Goal: Transaction & Acquisition: Purchase product/service

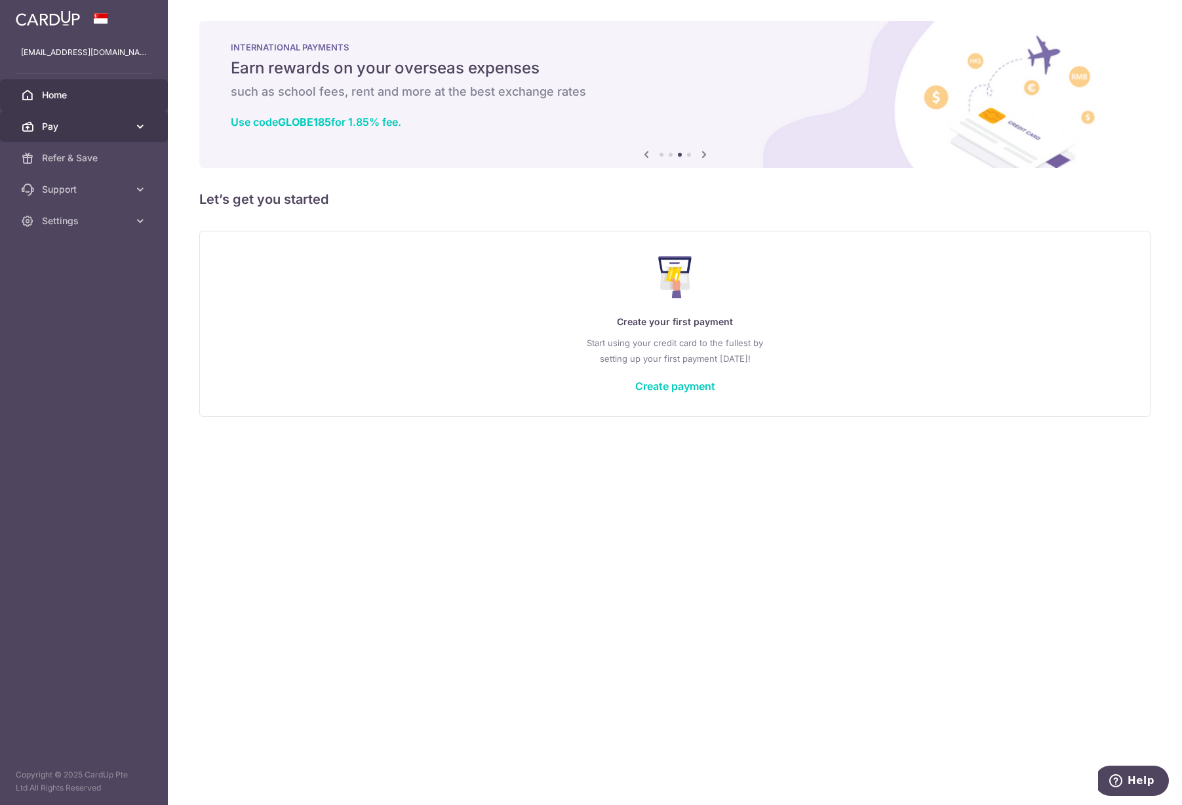
click at [108, 130] on span "Pay" at bounding box center [85, 126] width 87 height 13
click at [87, 159] on span "Payments" at bounding box center [85, 157] width 87 height 13
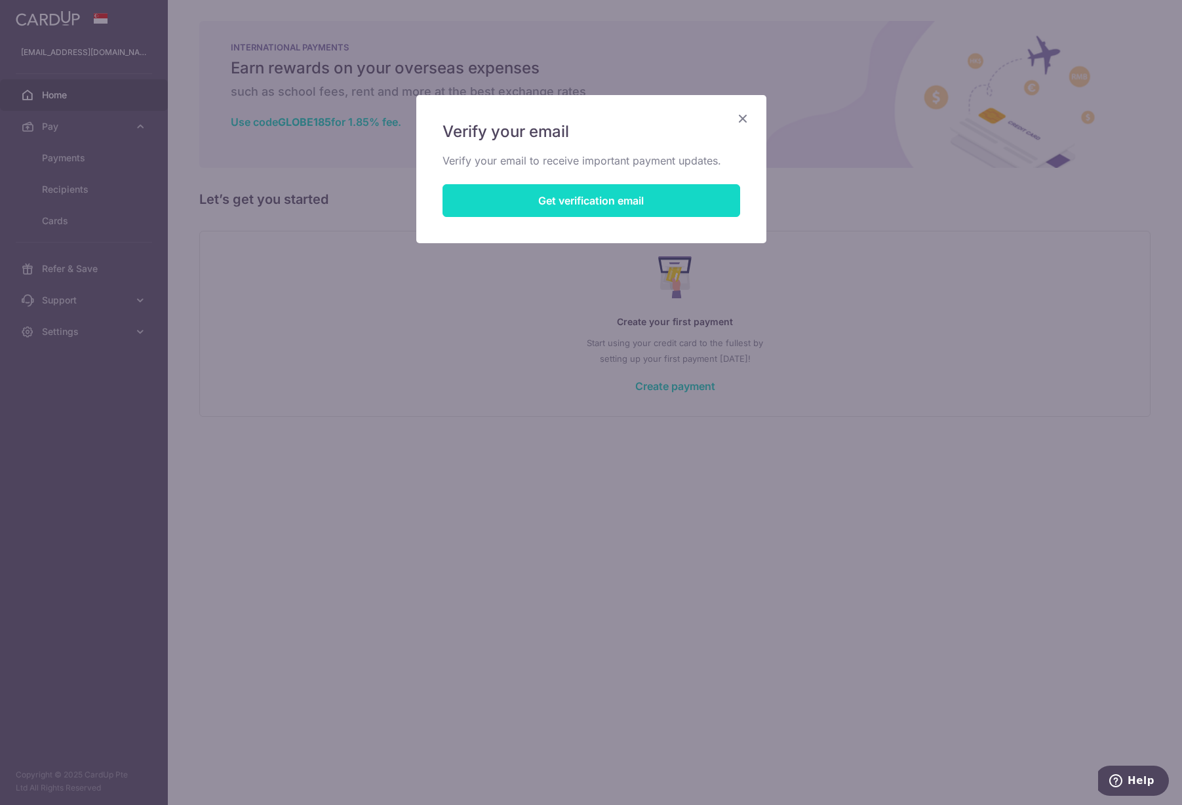
click at [595, 209] on button "Get verification email" at bounding box center [592, 200] width 298 height 33
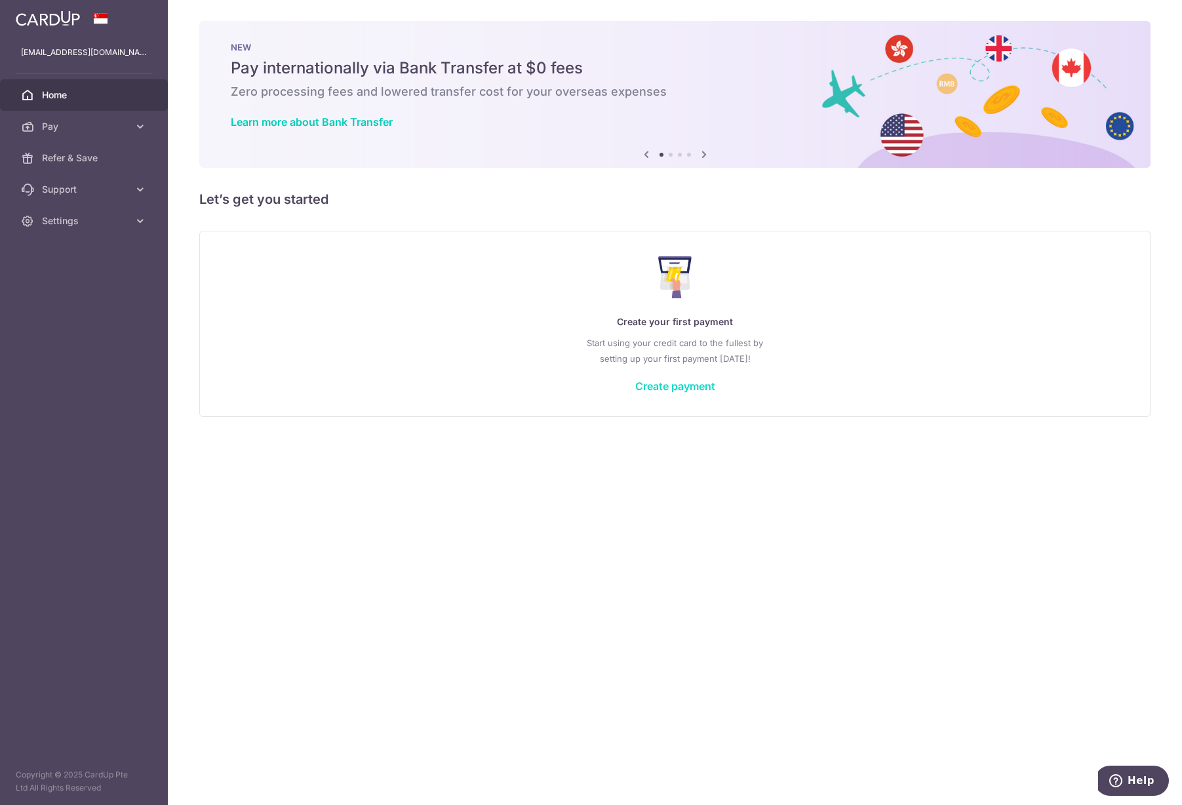
click at [691, 382] on link "Create payment" at bounding box center [675, 386] width 80 height 13
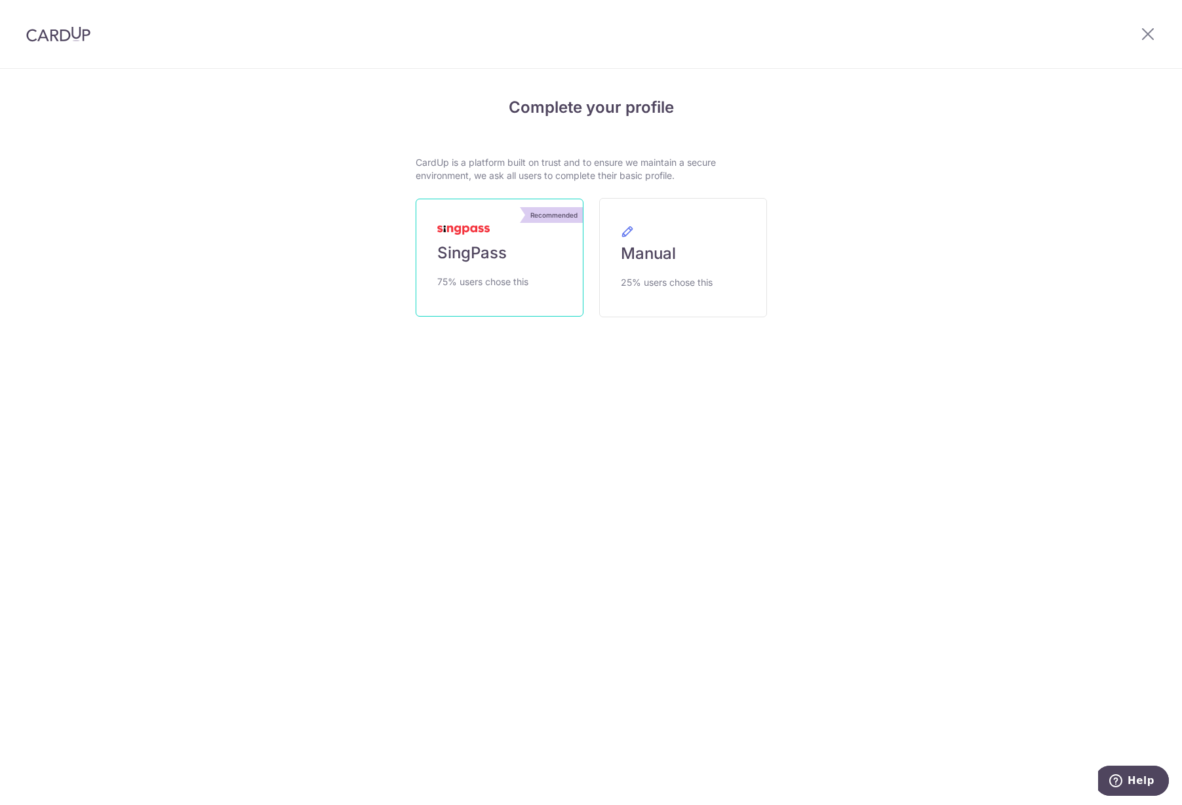
click at [542, 277] on link "Recommended SingPass 75% users chose this" at bounding box center [500, 258] width 168 height 118
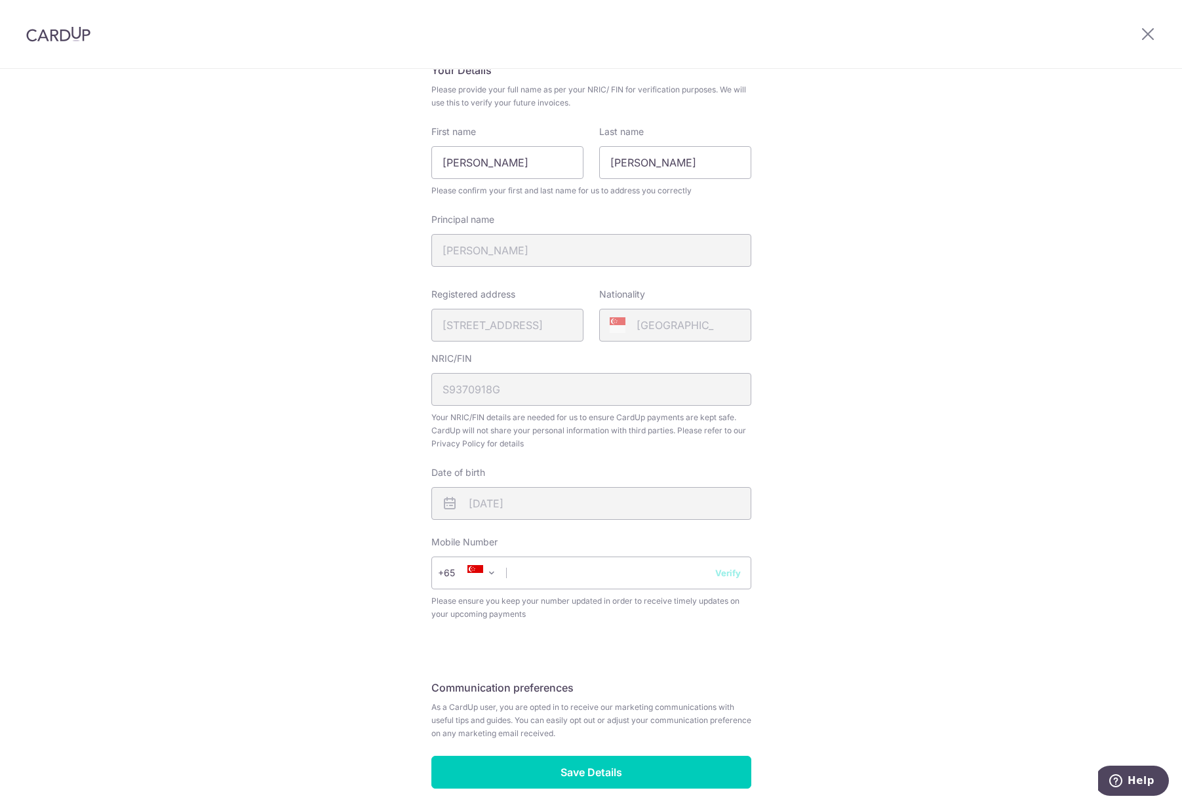
scroll to position [131, 0]
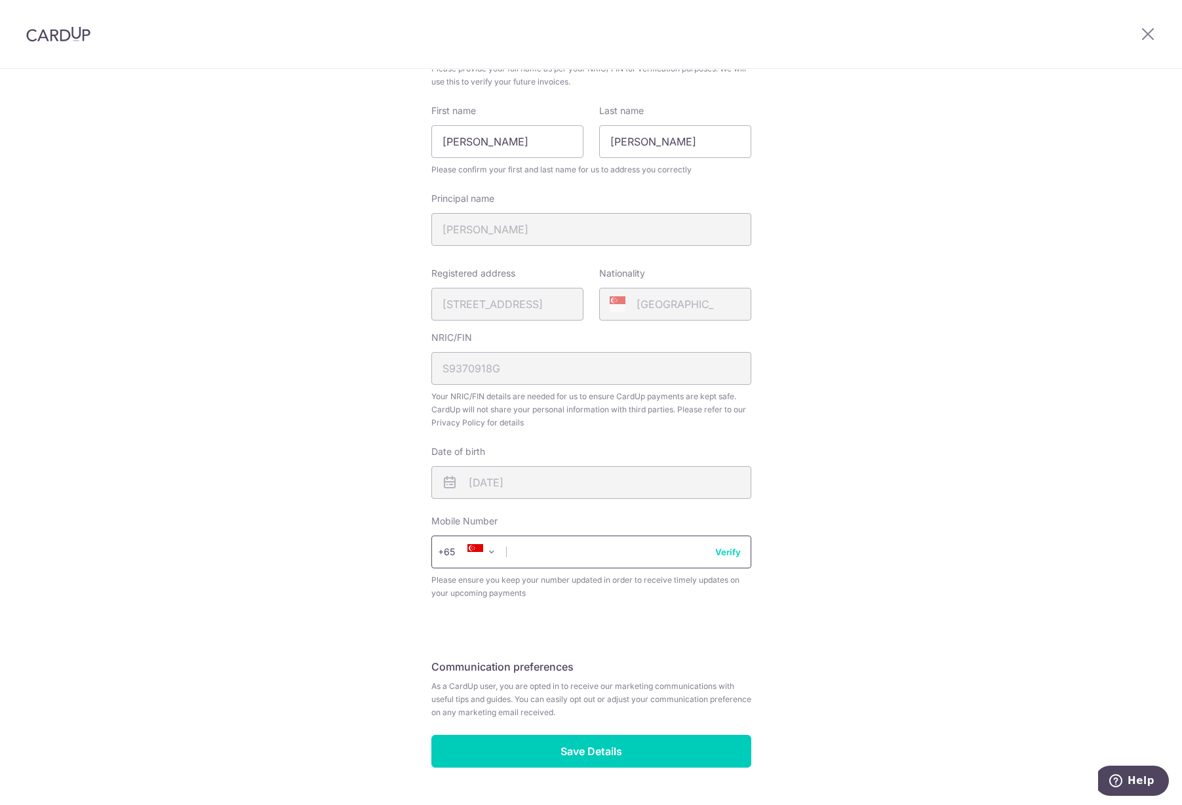
click at [599, 559] on input "text" at bounding box center [591, 552] width 320 height 33
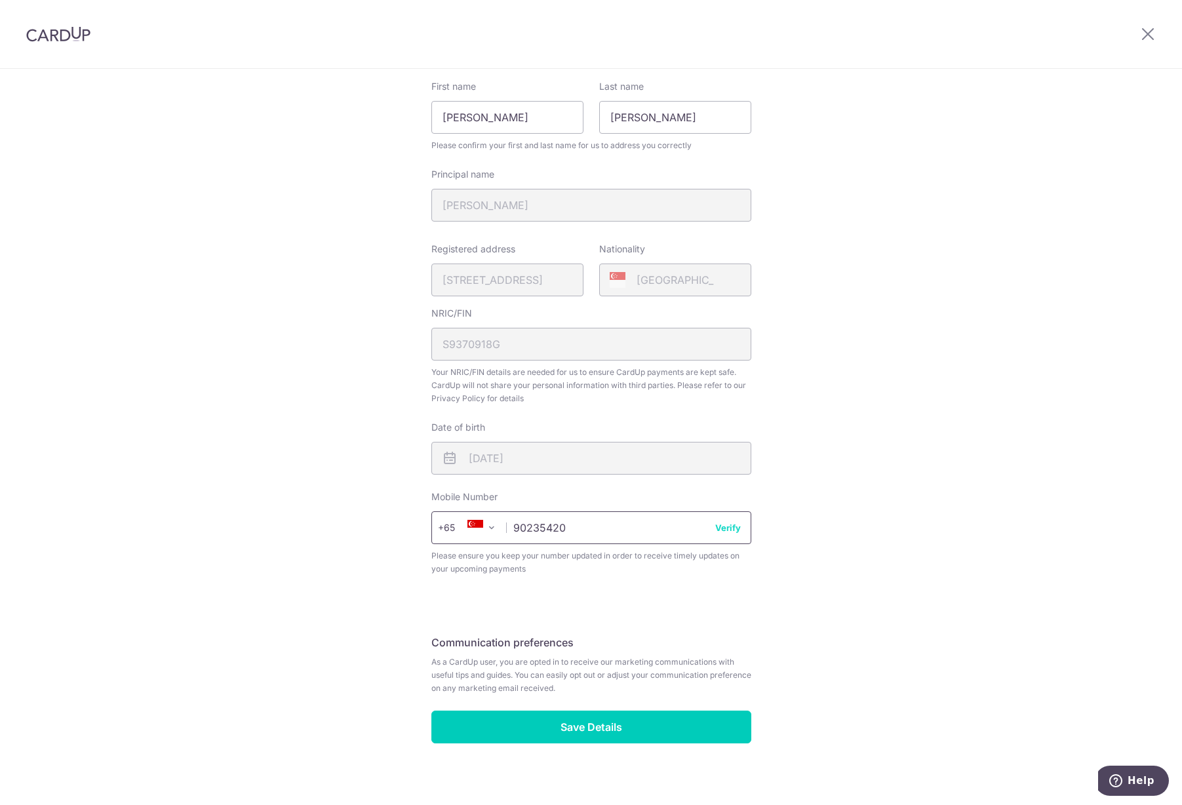
scroll to position [166, 0]
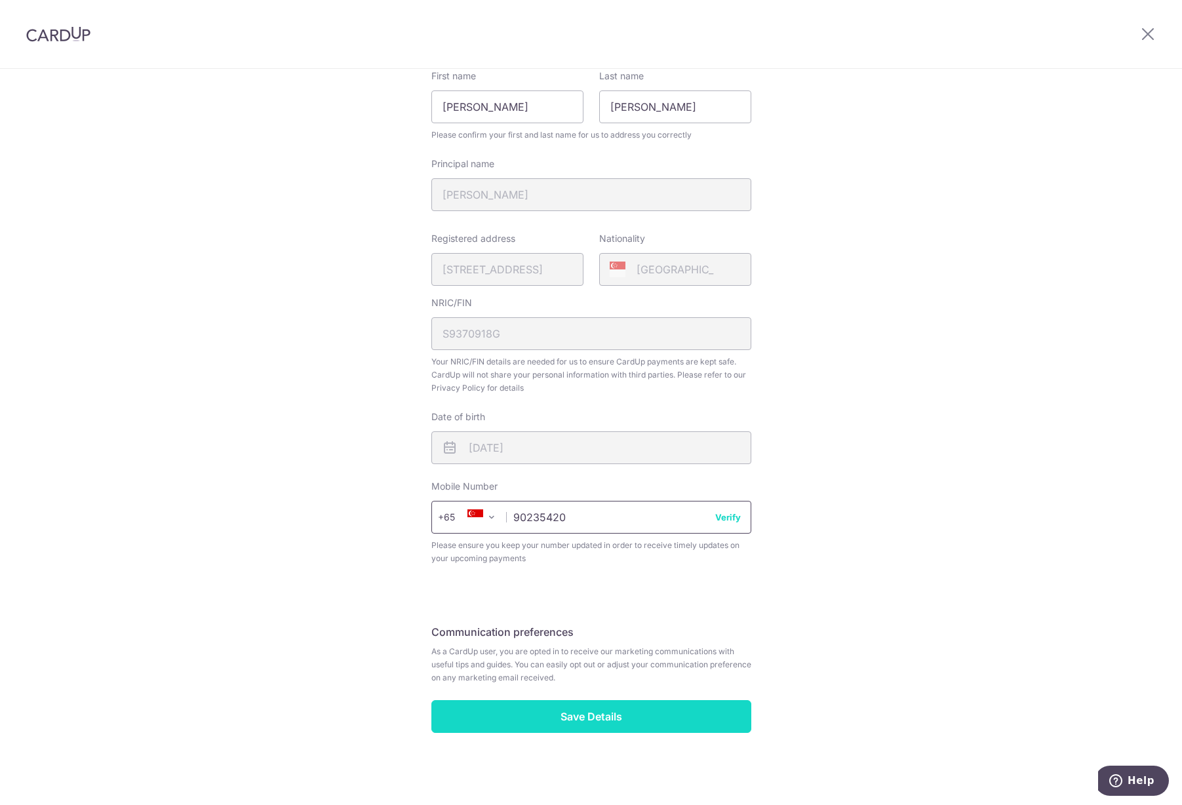
type input "90235420"
click at [616, 713] on input "Save Details" at bounding box center [591, 716] width 320 height 33
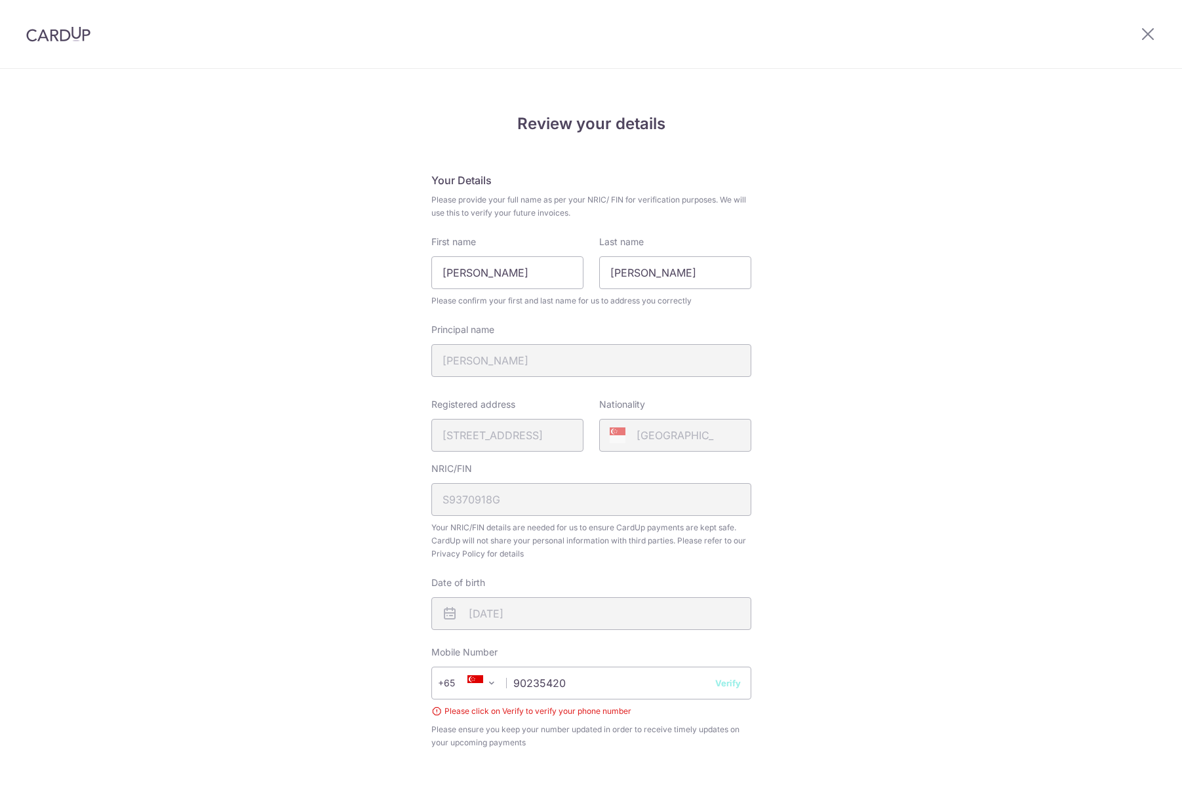
click at [732, 677] on button "Verify" at bounding box center [728, 683] width 26 height 13
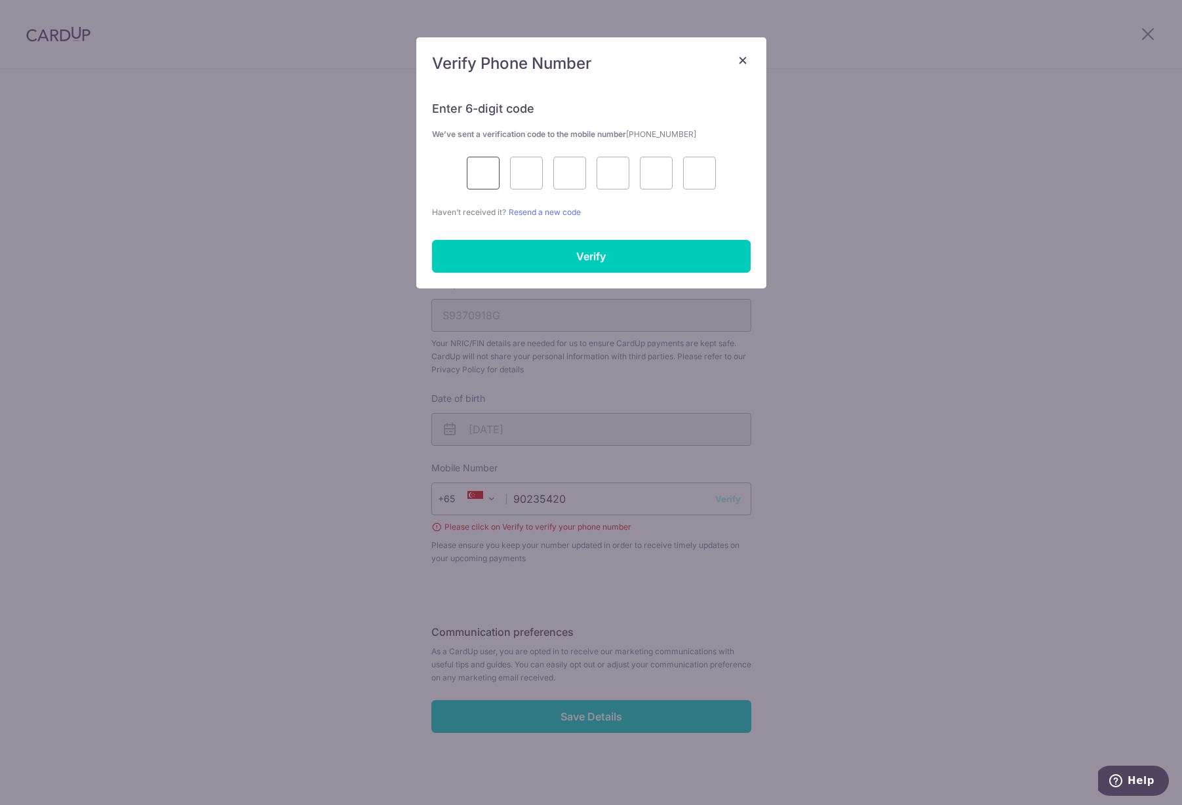
click at [489, 179] on input "text" at bounding box center [483, 173] width 33 height 33
type input "8"
type input "4"
type input "3"
type input "9"
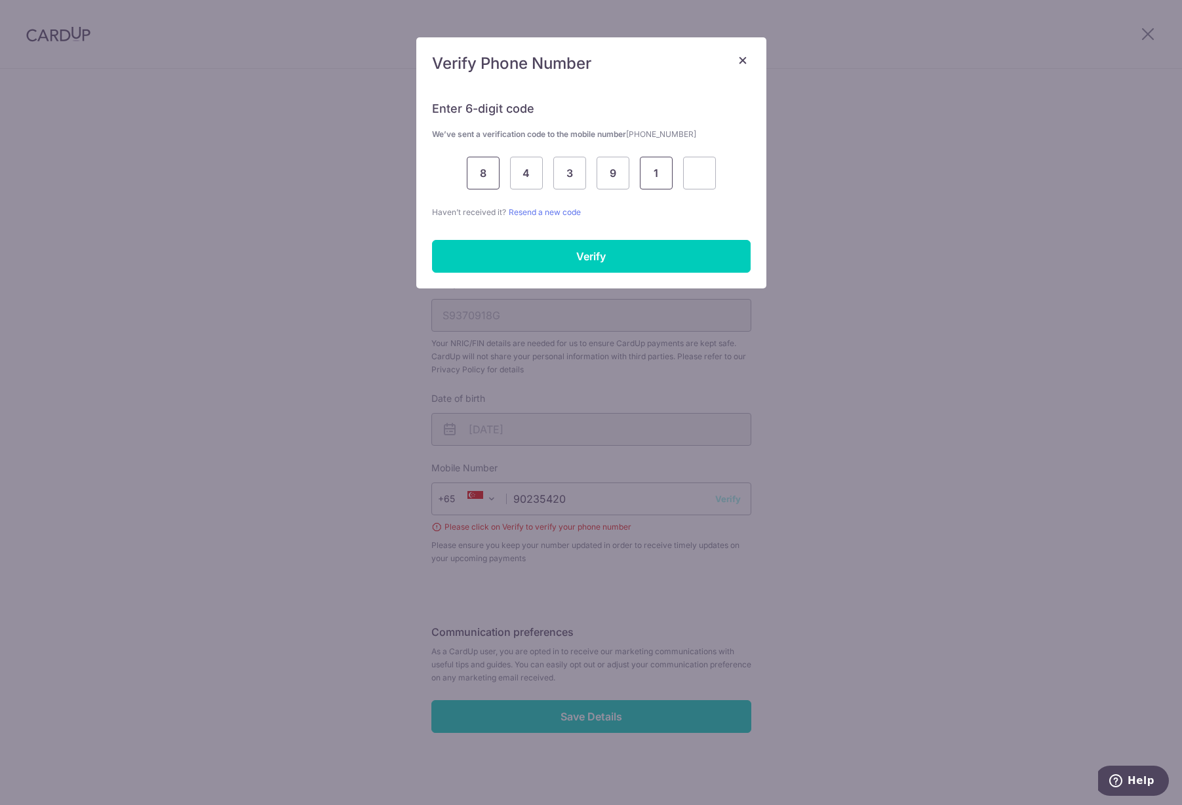
type input "1"
click at [507, 258] on input "Verify" at bounding box center [591, 256] width 319 height 33
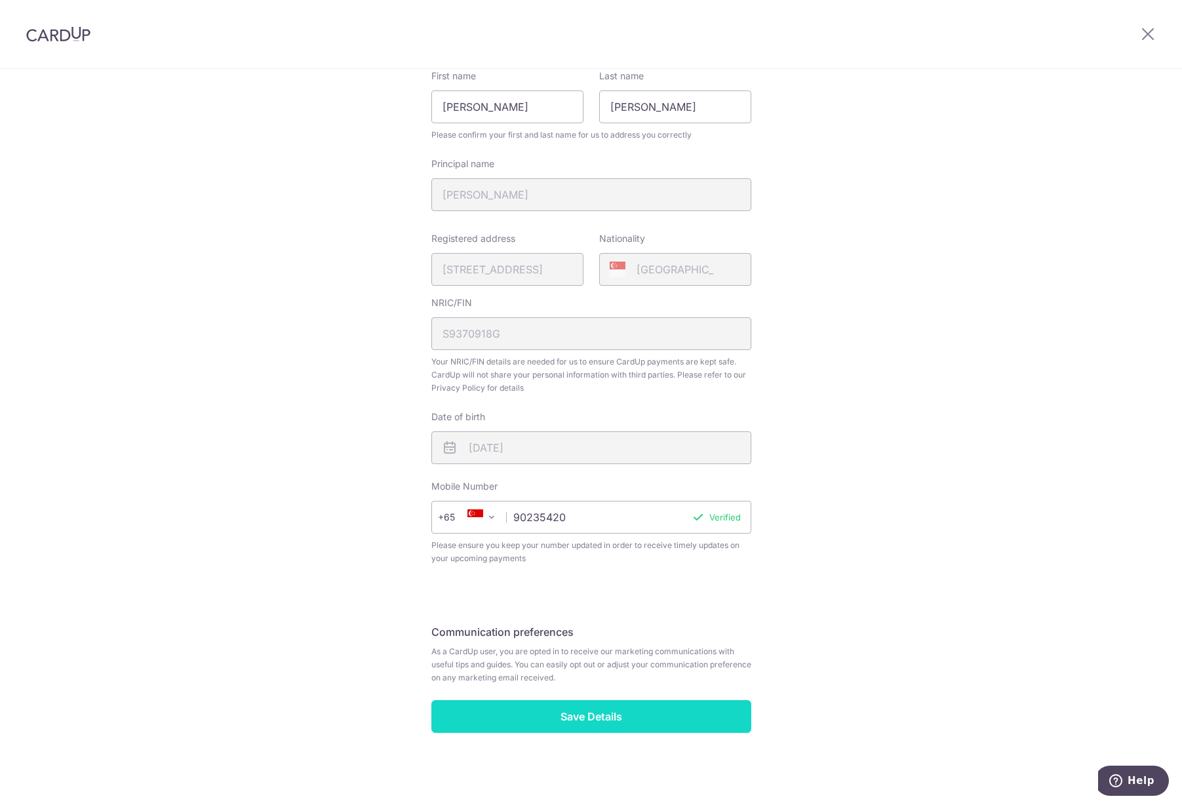
click at [694, 722] on input "Save Details" at bounding box center [591, 716] width 320 height 33
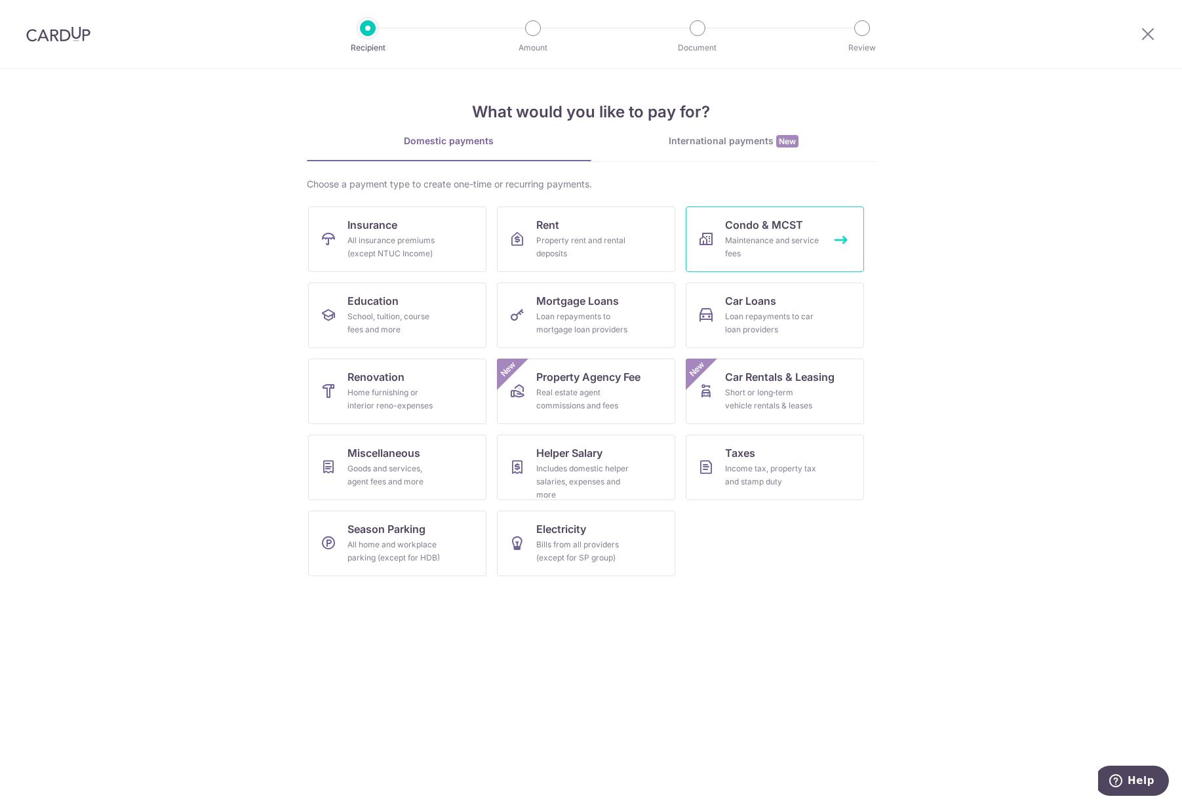
click at [841, 236] on link "Condo & MCST Maintenance and service fees" at bounding box center [775, 240] width 178 height 66
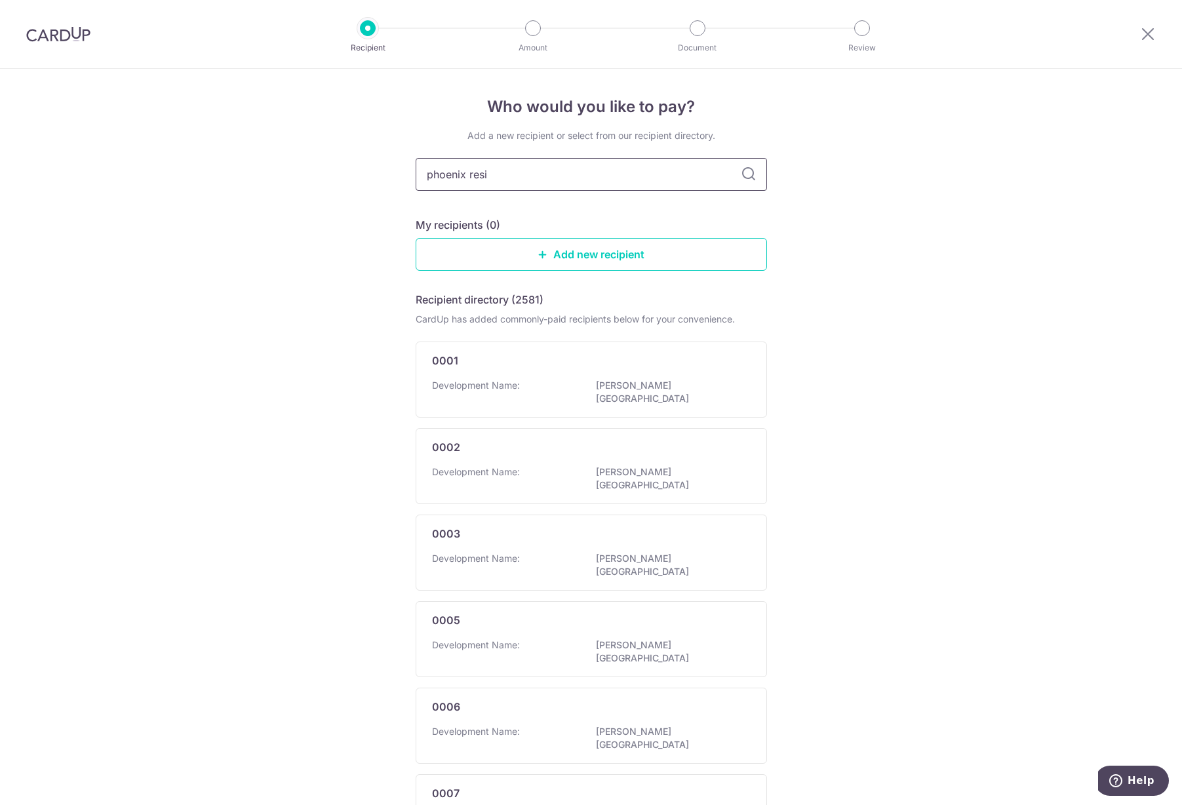
type input "phoenix resid"
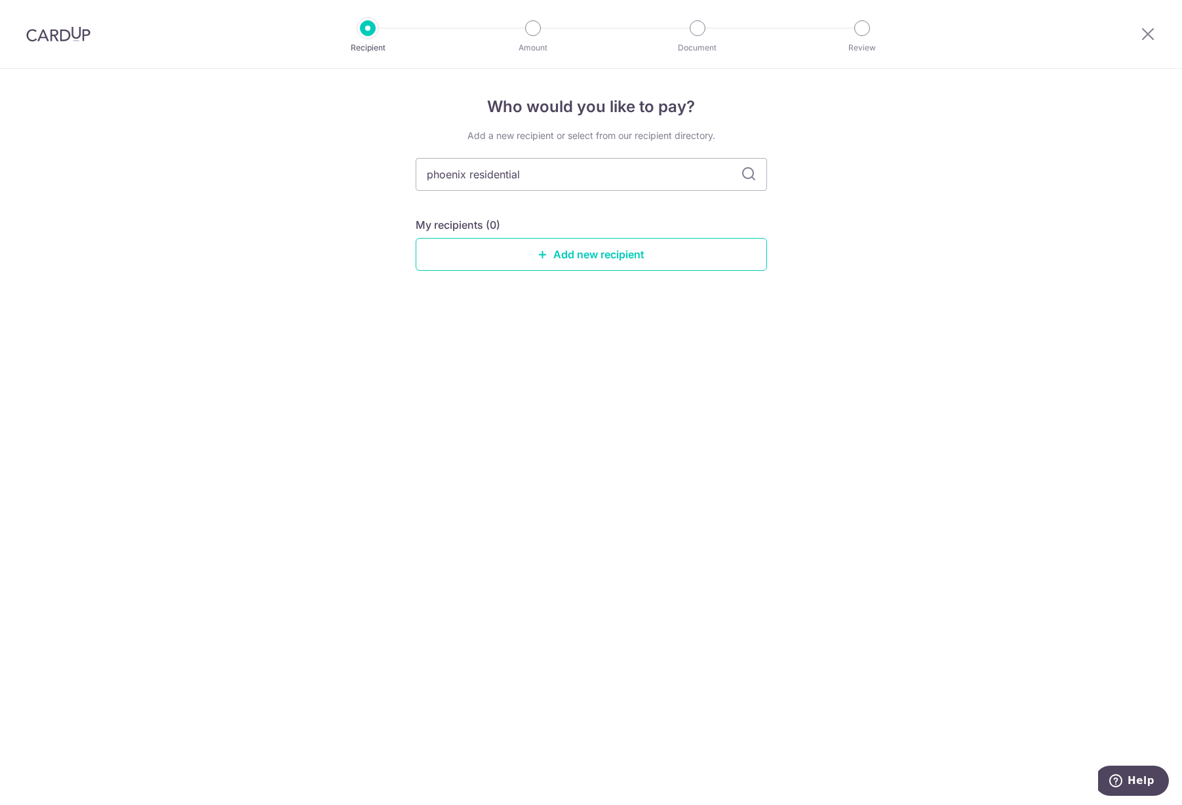
type input "phoenix residential"
click at [736, 179] on input "phoenix residential" at bounding box center [591, 174] width 351 height 33
click at [744, 176] on icon at bounding box center [749, 175] width 16 height 16
click at [687, 172] on input "phoenix residential" at bounding box center [591, 174] width 351 height 33
click at [686, 172] on input "phoenix residential" at bounding box center [591, 174] width 351 height 33
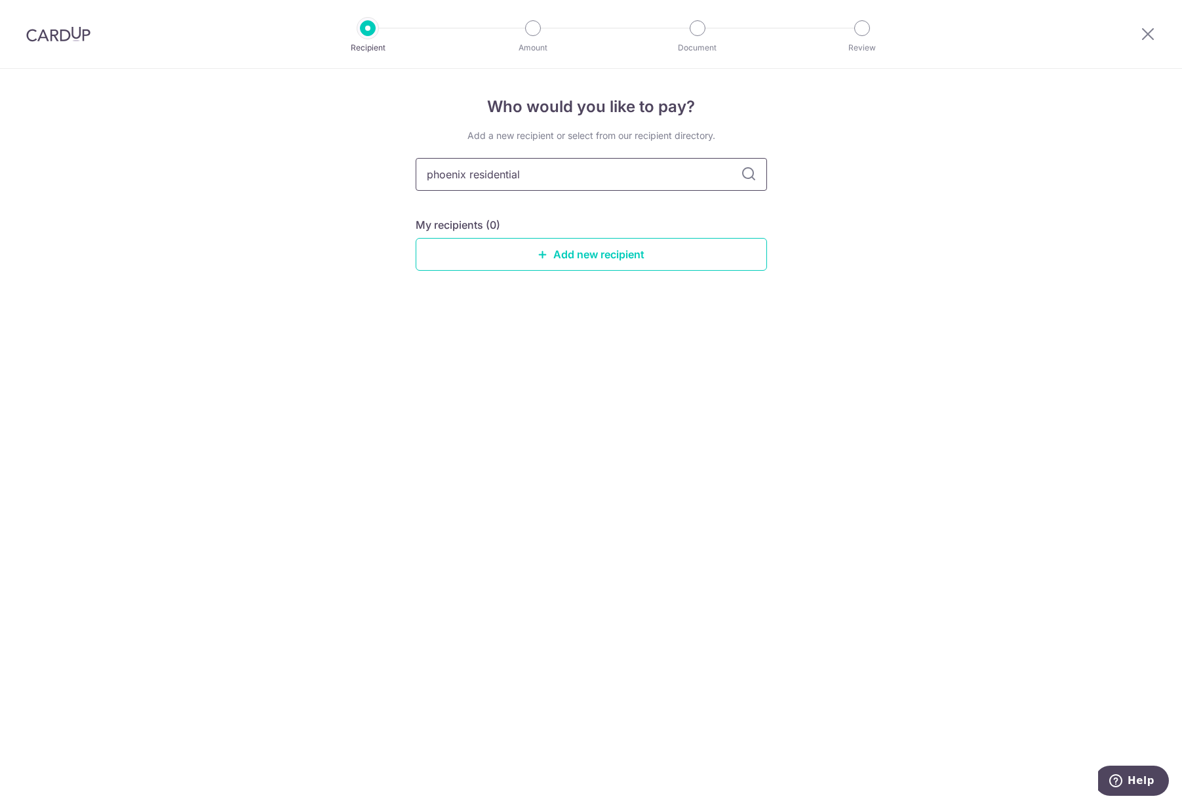
click at [686, 172] on input "phoenix residential" at bounding box center [591, 174] width 351 height 33
type input "p"
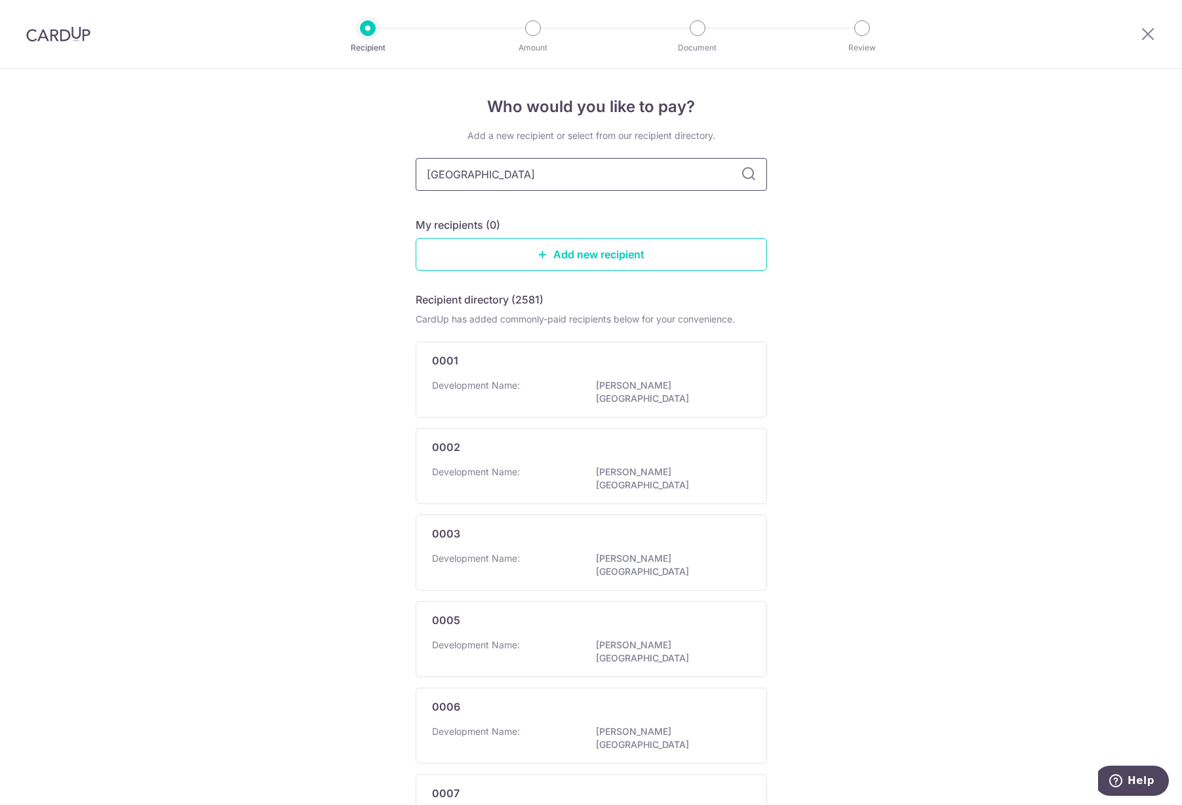
type input "Pasir Ris"
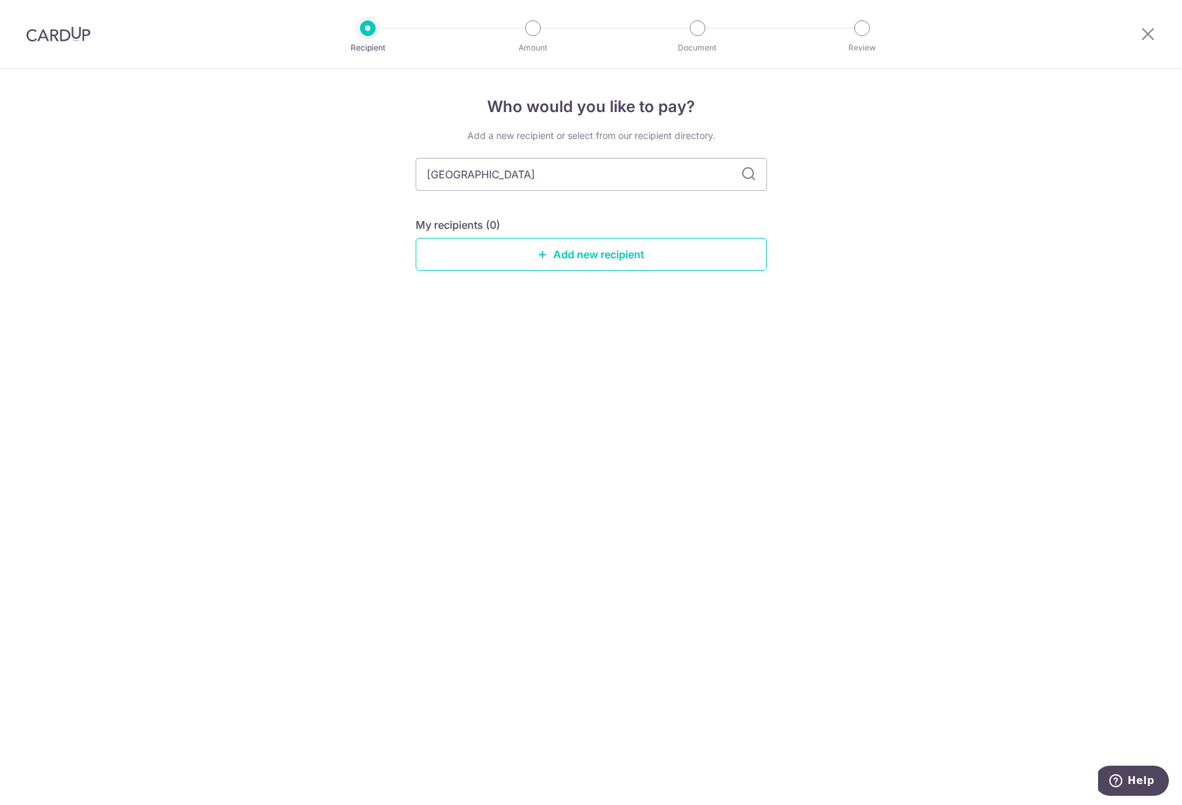
type input "[GEOGRAPHIC_DATA] 8"
click at [742, 173] on icon at bounding box center [749, 175] width 16 height 16
click at [665, 168] on input "Pasir Ris 8" at bounding box center [591, 174] width 351 height 33
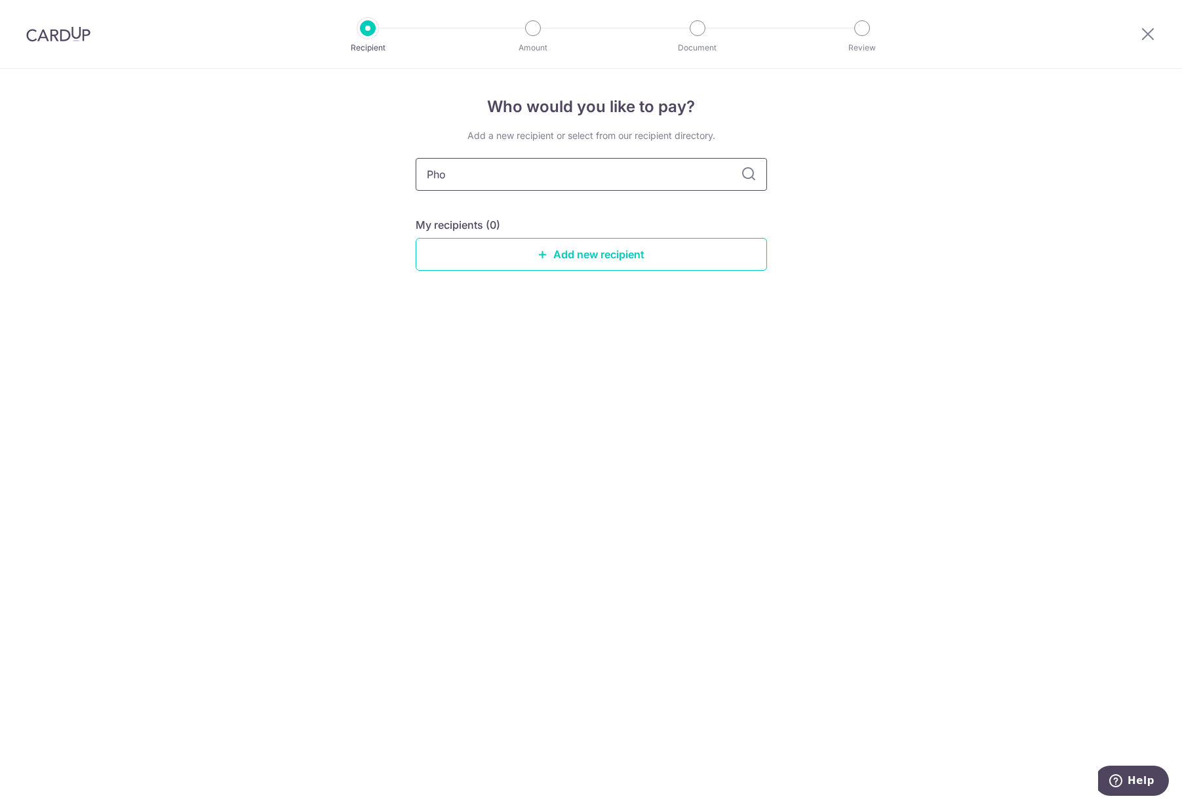
type input "Phoe"
click at [710, 180] on input "Phoe" at bounding box center [591, 174] width 351 height 33
type input "phoenix residential"
click at [752, 176] on icon at bounding box center [749, 175] width 16 height 16
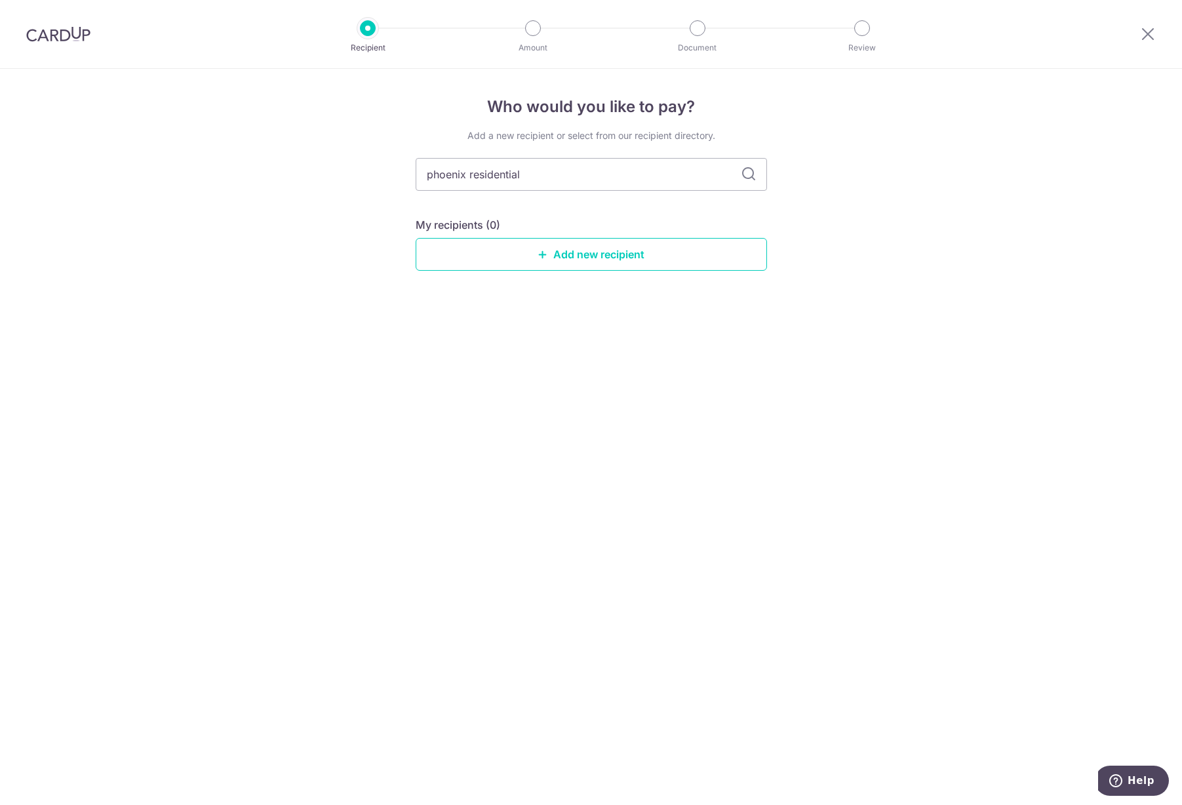
click at [752, 176] on icon at bounding box center [749, 175] width 16 height 16
click at [553, 168] on input "phoenix residential" at bounding box center [591, 174] width 351 height 33
drag, startPoint x: 765, startPoint y: 180, endPoint x: 751, endPoint y: 174, distance: 15.0
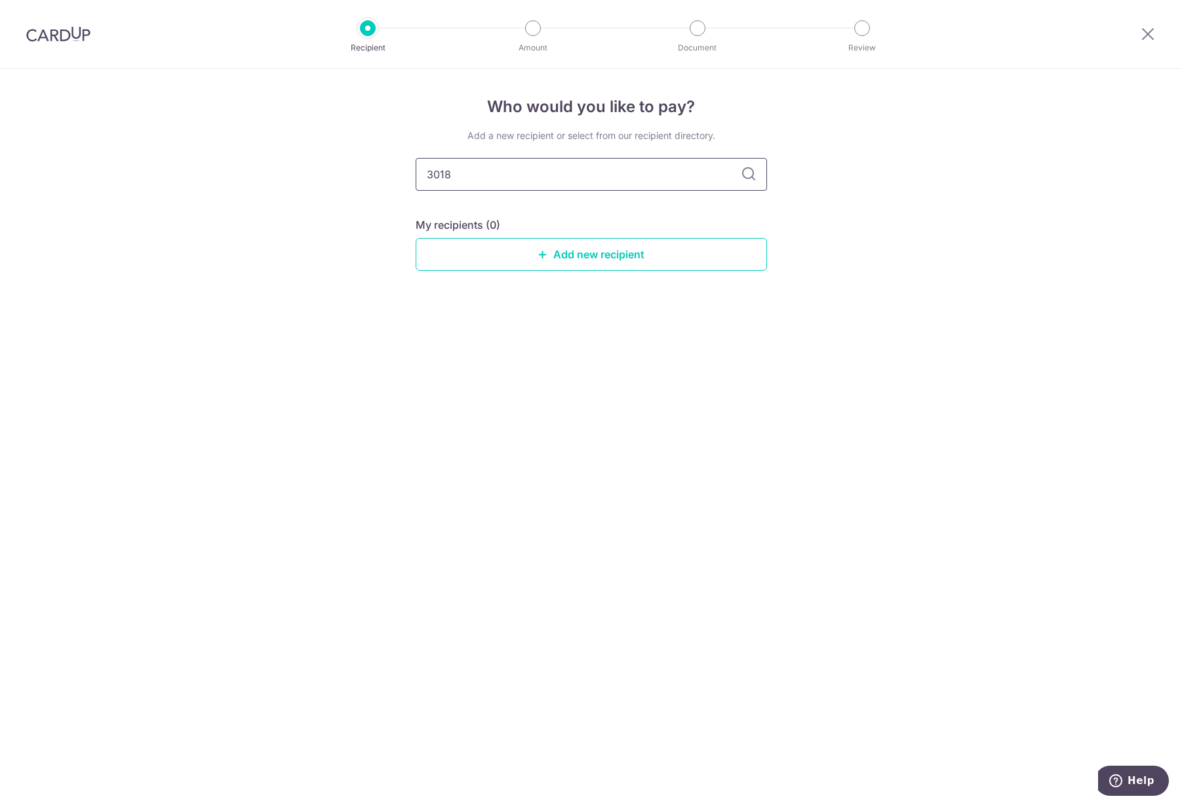
click at [765, 180] on input "3018" at bounding box center [591, 174] width 351 height 33
type input "3018"
click at [751, 174] on icon at bounding box center [749, 175] width 16 height 16
click at [641, 254] on link "Add new recipient" at bounding box center [591, 254] width 351 height 33
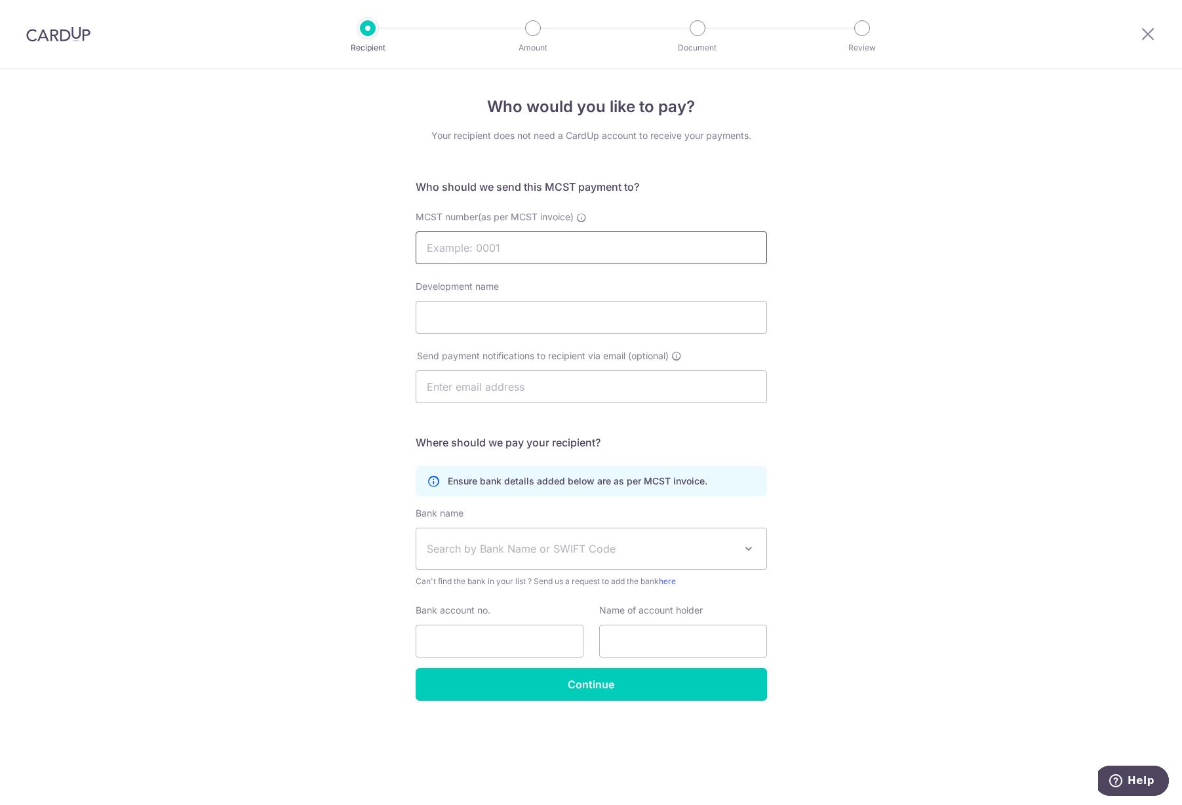
click at [507, 248] on input "MCST number(as per MCST invoice)" at bounding box center [591, 247] width 351 height 33
click at [579, 304] on input "Development name" at bounding box center [591, 317] width 351 height 33
click at [553, 240] on input "MCST number(as per MCST invoice)" at bounding box center [591, 247] width 351 height 33
click at [529, 313] on input "Development name" at bounding box center [591, 317] width 351 height 33
type input "Pasir Ris 8"
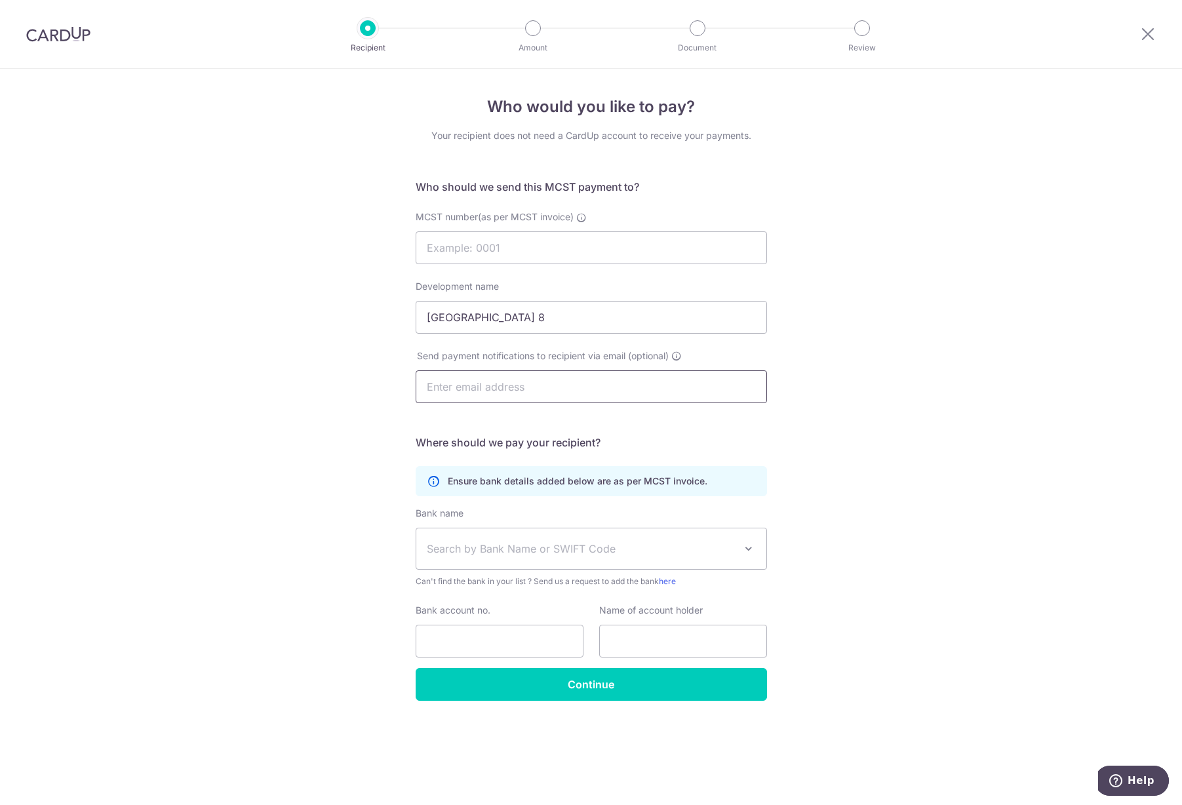
click at [528, 390] on input "text" at bounding box center [591, 386] width 351 height 33
type input "[EMAIL_ADDRESS][DOMAIN_NAME]"
type input "Kritika Lohumi"
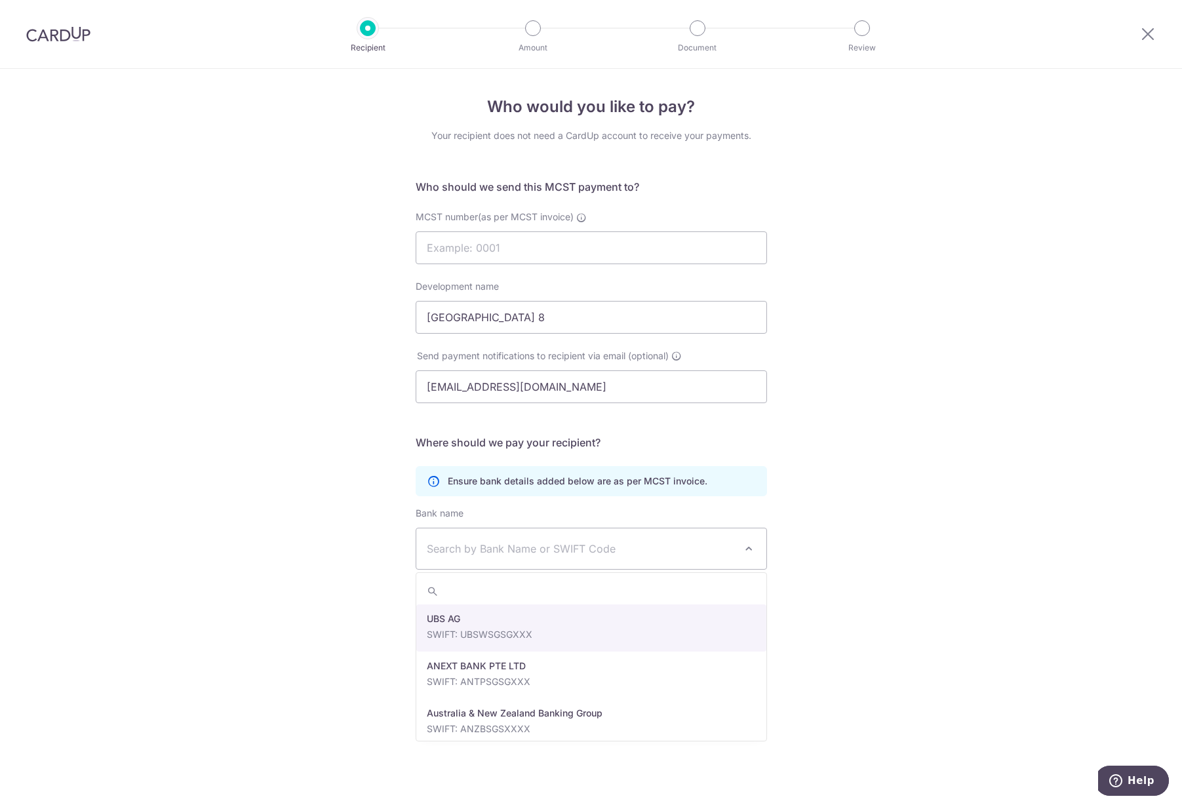
click at [681, 557] on span "Search by Bank Name or SWIFT Code" at bounding box center [591, 548] width 350 height 41
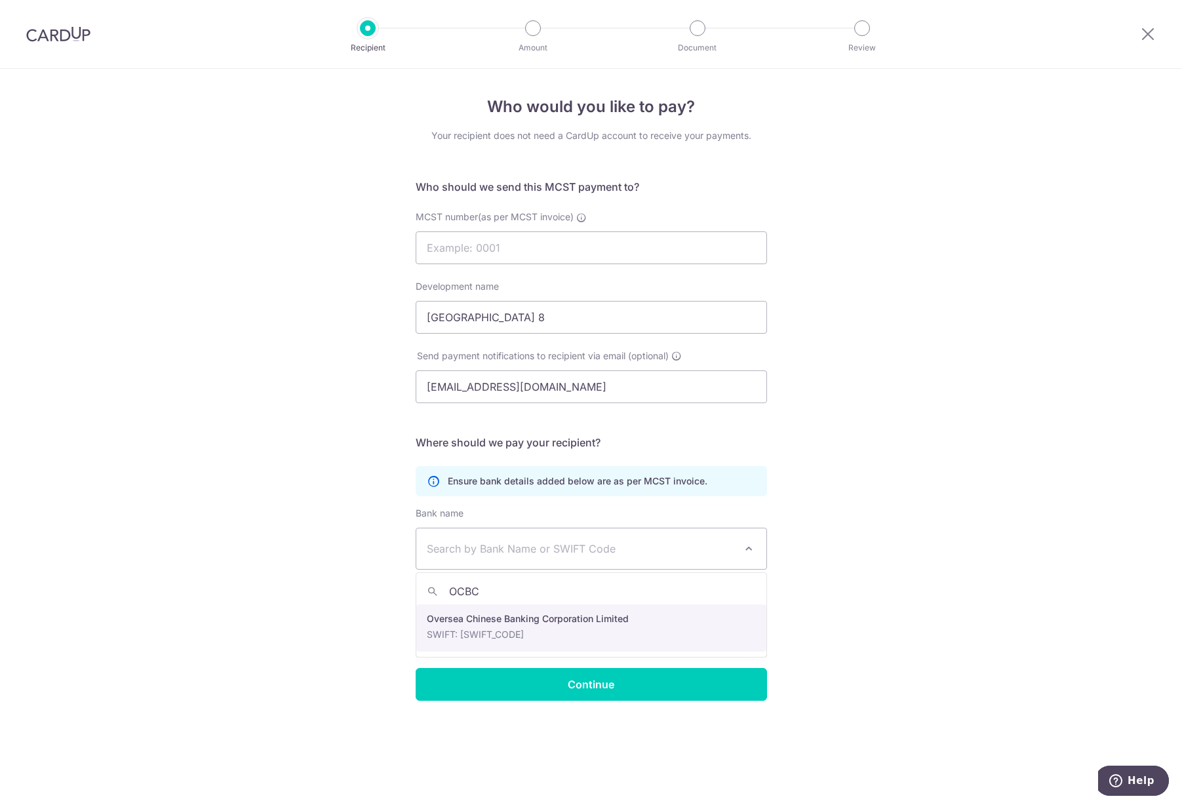
type input "OCBC"
select select "12"
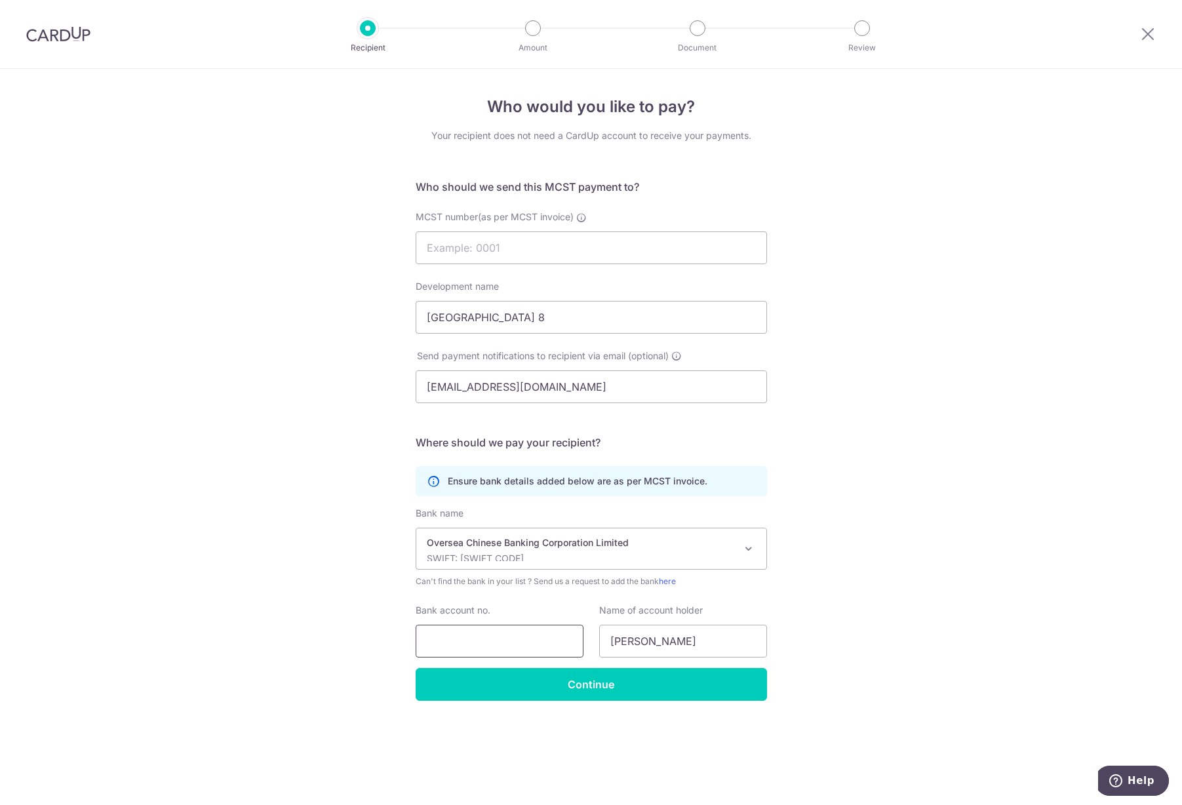
click at [481, 643] on input "Bank account no." at bounding box center [500, 641] width 168 height 33
type input "625272554001"
click at [857, 612] on div "Who would you like to pay? Your recipient does not need a CardUp account to rec…" at bounding box center [591, 437] width 1182 height 736
click at [668, 639] on input "Kritika Lohumi" at bounding box center [683, 641] width 168 height 33
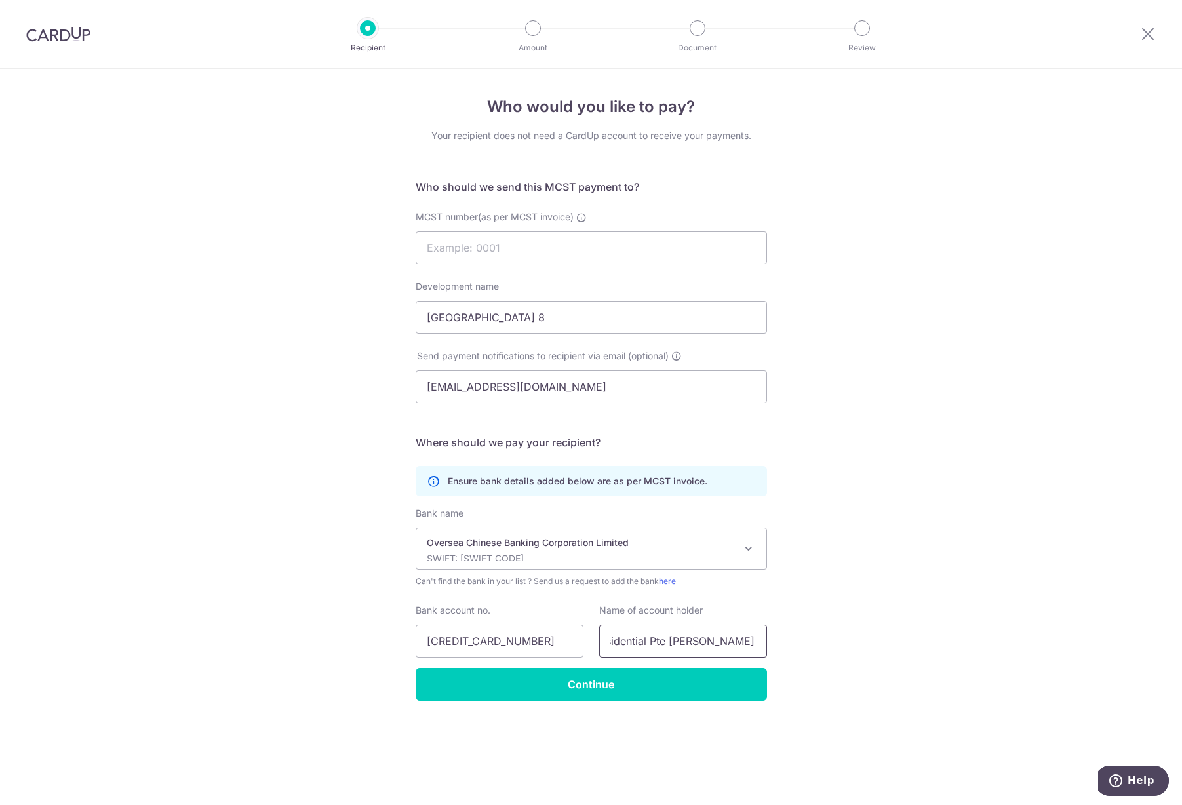
scroll to position [0, 56]
type input "Phoenix Residential Pte Ltd - MF Account"
click at [677, 687] on input "Continue" at bounding box center [591, 684] width 351 height 33
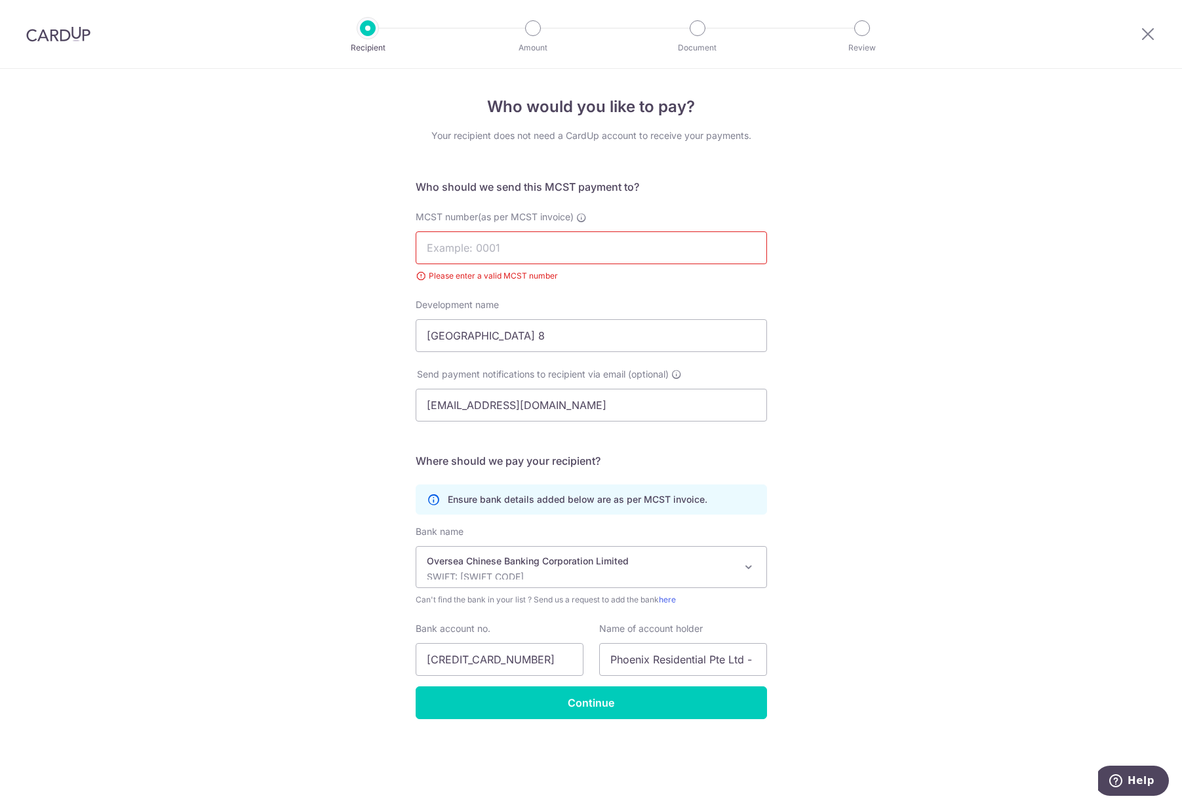
click at [580, 252] on input "MCST number(as per MCST invoice)" at bounding box center [591, 247] width 351 height 33
type input "NA"
click at [932, 402] on div "Who would you like to pay? Your recipient does not need a CardUp account to rec…" at bounding box center [591, 437] width 1182 height 736
drag, startPoint x: 439, startPoint y: 275, endPoint x: 530, endPoint y: 279, distance: 91.2
click at [530, 279] on div "Please enter a valid MCST number" at bounding box center [591, 275] width 351 height 13
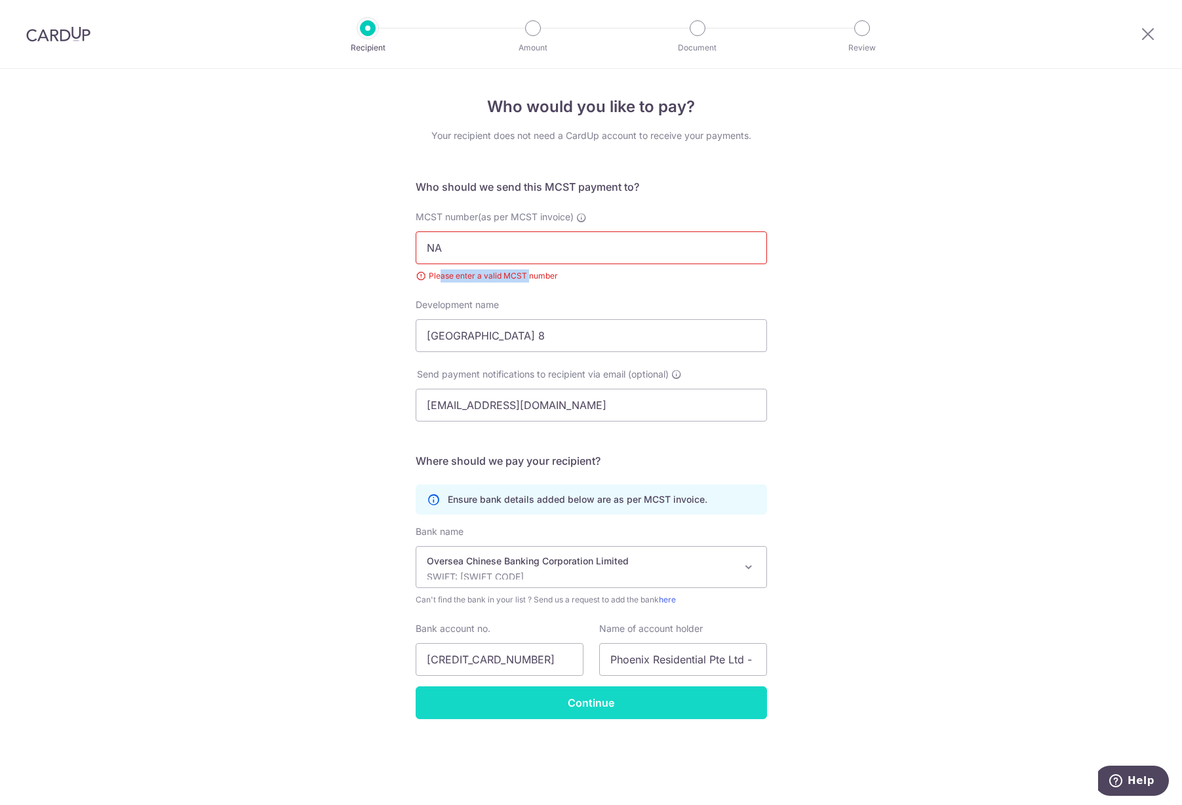
click at [672, 695] on input "Continue" at bounding box center [591, 702] width 351 height 33
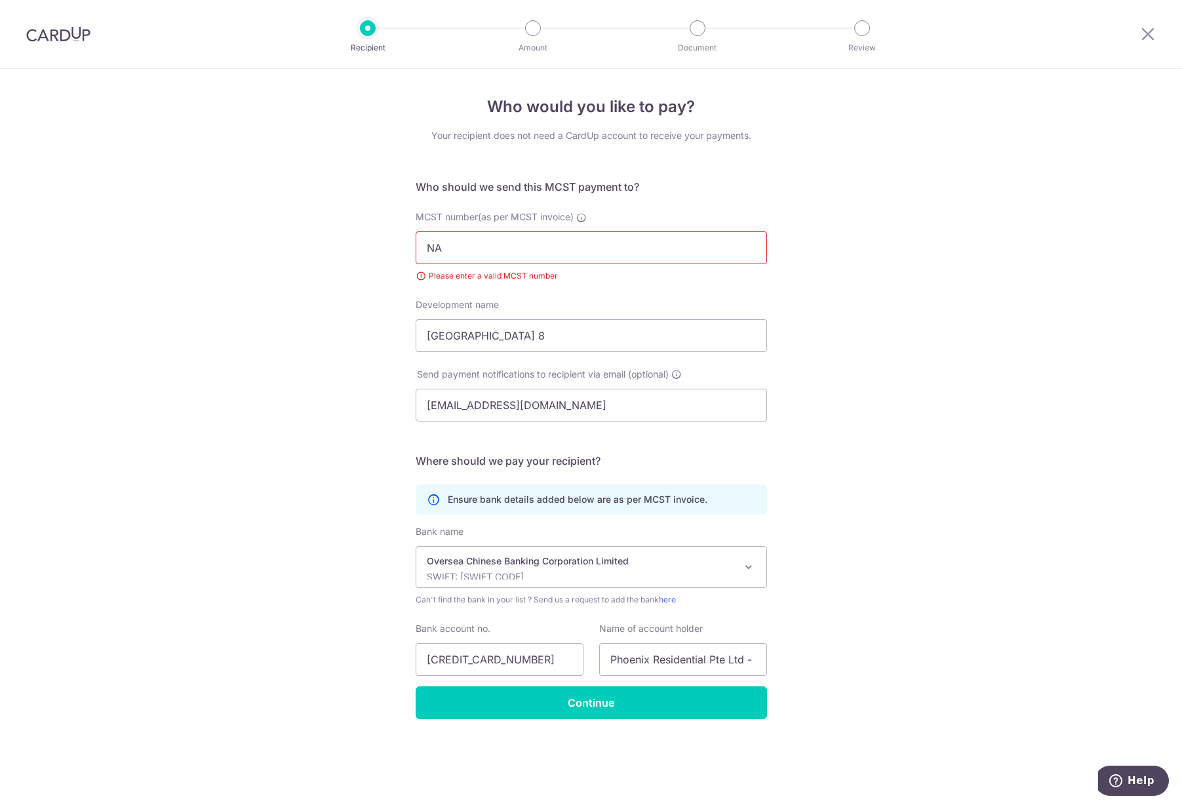
click at [466, 252] on input "NA" at bounding box center [591, 247] width 351 height 33
type input "0000"
click at [852, 324] on div "Who would you like to pay? Your recipient does not need a CardUp account to rec…" at bounding box center [591, 437] width 1182 height 736
click at [662, 712] on input "Continue" at bounding box center [591, 702] width 351 height 33
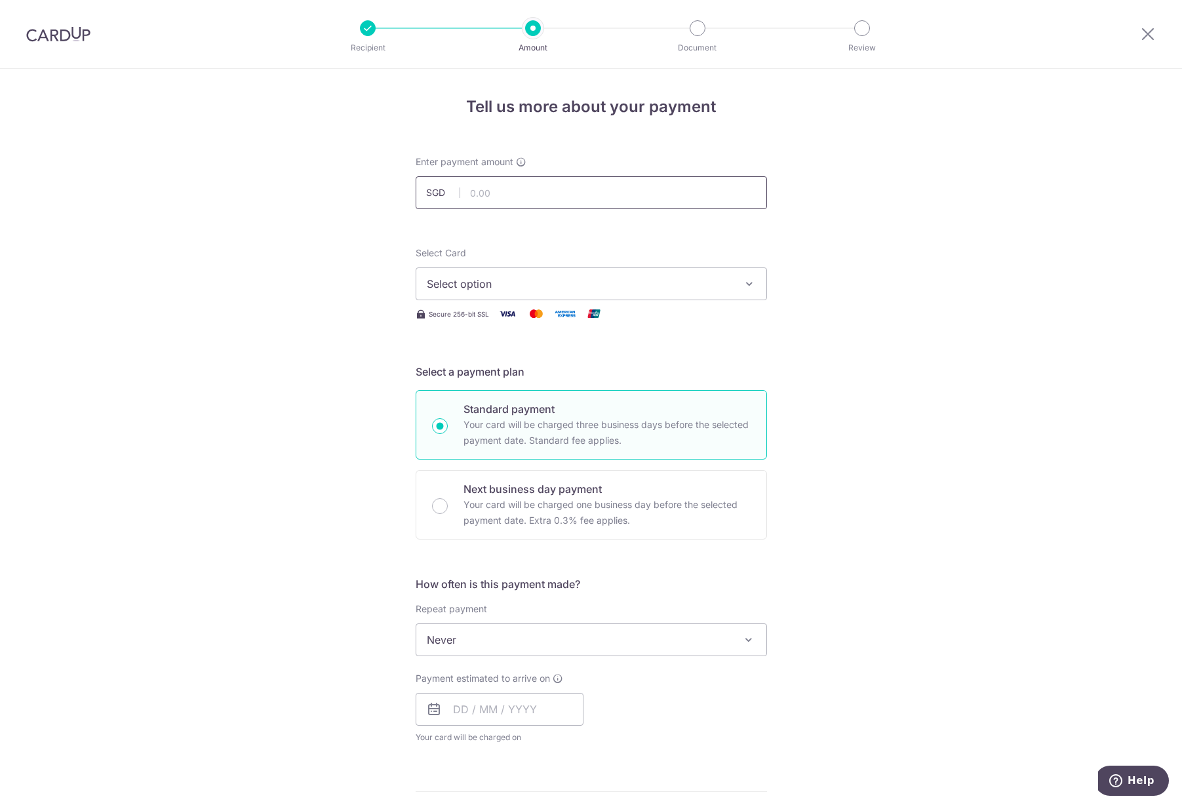
click at [569, 197] on input "text" at bounding box center [591, 192] width 351 height 33
type input "652.15"
click at [636, 282] on span "Select option" at bounding box center [580, 284] width 306 height 16
click at [917, 312] on div "Tell us more about your payment Enter payment amount SGD 652.15 652.15 Recipien…" at bounding box center [591, 662] width 1182 height 1186
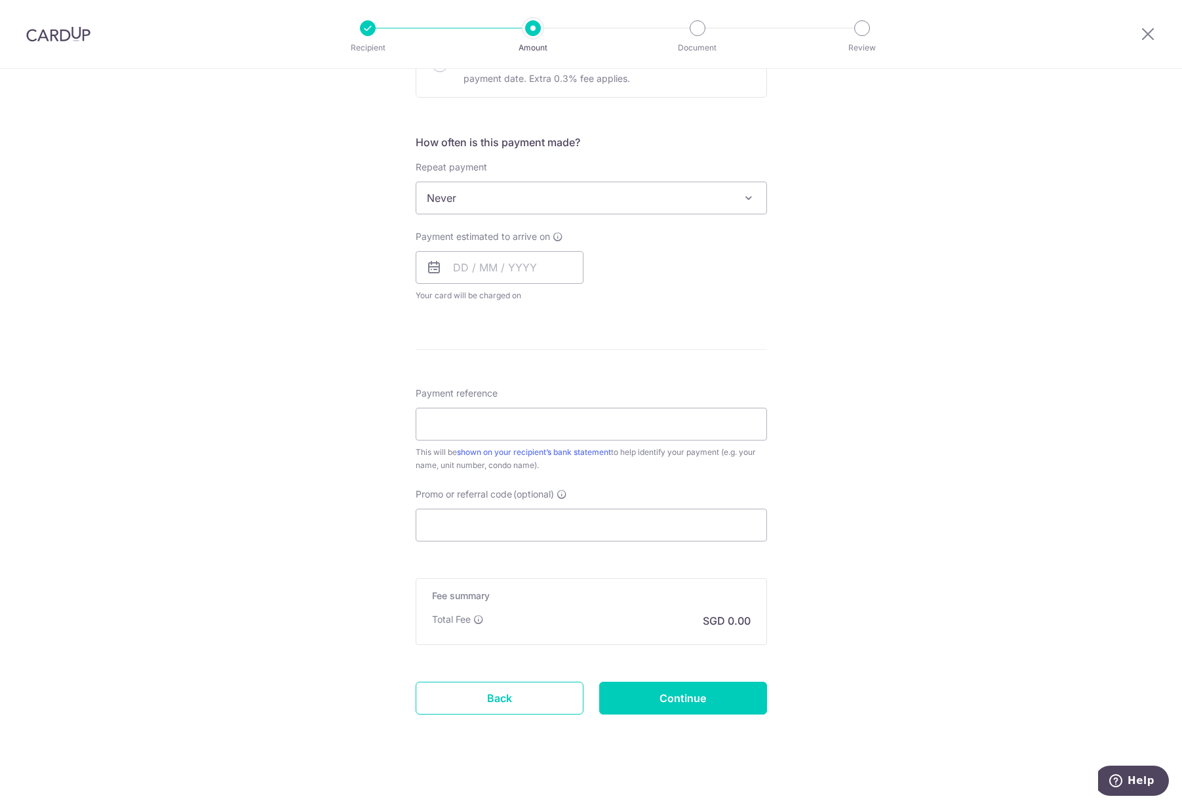
scroll to position [450, 0]
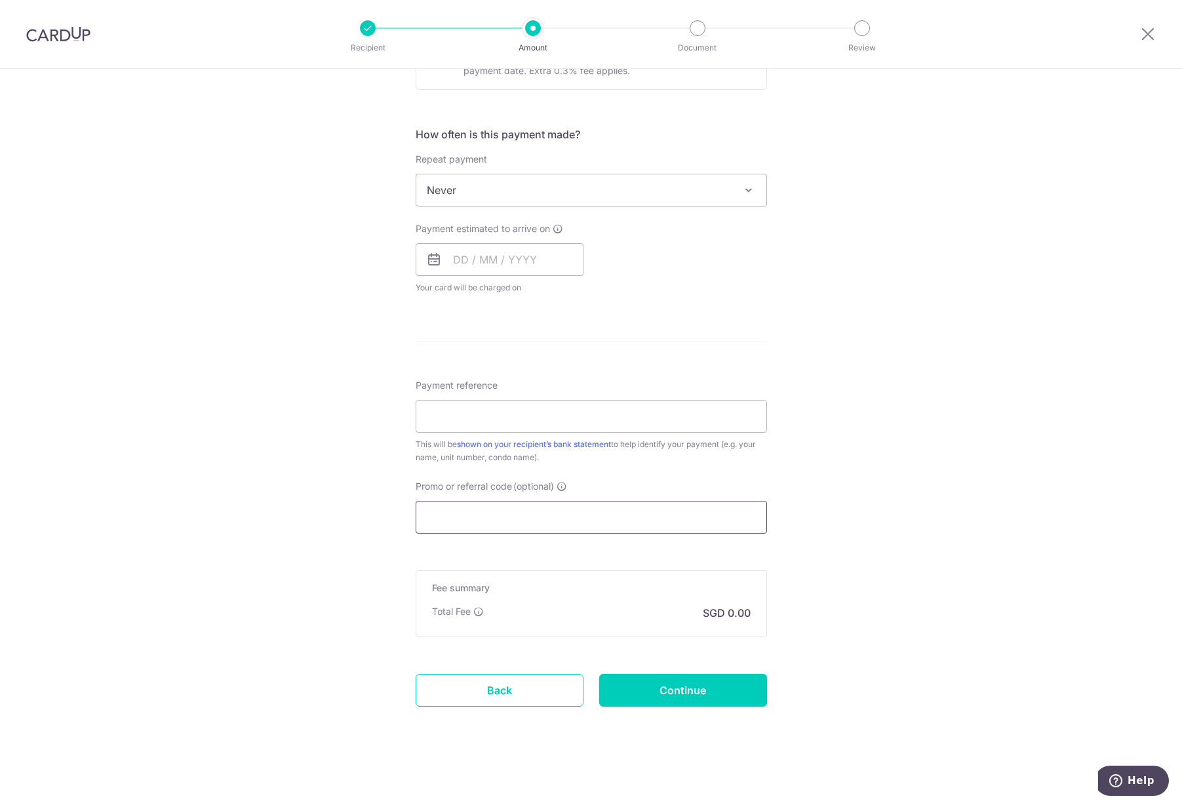
click at [568, 508] on input "Promo or referral code (optional)" at bounding box center [591, 517] width 351 height 33
paste input "AAKASHS531"
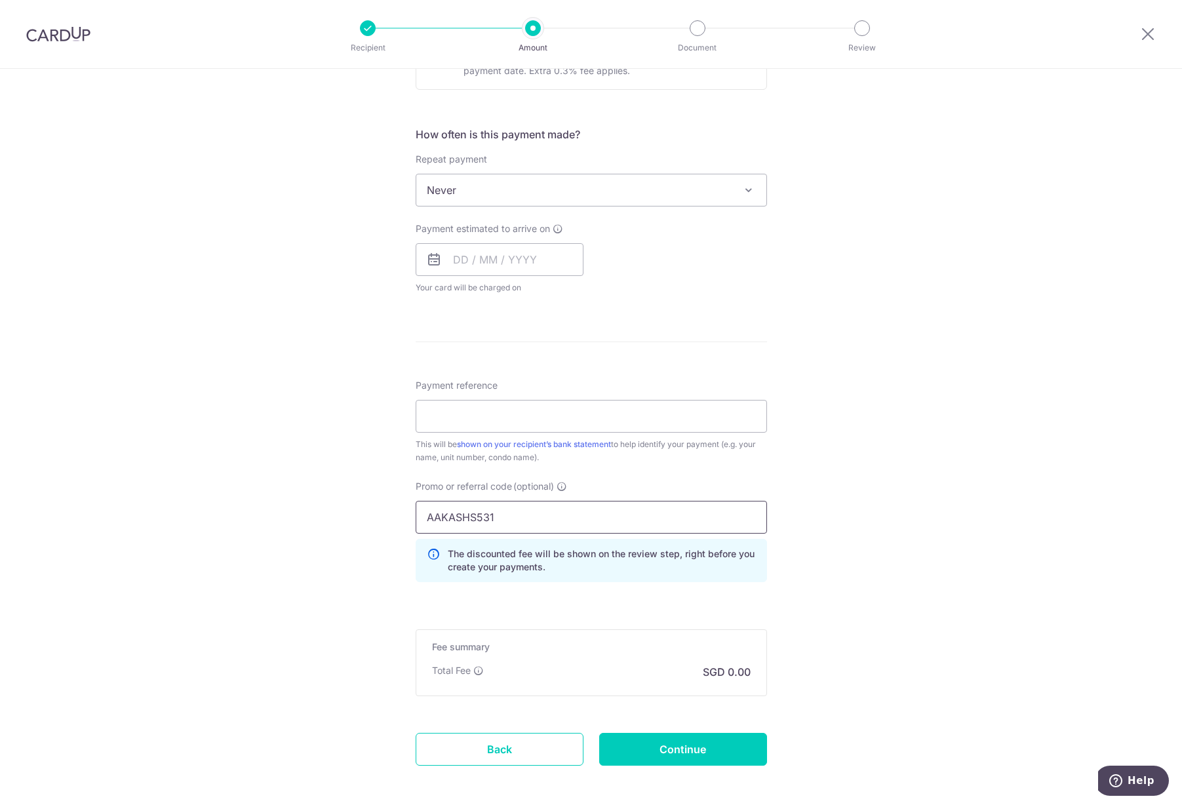
type input "AAKASHS531"
click at [892, 574] on div "Tell us more about your payment Enter payment amount SGD 652.15 652.15 Recipien…" at bounding box center [591, 241] width 1182 height 1245
click at [599, 415] on input "Payment reference" at bounding box center [591, 416] width 351 height 33
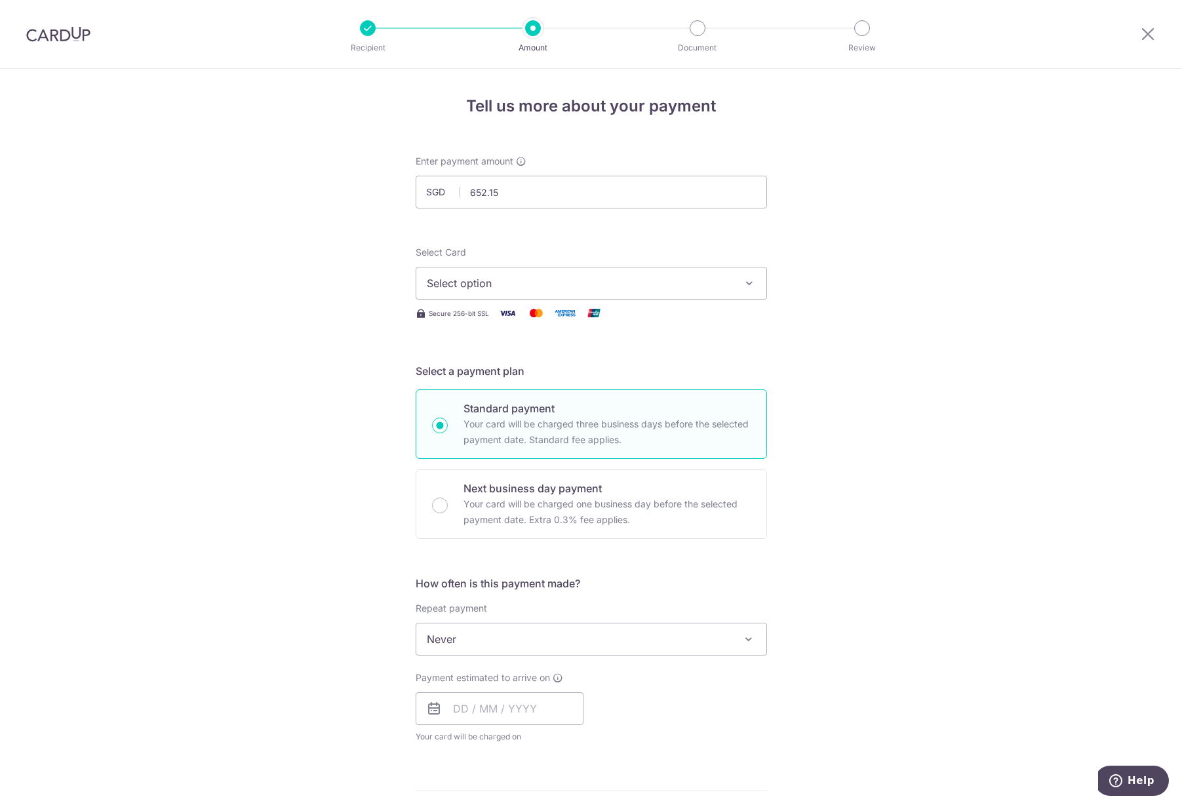
scroll to position [0, 0]
click at [692, 292] on button "Select option" at bounding box center [591, 284] width 351 height 33
click at [673, 317] on span "Add credit card" at bounding box center [603, 320] width 306 height 13
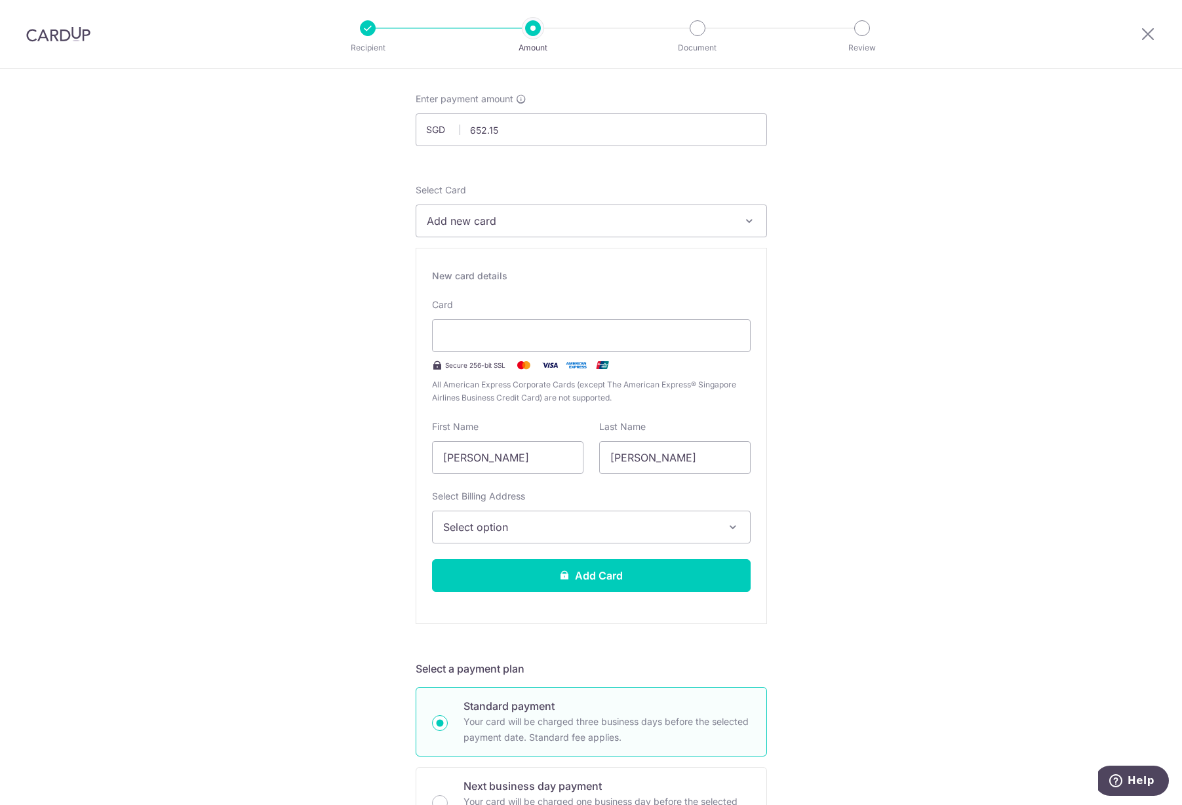
scroll to position [131, 0]
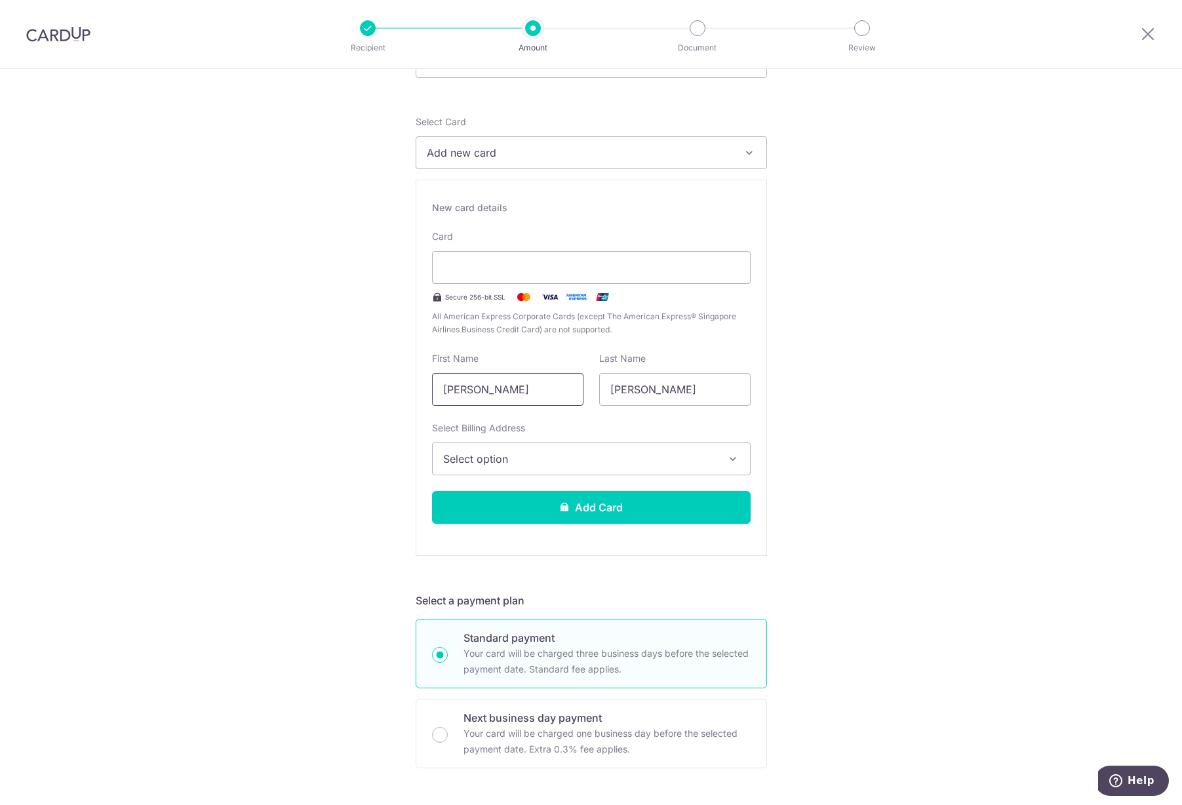
click at [511, 386] on input "[PERSON_NAME]" at bounding box center [507, 389] width 151 height 33
type input "Aakash"
click at [626, 392] on input "[PERSON_NAME]" at bounding box center [674, 389] width 151 height 33
type input "Sardana"
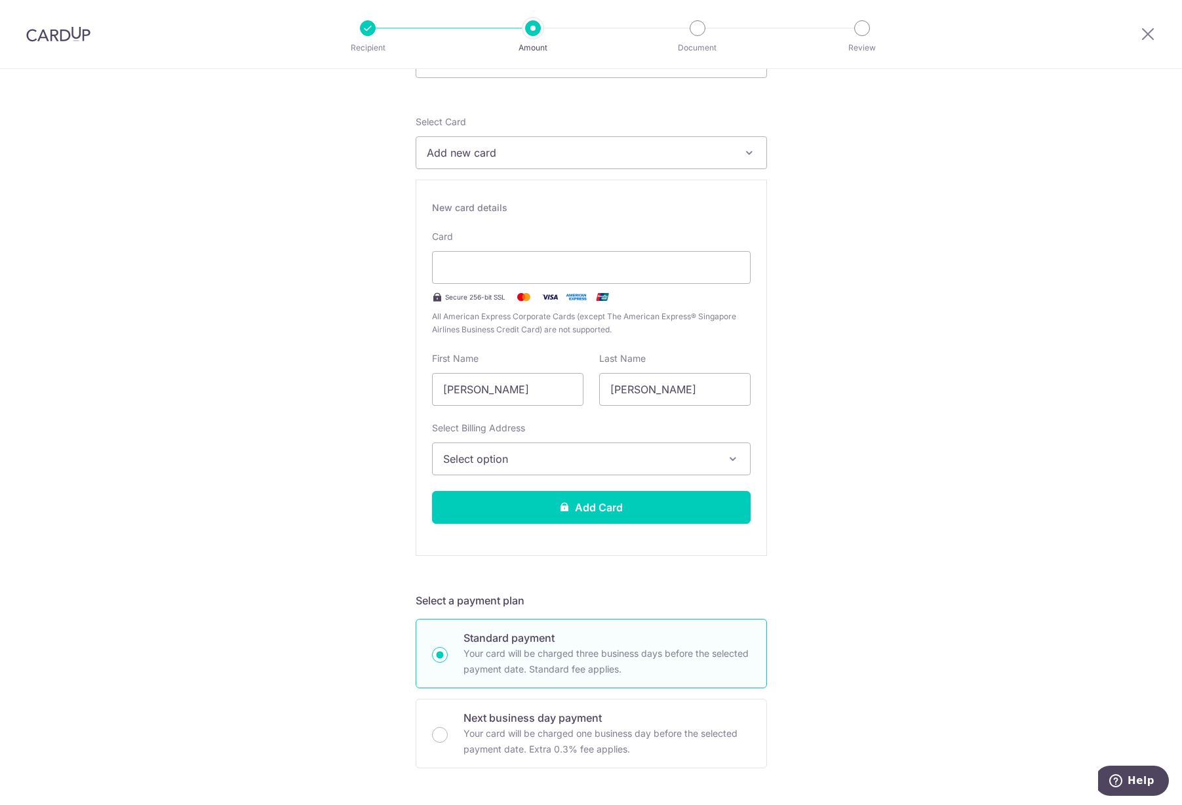
click at [504, 462] on span "Select option" at bounding box center [579, 459] width 273 height 16
click at [506, 492] on span "Add Billing Address" at bounding box center [603, 495] width 273 height 13
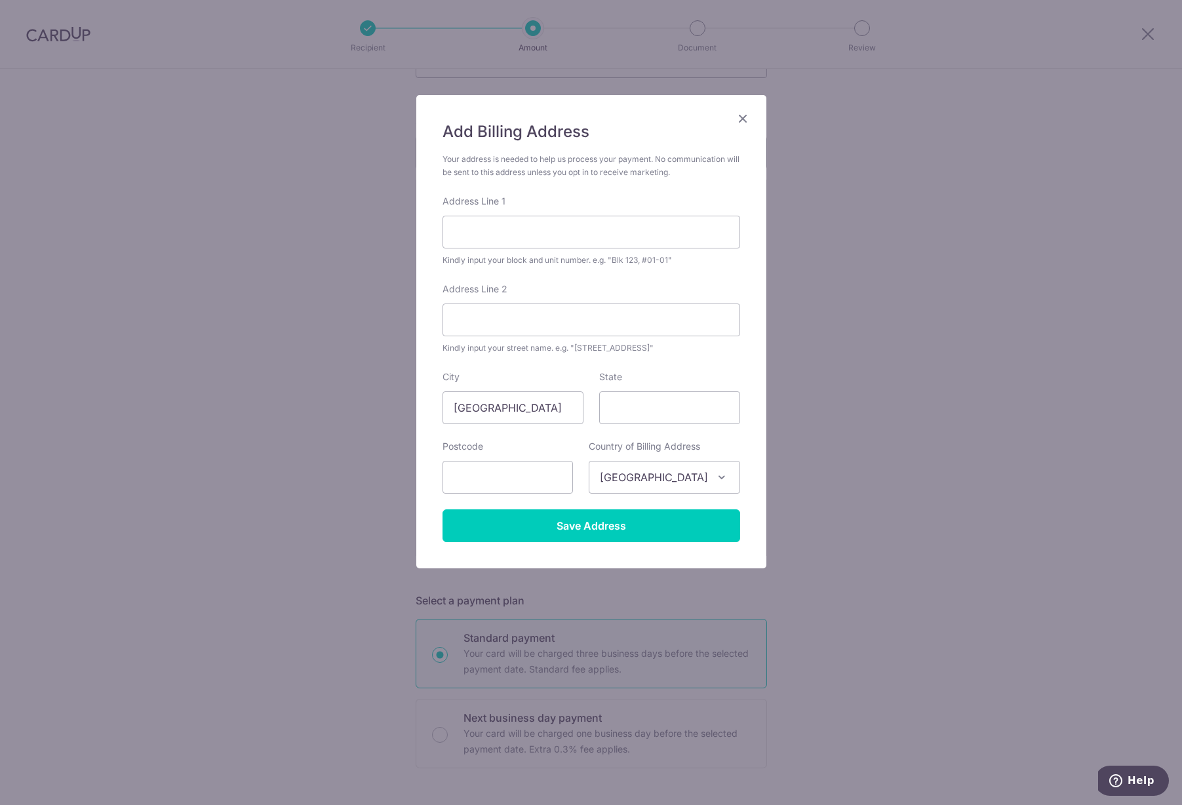
click at [740, 113] on icon "Close" at bounding box center [743, 118] width 16 height 16
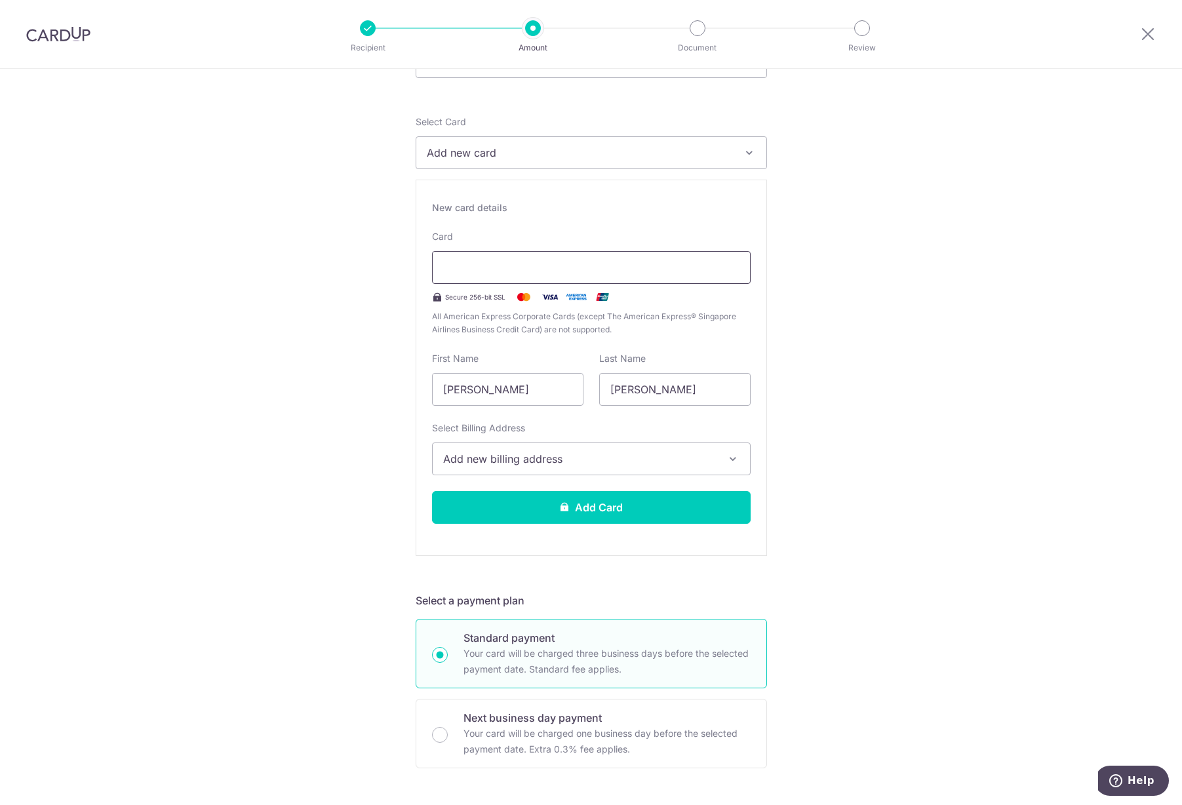
click at [539, 275] on div at bounding box center [591, 267] width 319 height 33
click at [531, 468] on button "Add new billing address" at bounding box center [591, 459] width 319 height 33
click at [536, 495] on span "Add Billing Address" at bounding box center [603, 495] width 273 height 13
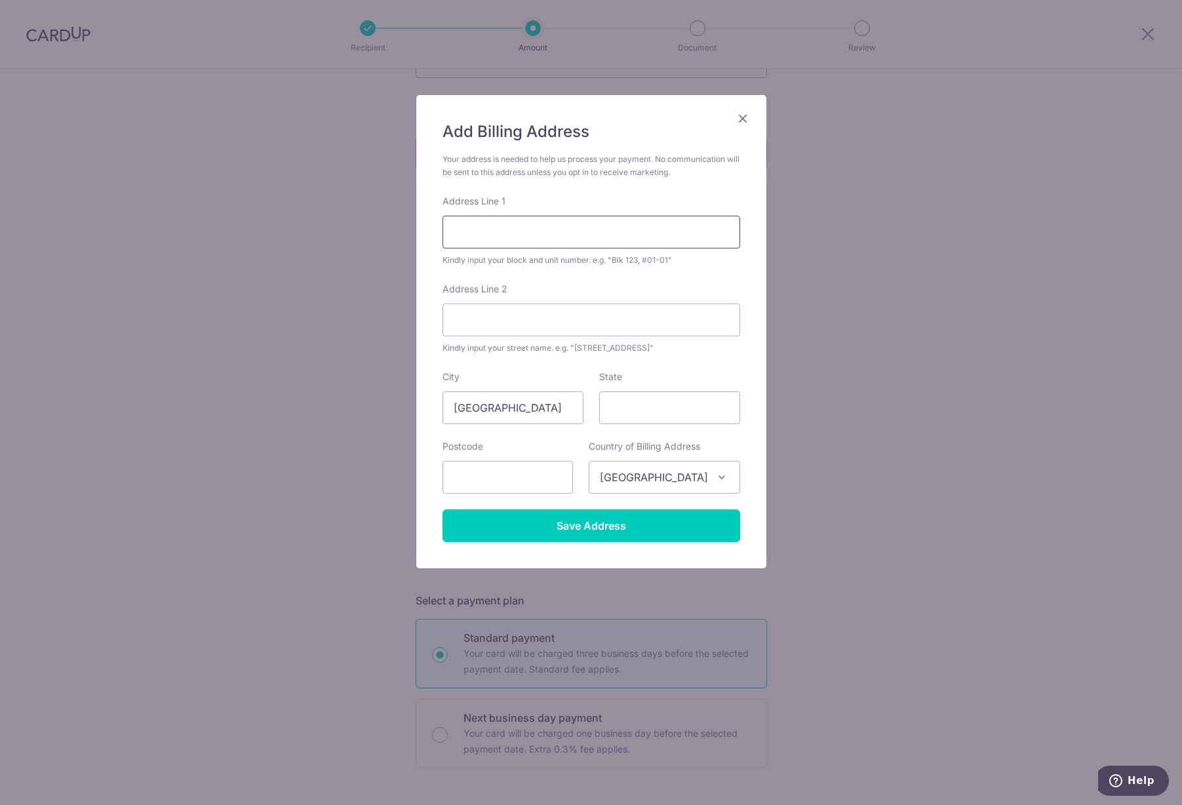
click at [536, 231] on input "Address Line 1" at bounding box center [592, 232] width 298 height 33
type input "177 Tanjong rhu road, #07-18"
type input "Water Place, tower A2"
type input "436607"
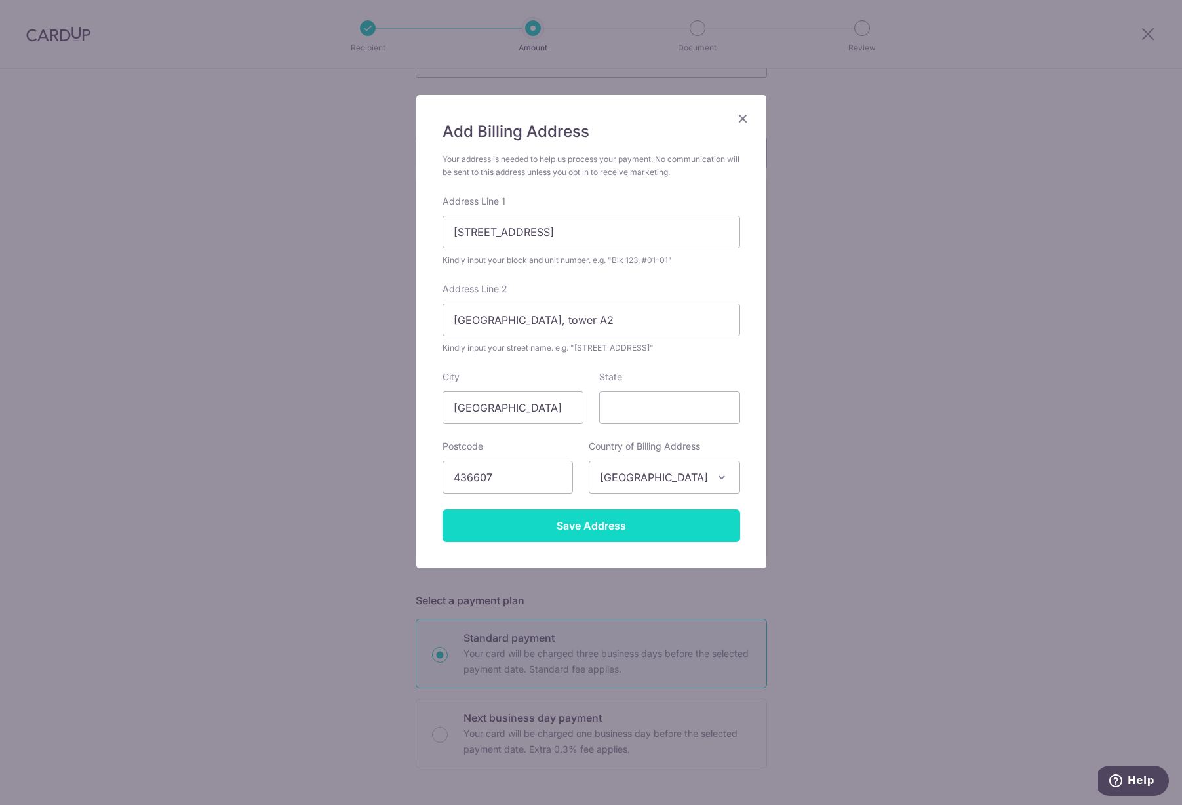
click at [597, 532] on input "Save Address" at bounding box center [592, 525] width 298 height 33
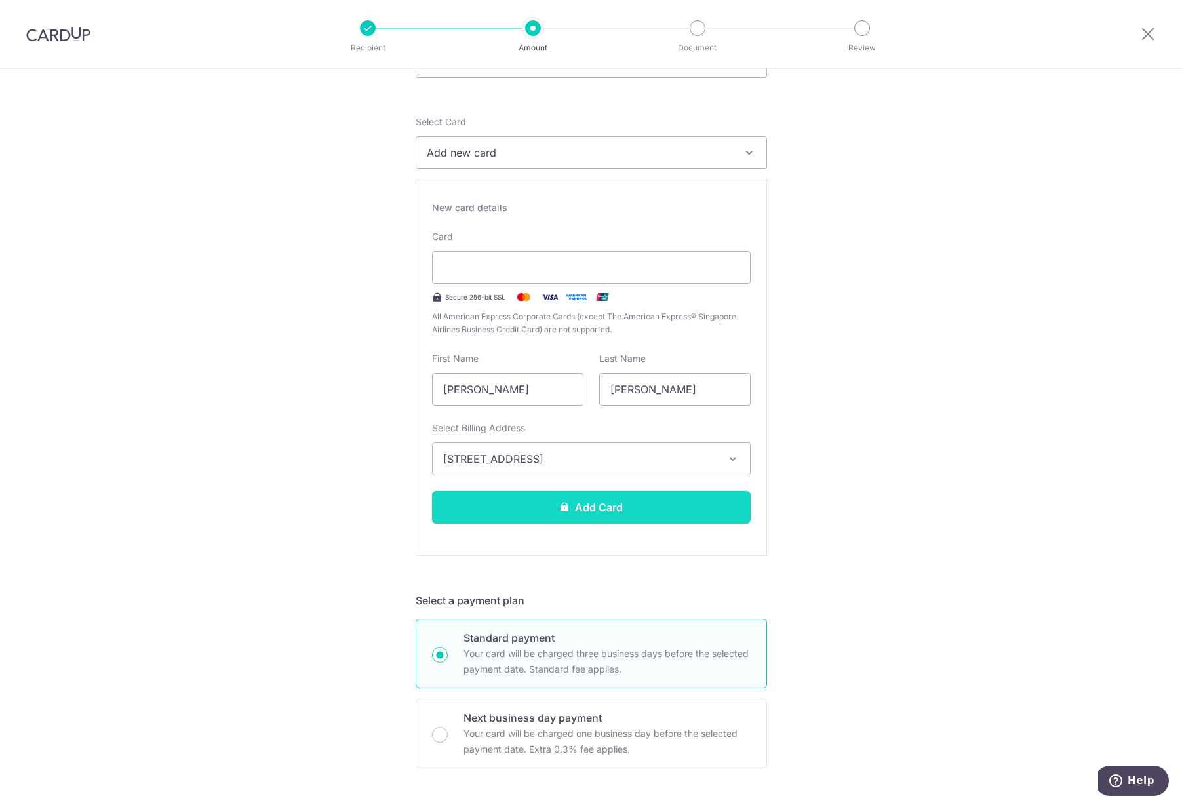
click at [667, 502] on button "Add Card" at bounding box center [591, 507] width 319 height 33
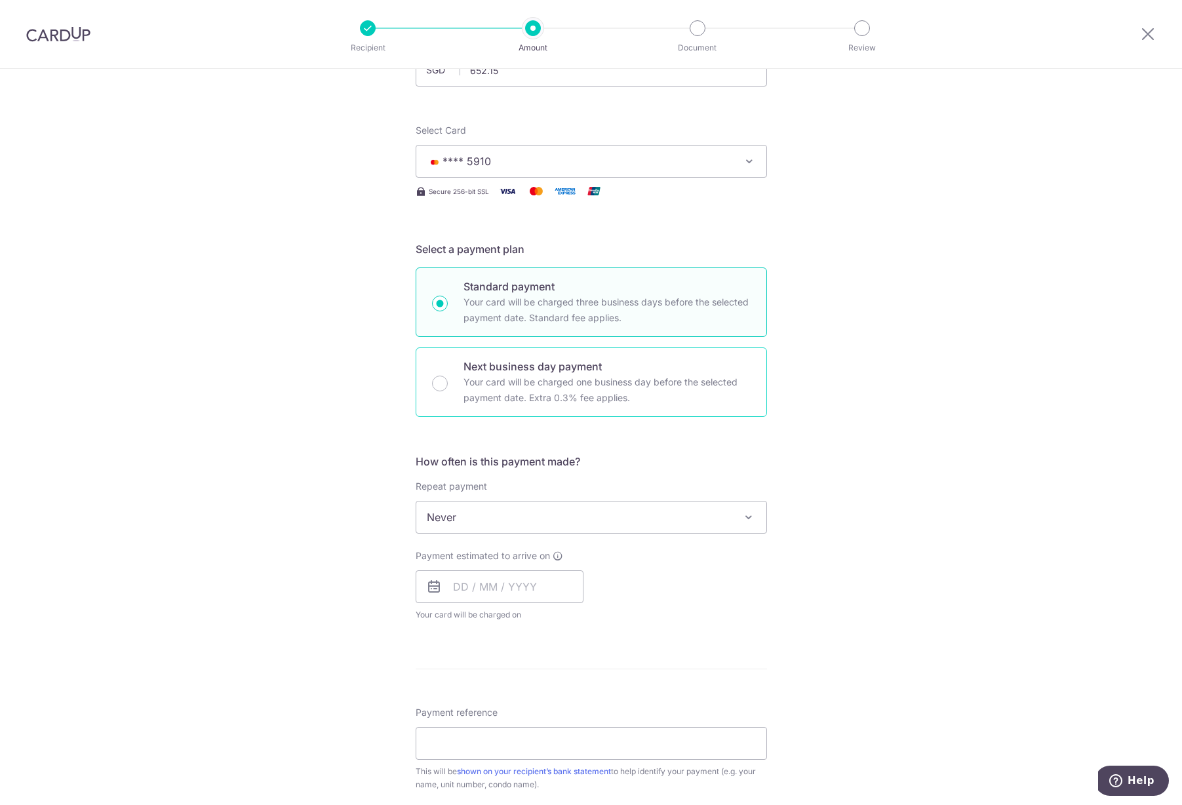
scroll to position [131, 0]
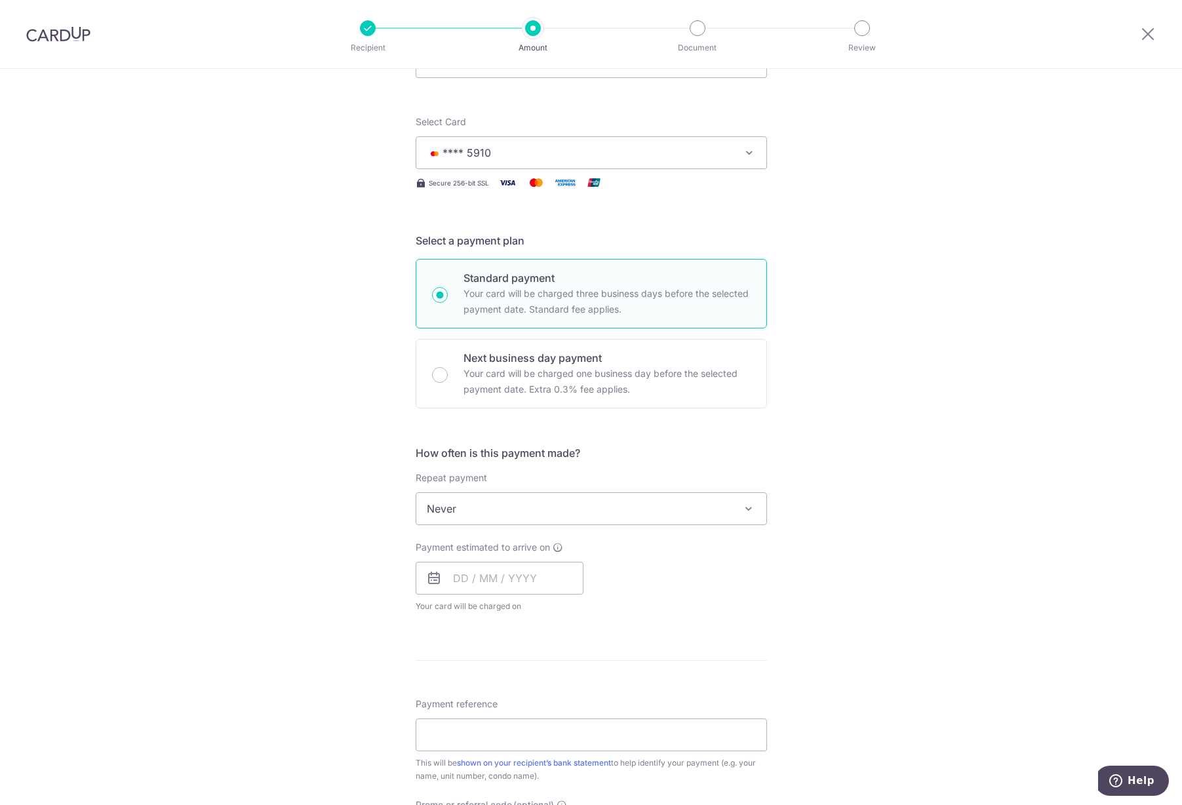
click at [646, 515] on span "Never" at bounding box center [591, 508] width 350 height 31
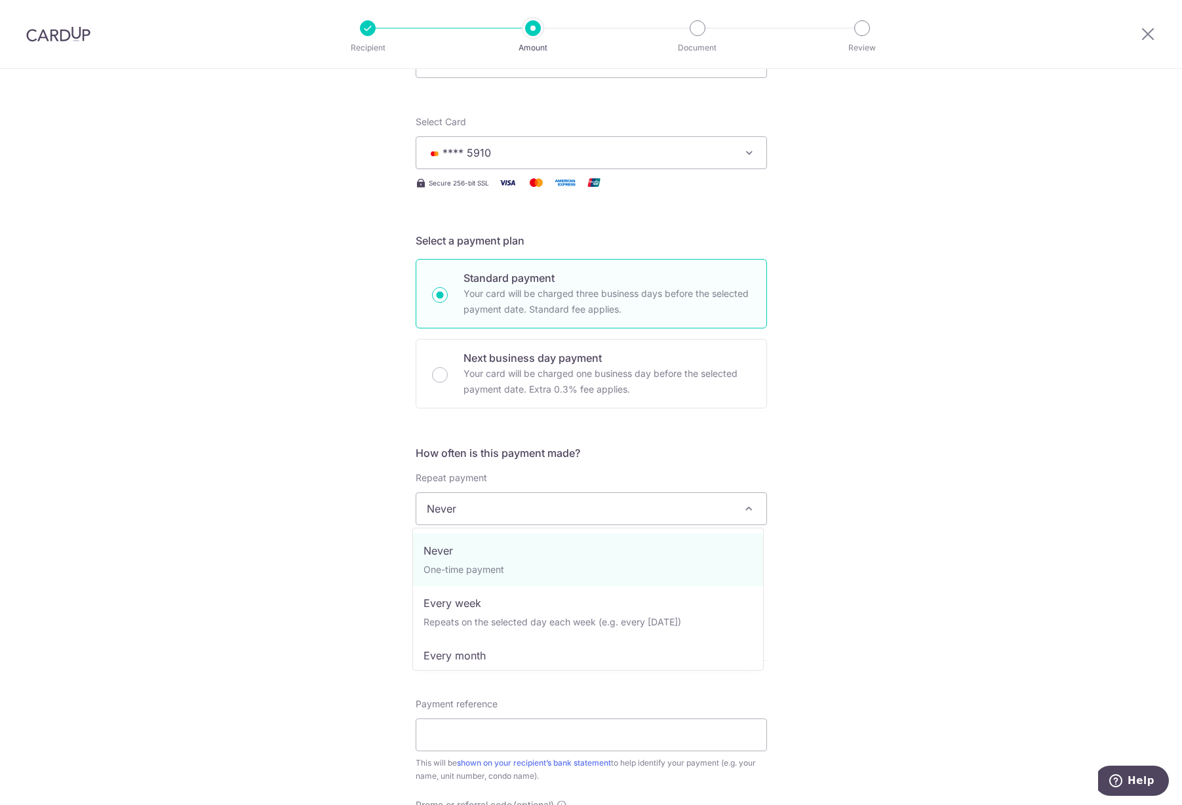
click at [855, 470] on div "Tell us more about your payment Enter payment amount SGD 652.15 652.15 Card add…" at bounding box center [591, 531] width 1182 height 1186
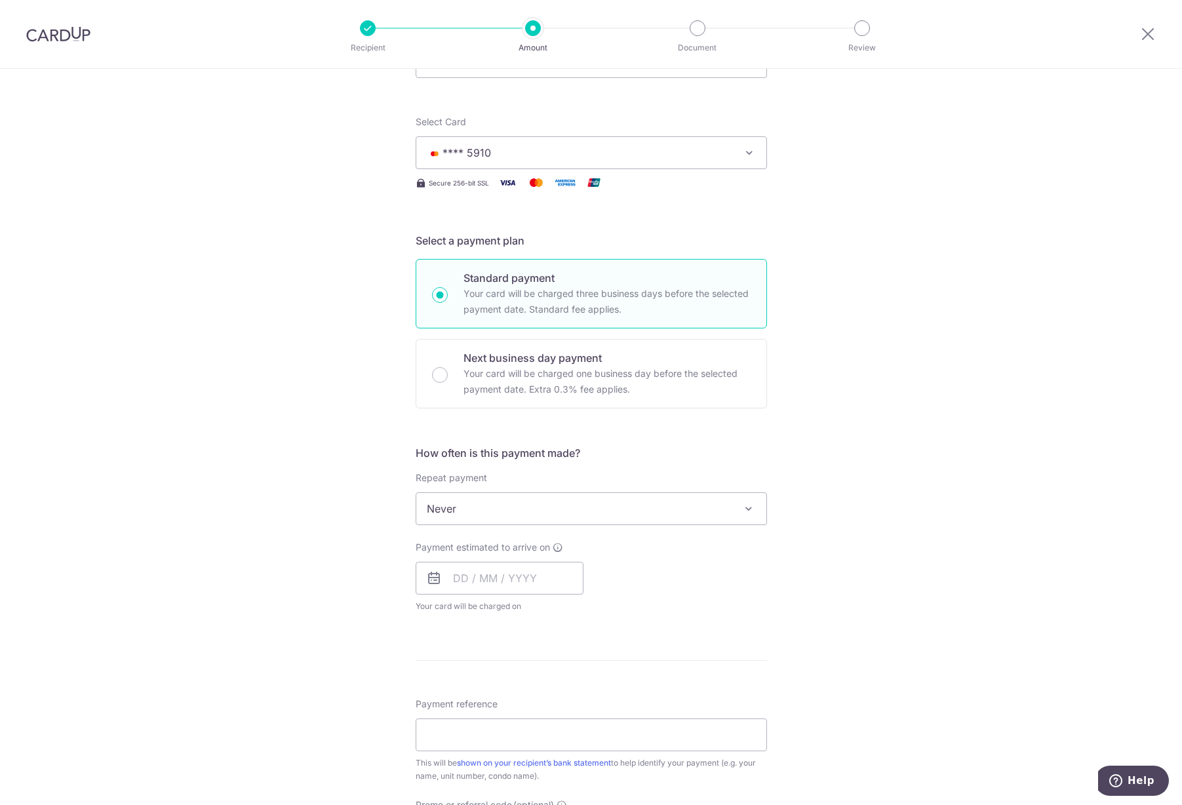
click at [755, 506] on span "Never" at bounding box center [591, 508] width 350 height 31
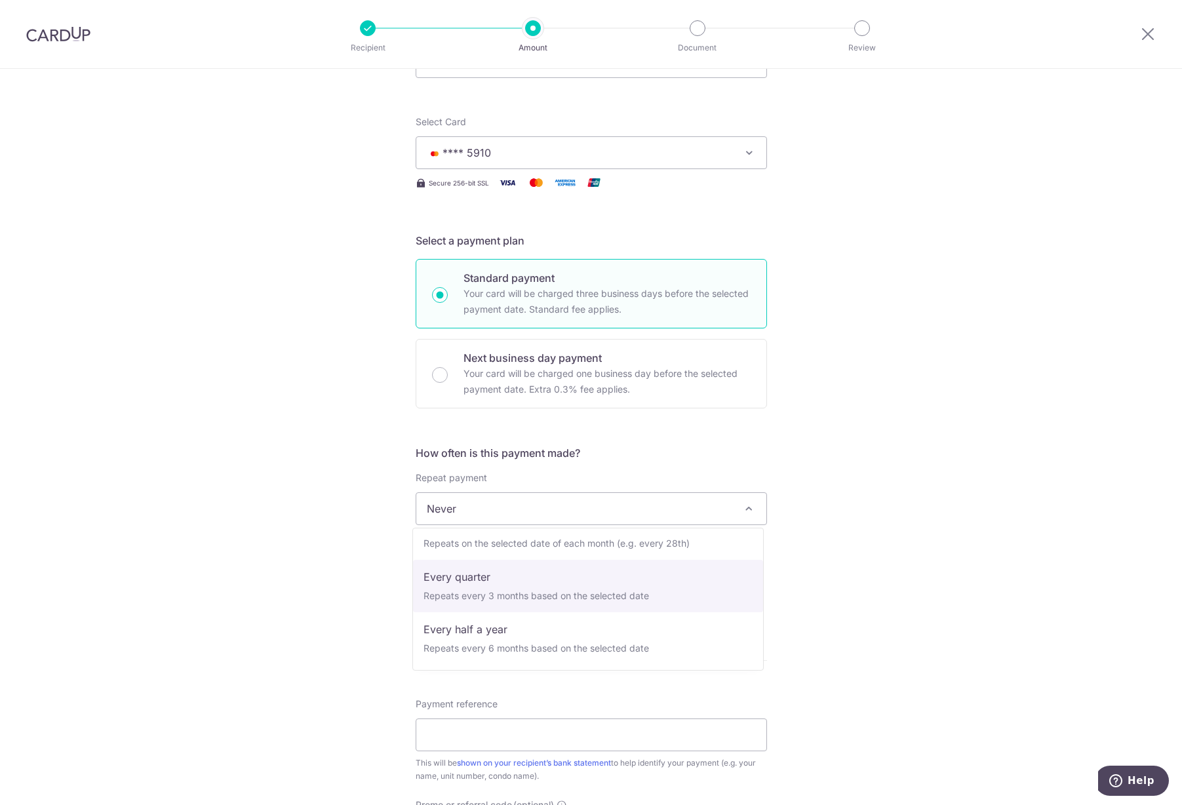
click at [863, 511] on div "Tell us more about your payment Enter payment amount SGD 652.15 652.15 Card add…" at bounding box center [591, 531] width 1182 height 1186
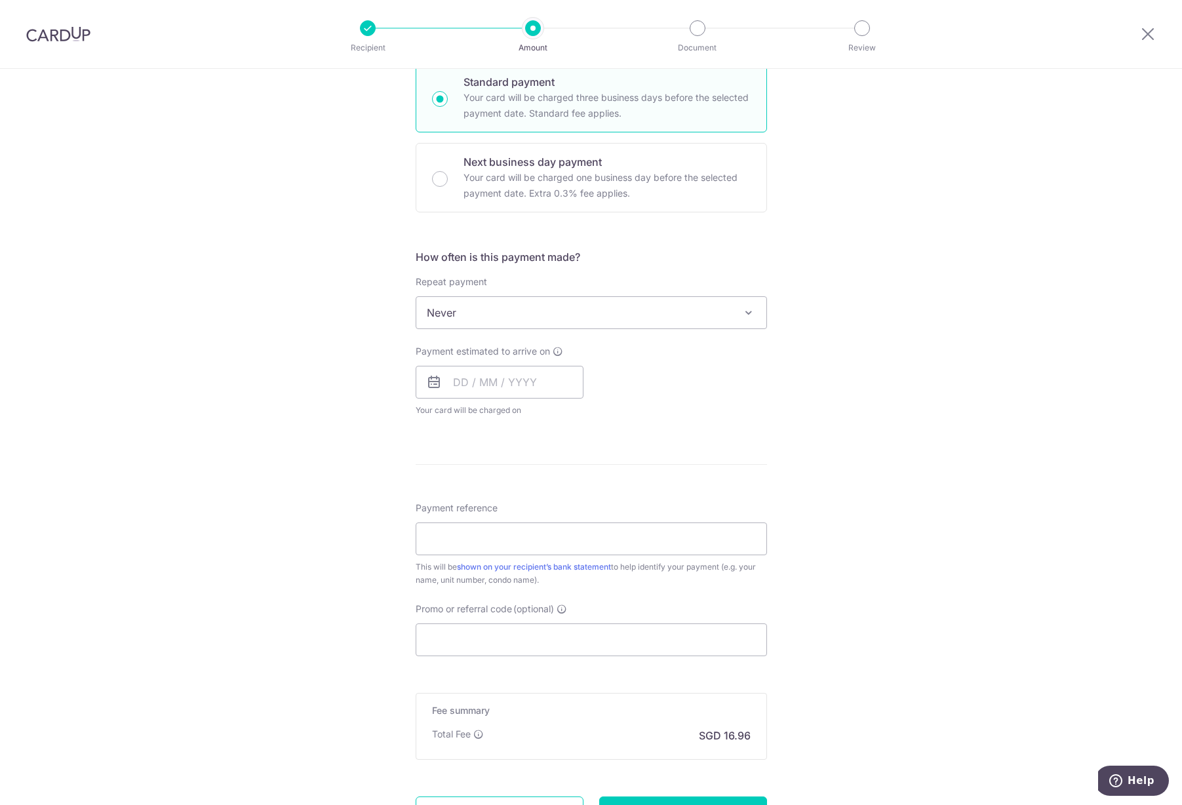
scroll to position [328, 0]
click at [454, 373] on input "text" at bounding box center [500, 381] width 168 height 33
drag, startPoint x: 572, startPoint y: 500, endPoint x: 636, endPoint y: 466, distance: 72.4
click at [572, 500] on link "10" at bounding box center [573, 500] width 21 height 21
type input "[DATE]"
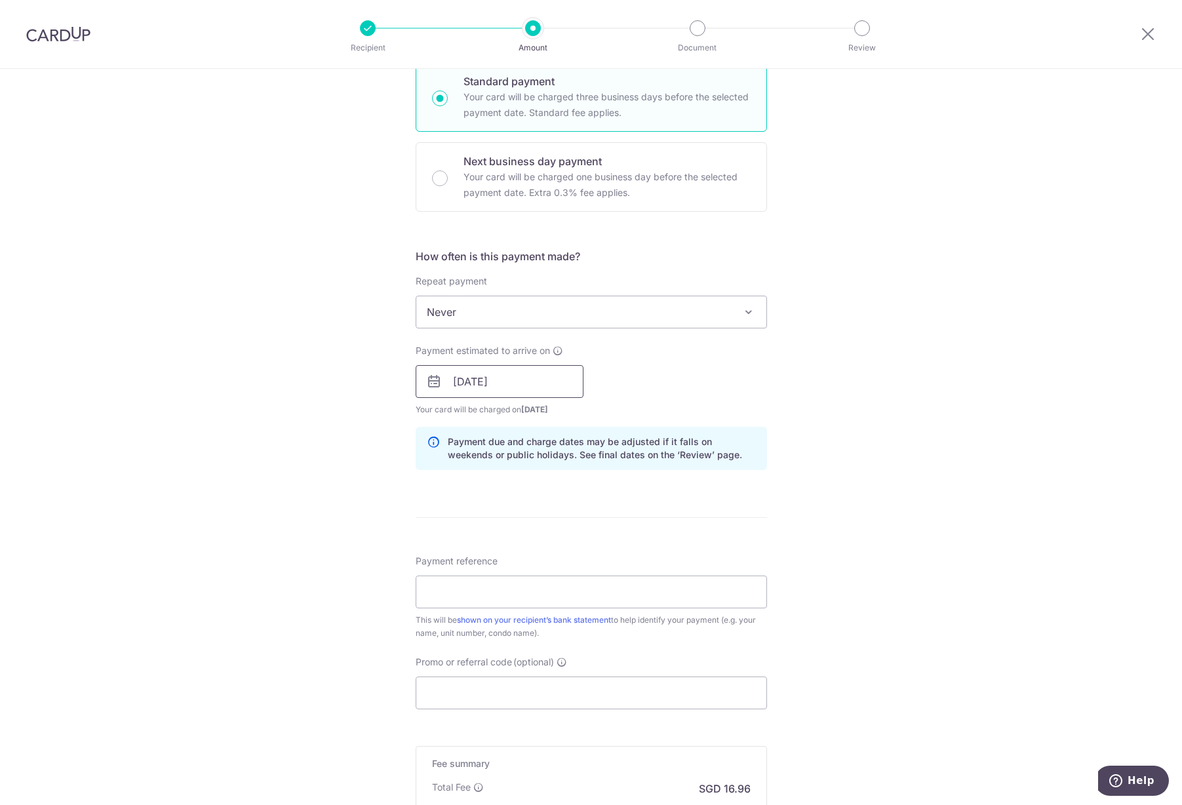
click at [525, 386] on input "[DATE]" at bounding box center [500, 381] width 168 height 33
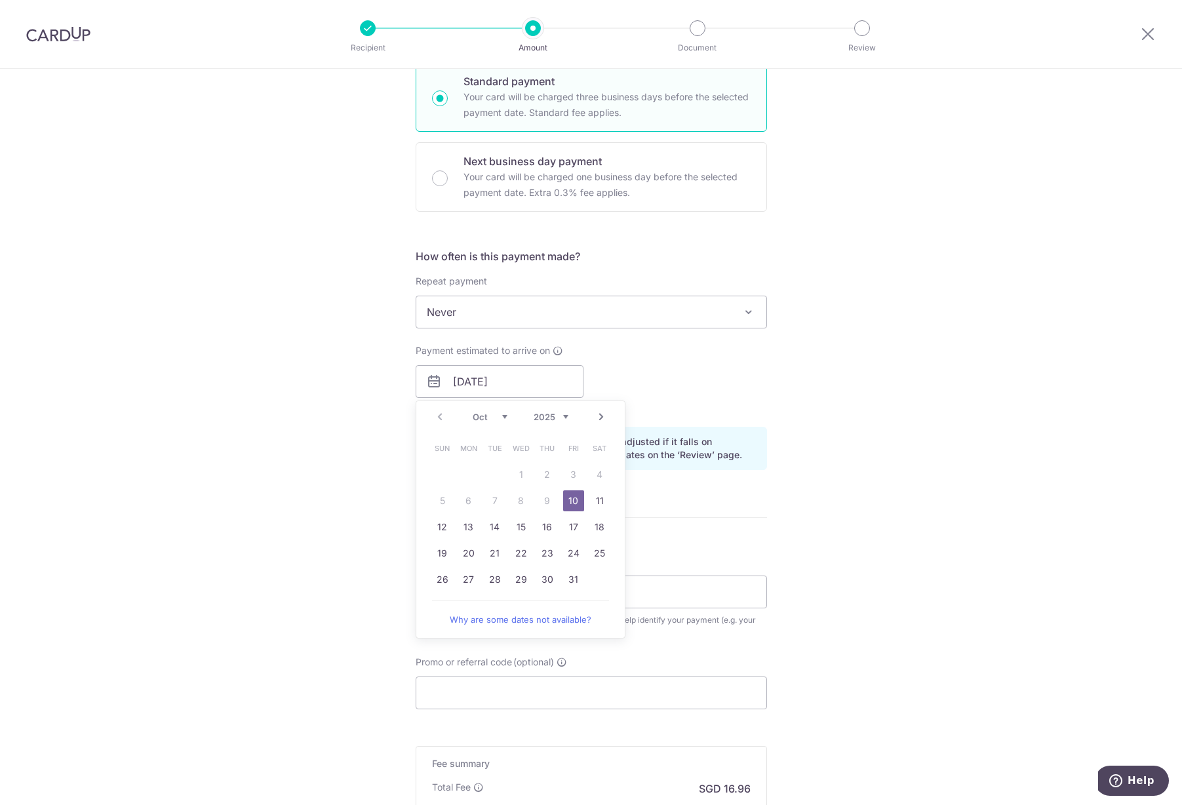
click at [574, 504] on link "10" at bounding box center [573, 500] width 21 height 21
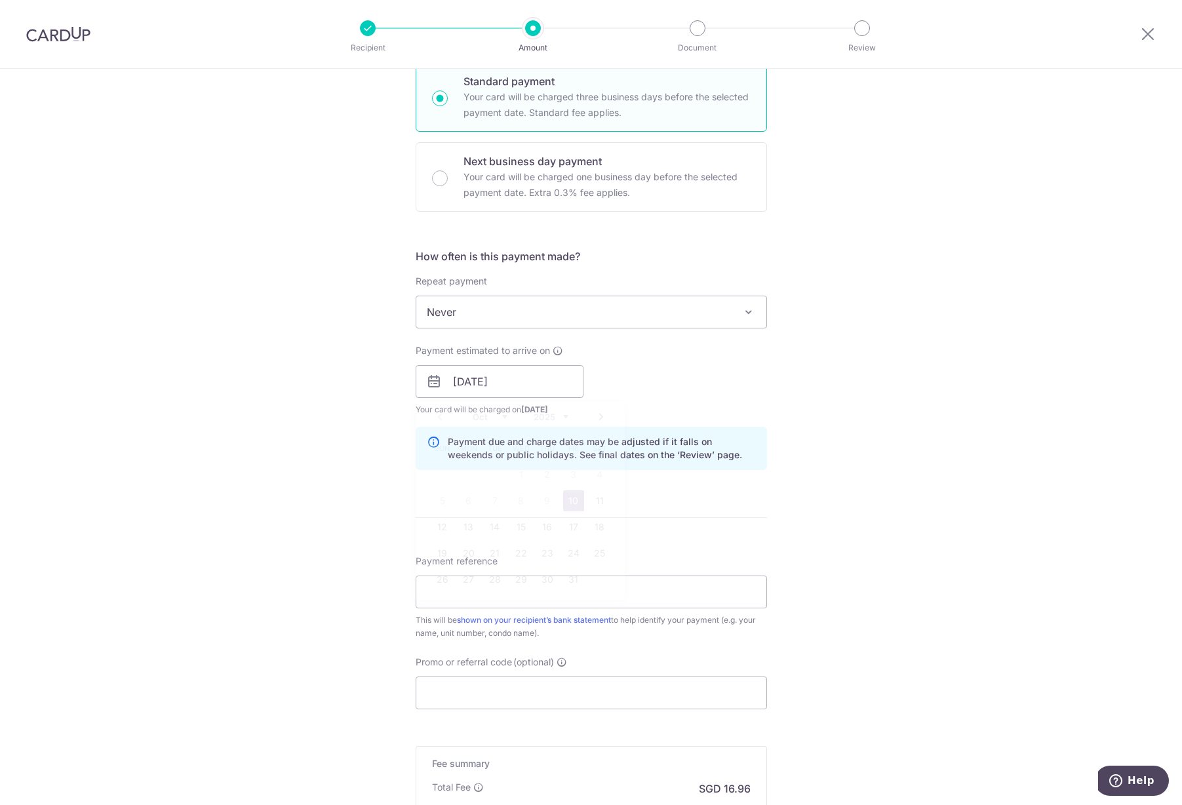
click at [854, 502] on div "Tell us more about your payment Enter payment amount SGD 652.15 652.15 Card add…" at bounding box center [591, 361] width 1182 height 1240
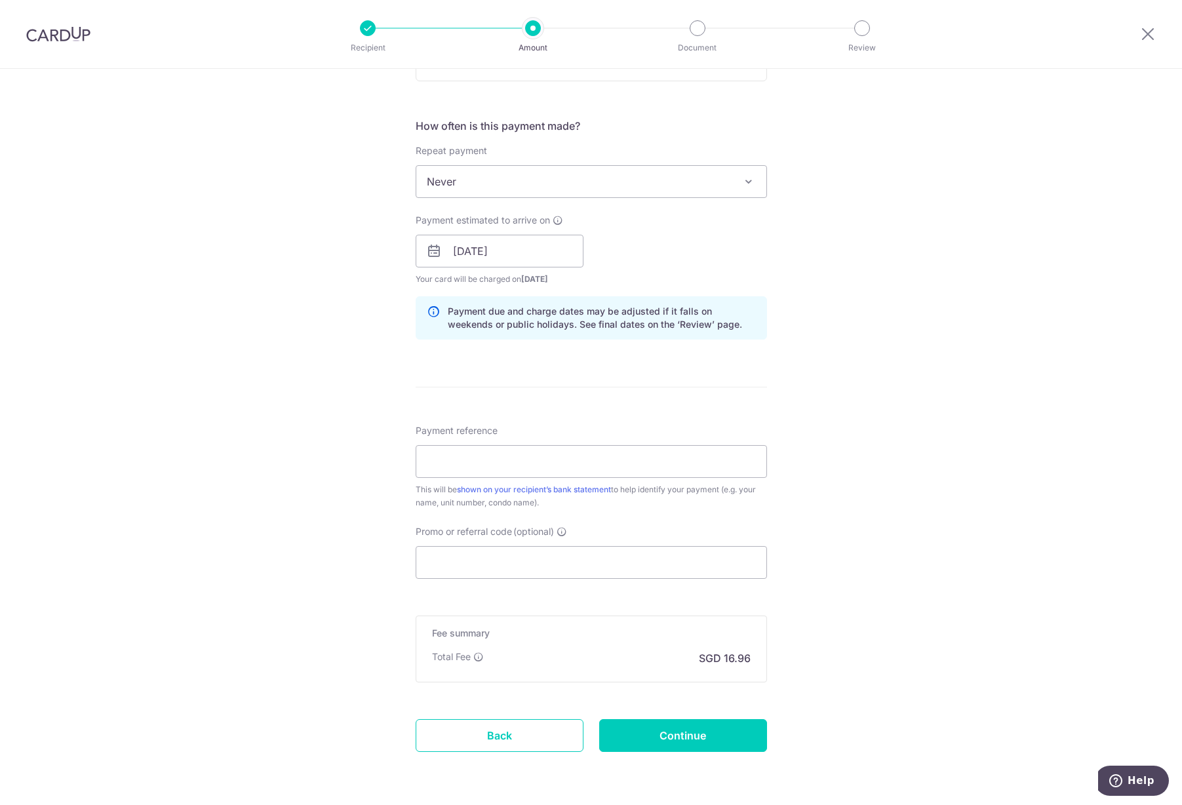
scroll to position [459, 0]
click at [656, 456] on input "Payment reference" at bounding box center [591, 461] width 351 height 33
type input "#05-22"
click at [835, 474] on div "Tell us more about your payment Enter payment amount SGD 652.15 652.15 Card add…" at bounding box center [591, 230] width 1182 height 1240
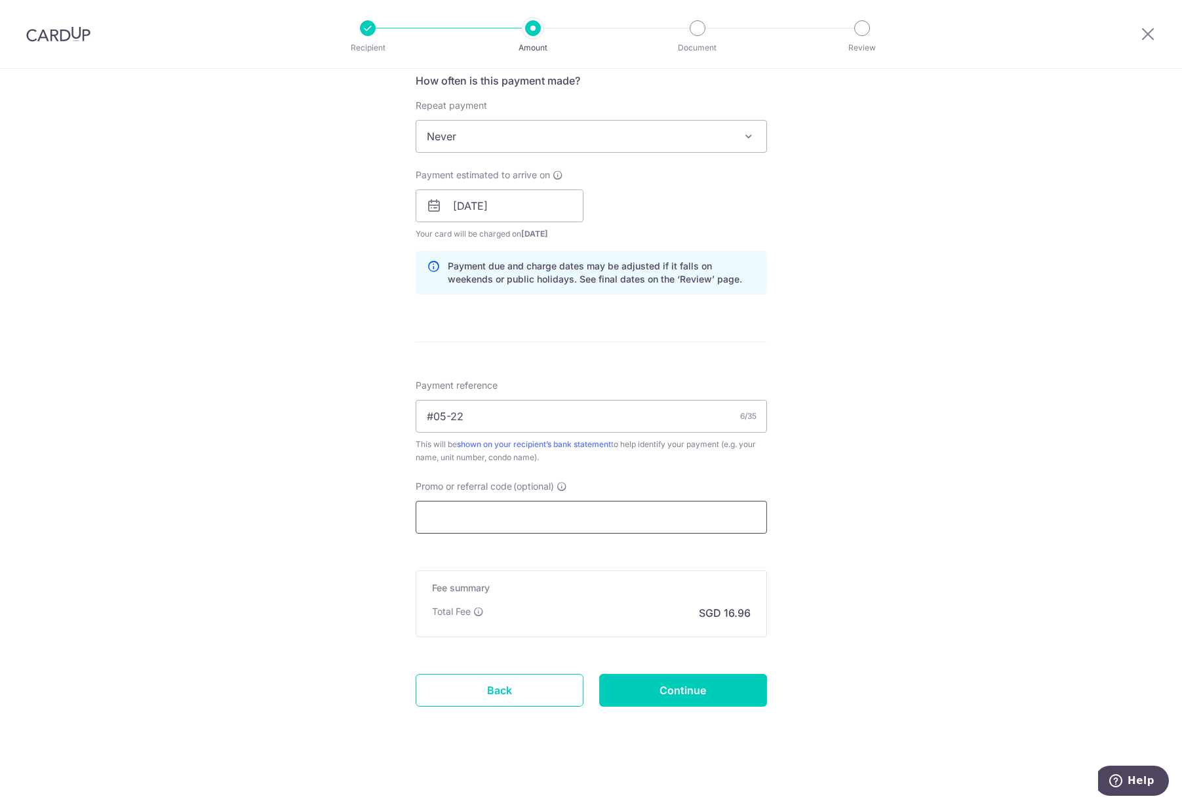
click at [608, 517] on input "Promo or referral code (optional)" at bounding box center [591, 517] width 351 height 33
paste input "AAKASHS531"
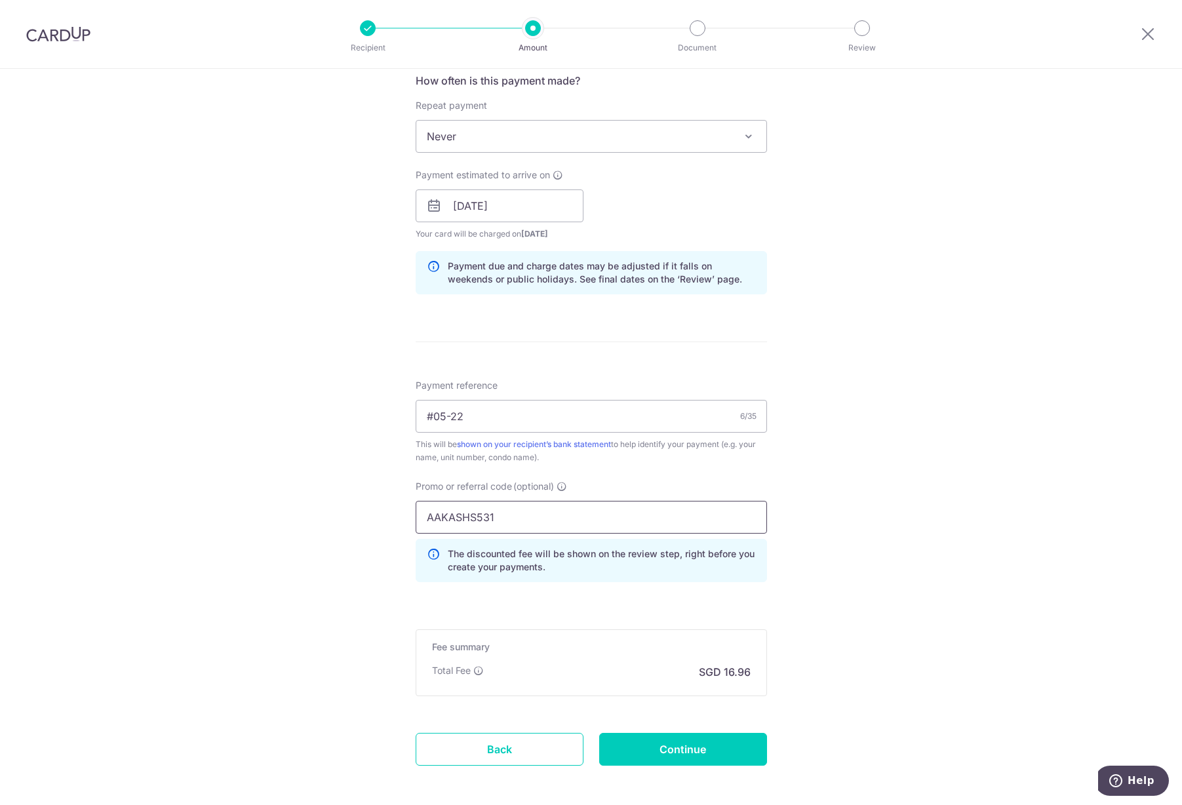
type input "AAKASHS531"
click at [865, 534] on div "Tell us more about your payment Enter payment amount SGD 652.15 652.15 Card add…" at bounding box center [591, 214] width 1182 height 1299
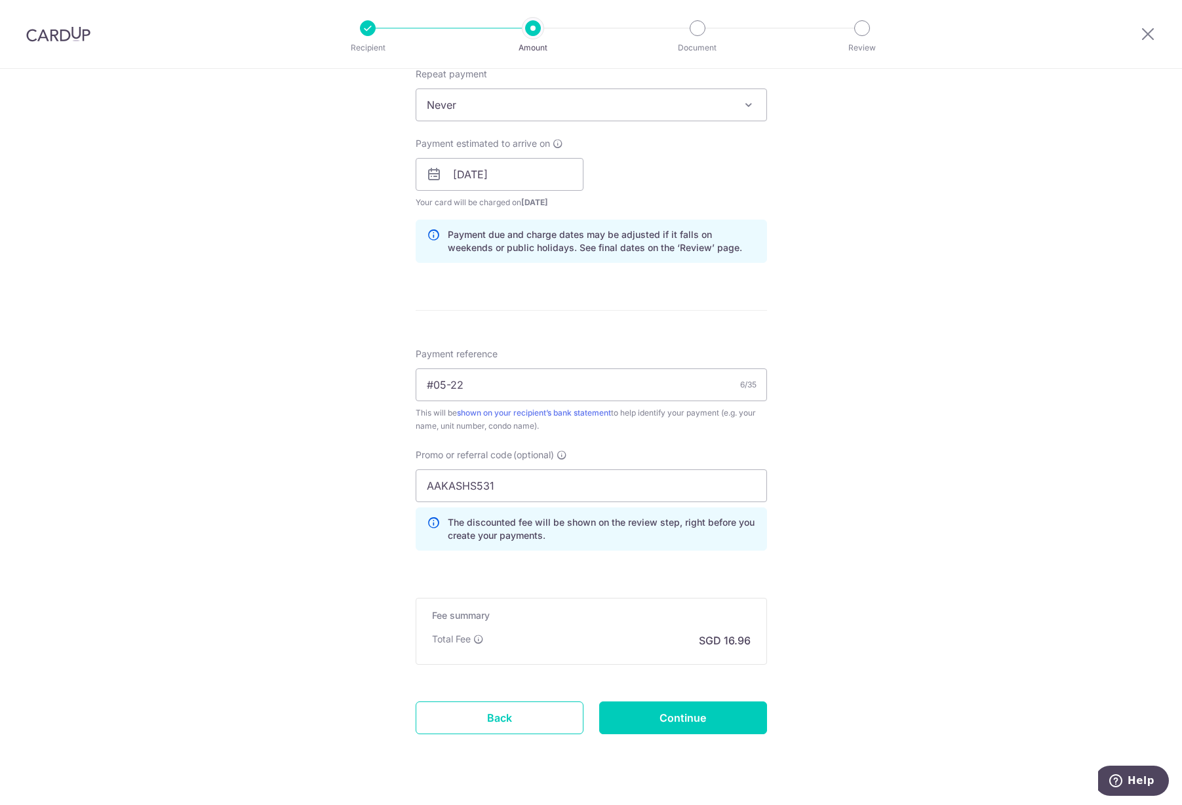
scroll to position [563, 0]
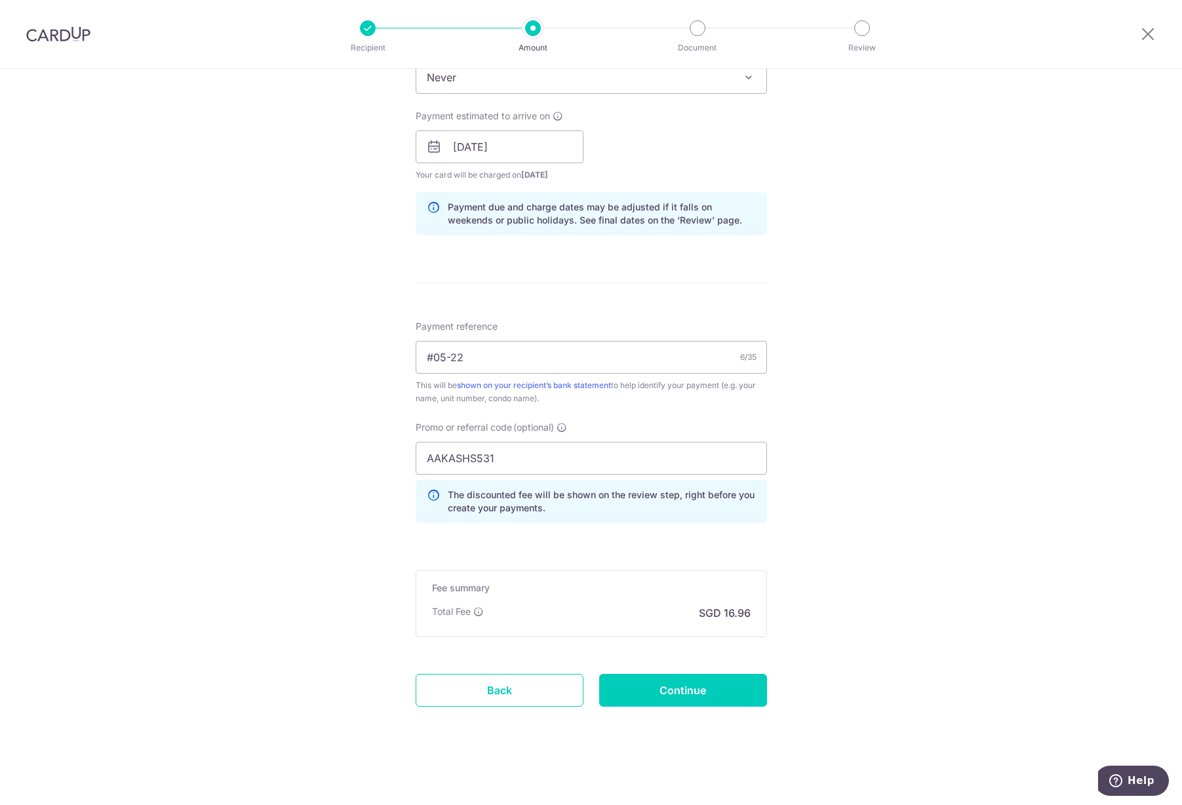
click at [907, 591] on div "Tell us more about your payment Enter payment amount SGD 652.15 652.15 Card add…" at bounding box center [591, 155] width 1182 height 1299
click at [726, 695] on input "Continue" at bounding box center [683, 690] width 168 height 33
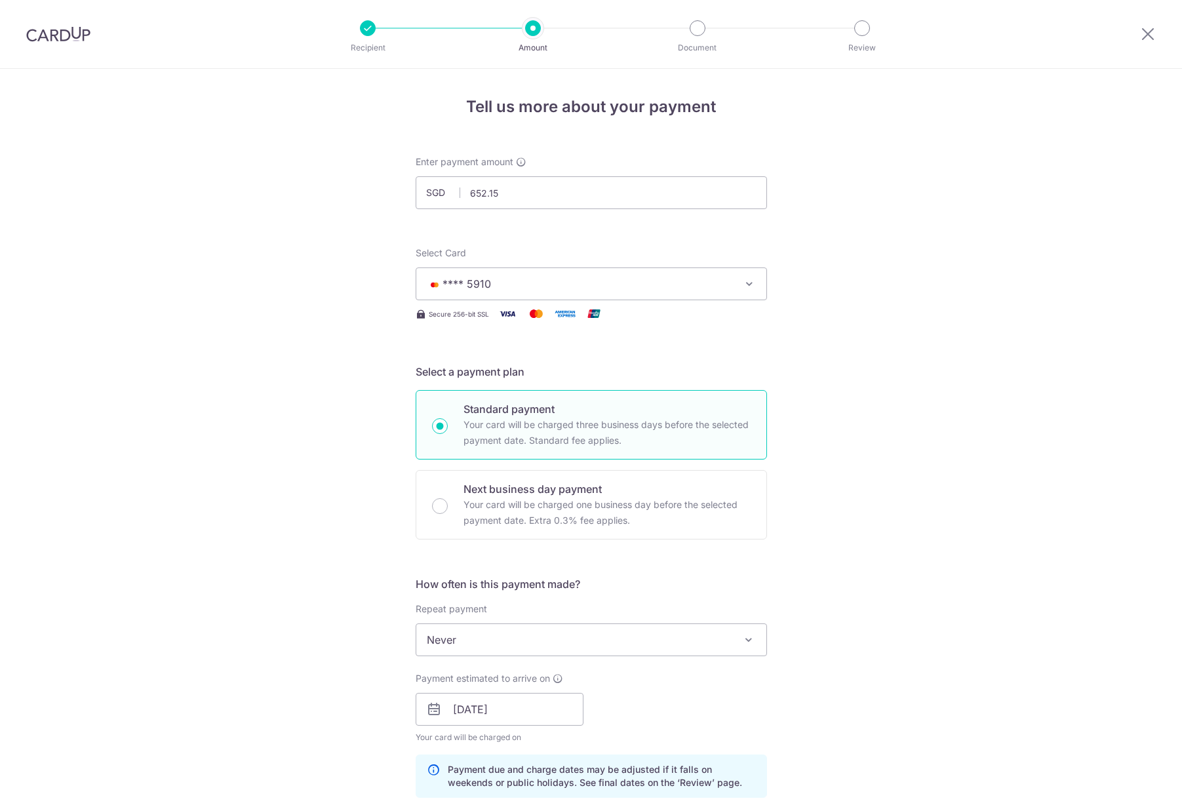
scroll to position [581, 0]
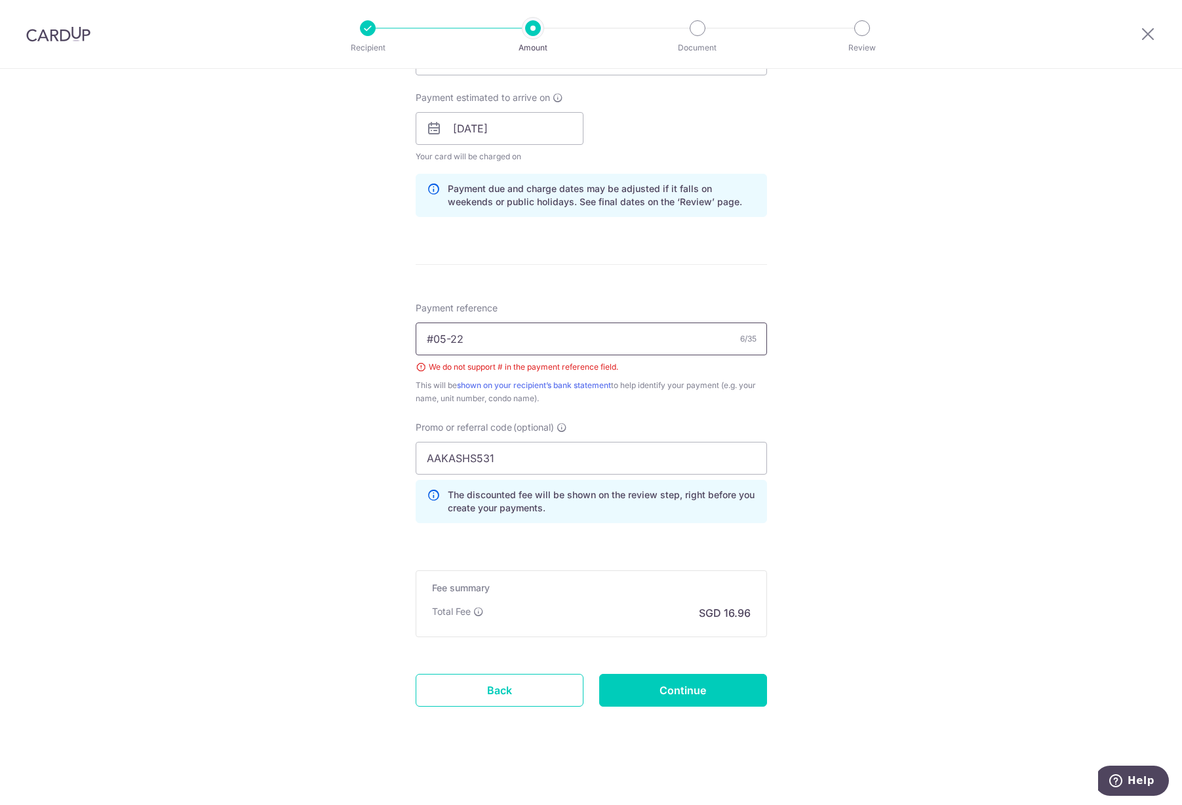
click at [431, 338] on input "#05-22" at bounding box center [591, 339] width 351 height 33
type input "05-22"
click at [711, 698] on input "Continue" at bounding box center [683, 690] width 168 height 33
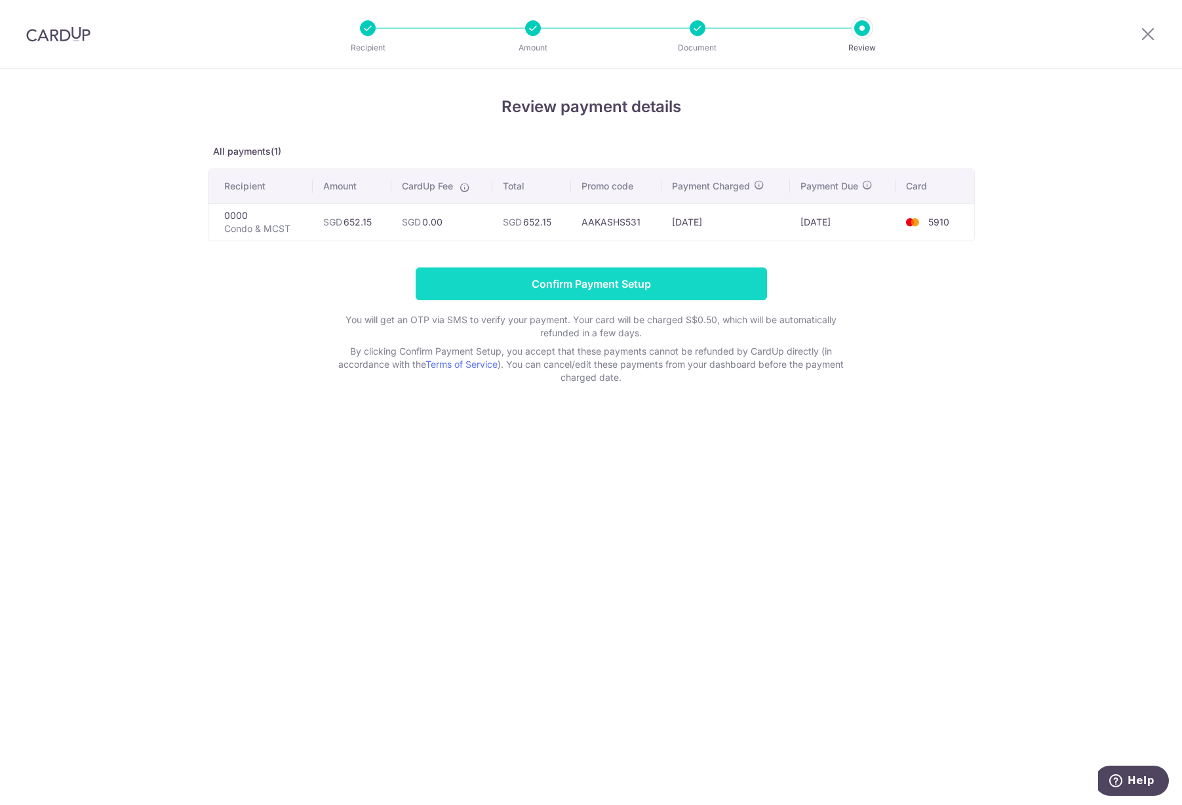
click at [612, 281] on input "Confirm Payment Setup" at bounding box center [591, 284] width 351 height 33
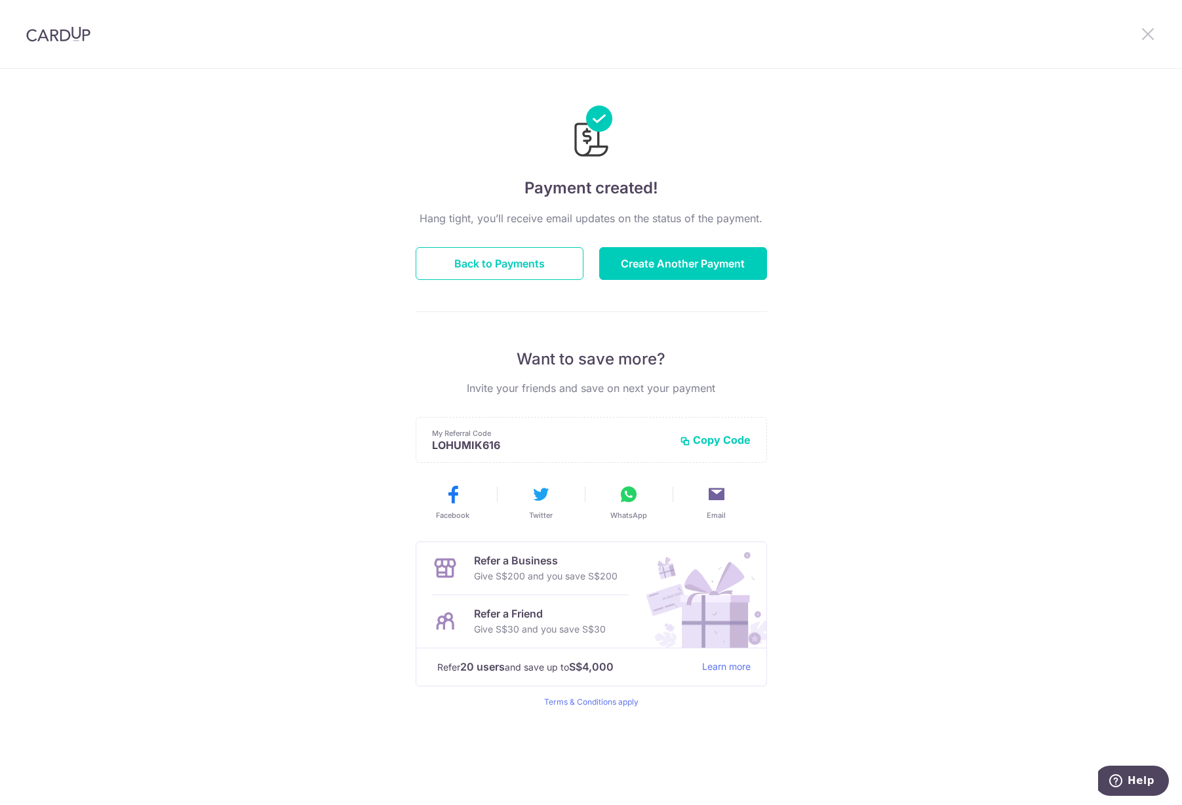
click at [1151, 33] on icon at bounding box center [1148, 34] width 16 height 16
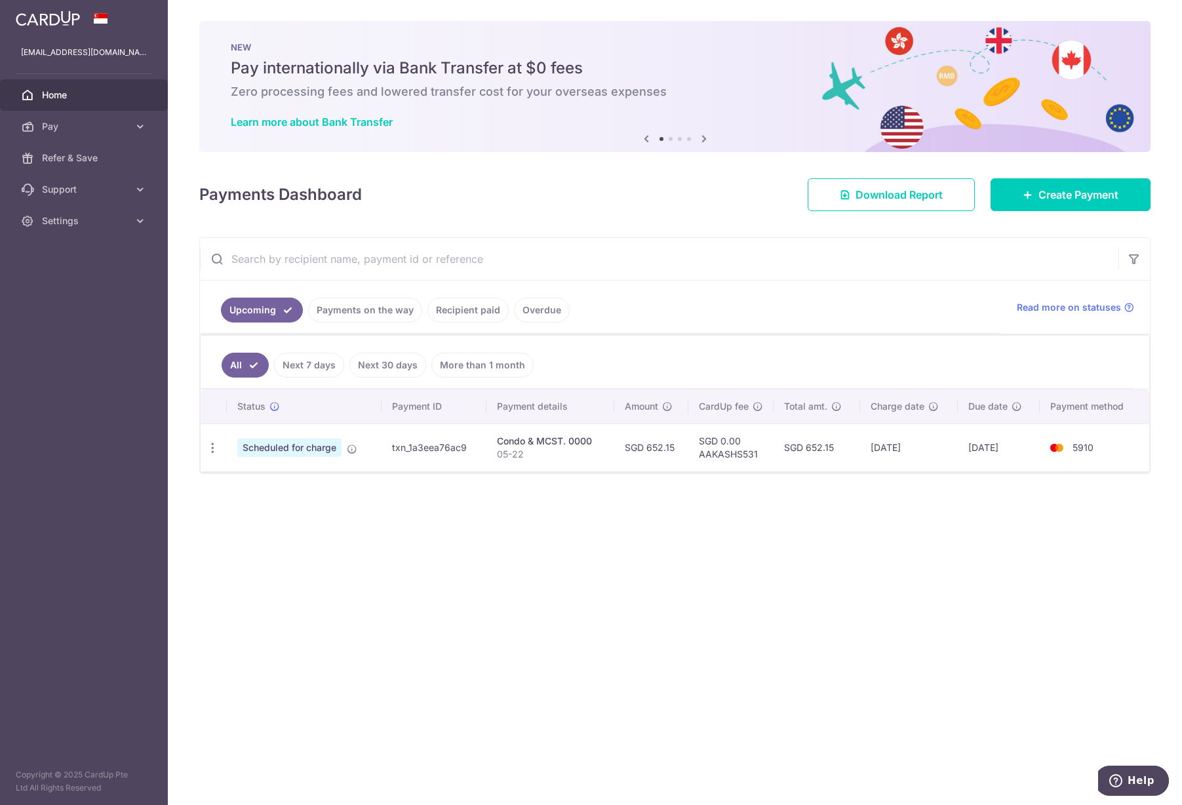
click at [311, 447] on span "Scheduled for charge" at bounding box center [289, 448] width 104 height 18
click at [1105, 186] on link "Create Payment" at bounding box center [1071, 194] width 160 height 33
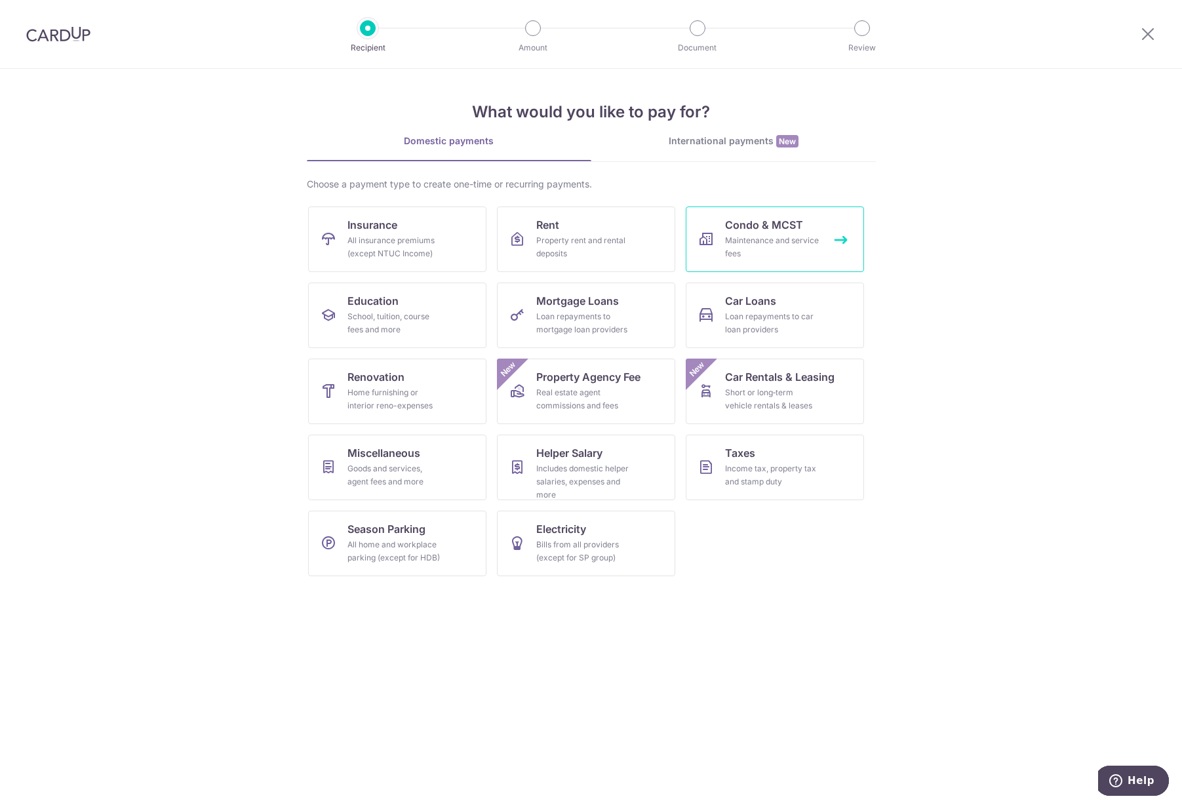
click at [746, 233] on link "Condo & MCST Maintenance and service fees" at bounding box center [775, 240] width 178 height 66
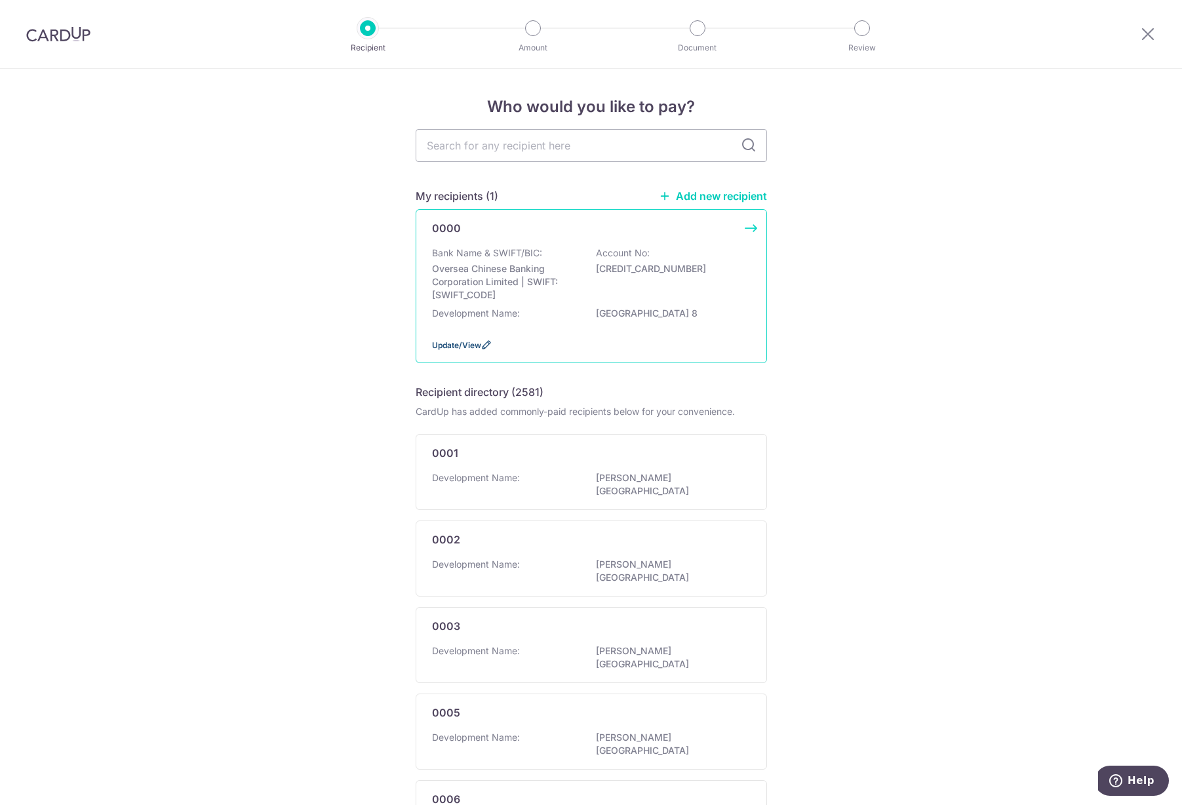
click at [487, 344] on icon at bounding box center [486, 345] width 10 height 10
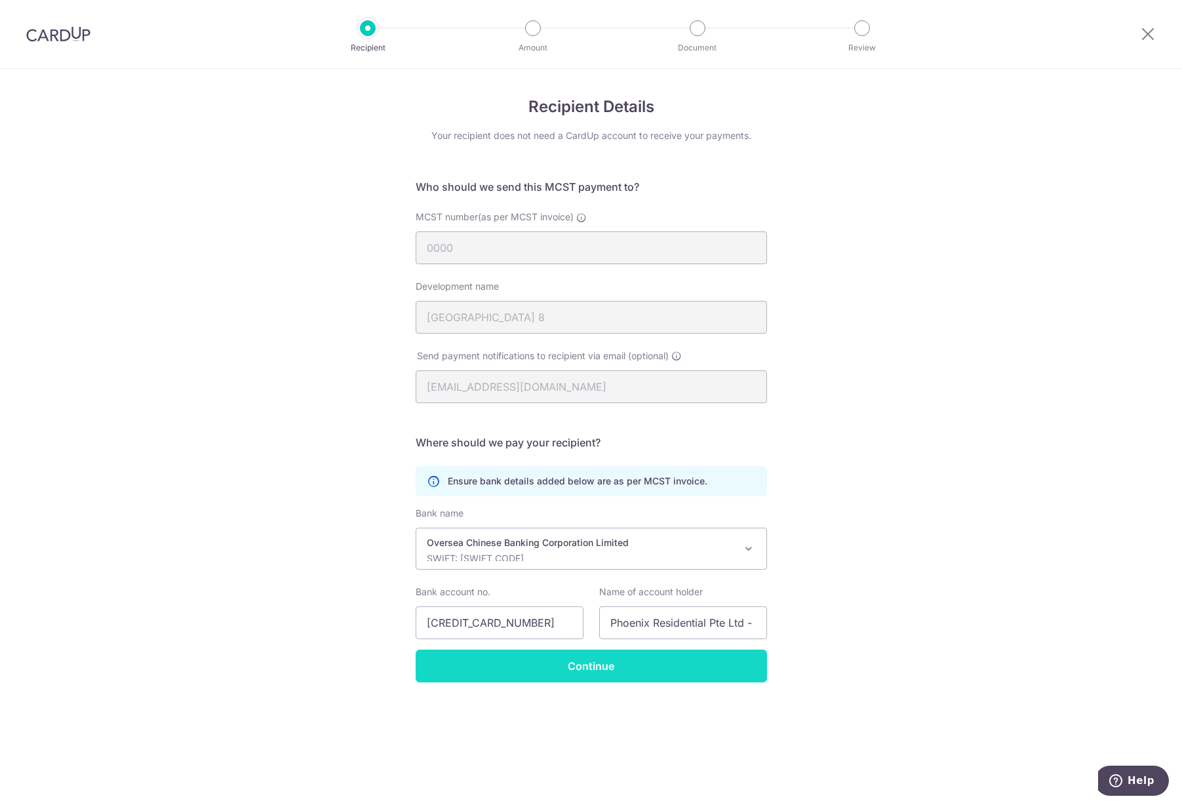
click at [669, 669] on input "Continue" at bounding box center [591, 666] width 351 height 33
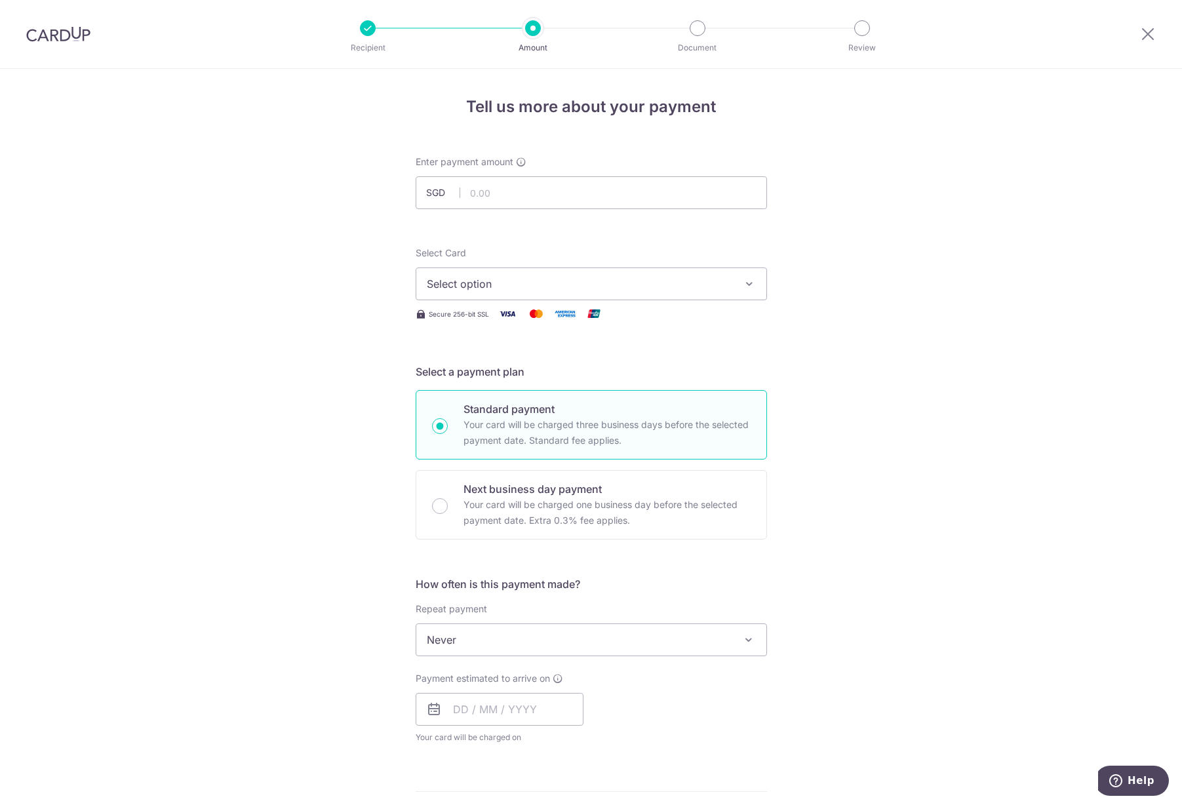
click at [1152, 26] on div at bounding box center [1148, 34] width 68 height 68
click at [1153, 35] on icon at bounding box center [1148, 34] width 16 height 16
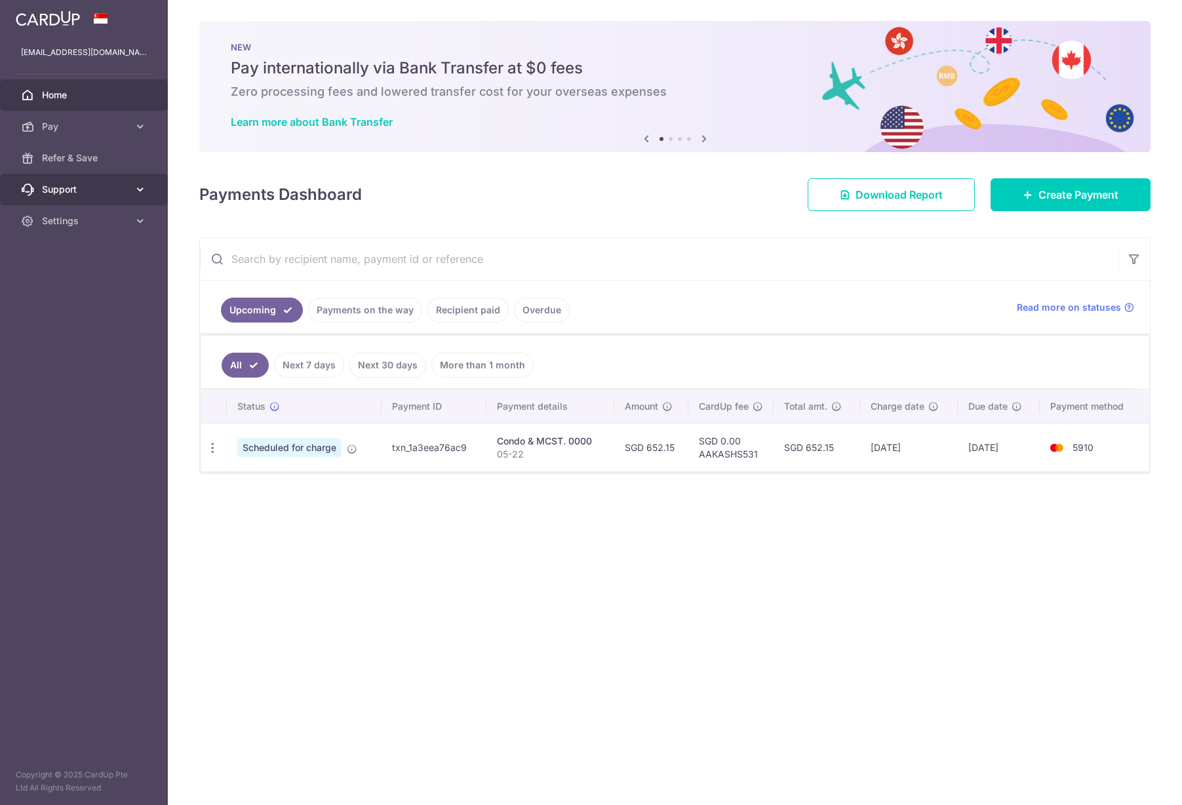
click at [138, 187] on icon at bounding box center [140, 189] width 13 height 13
click at [480, 616] on div "× Pause Schedule Pause all future payments in this series Pause just this one p…" at bounding box center [675, 402] width 1014 height 805
click at [1039, 195] on span "Create Payment" at bounding box center [1079, 195] width 80 height 16
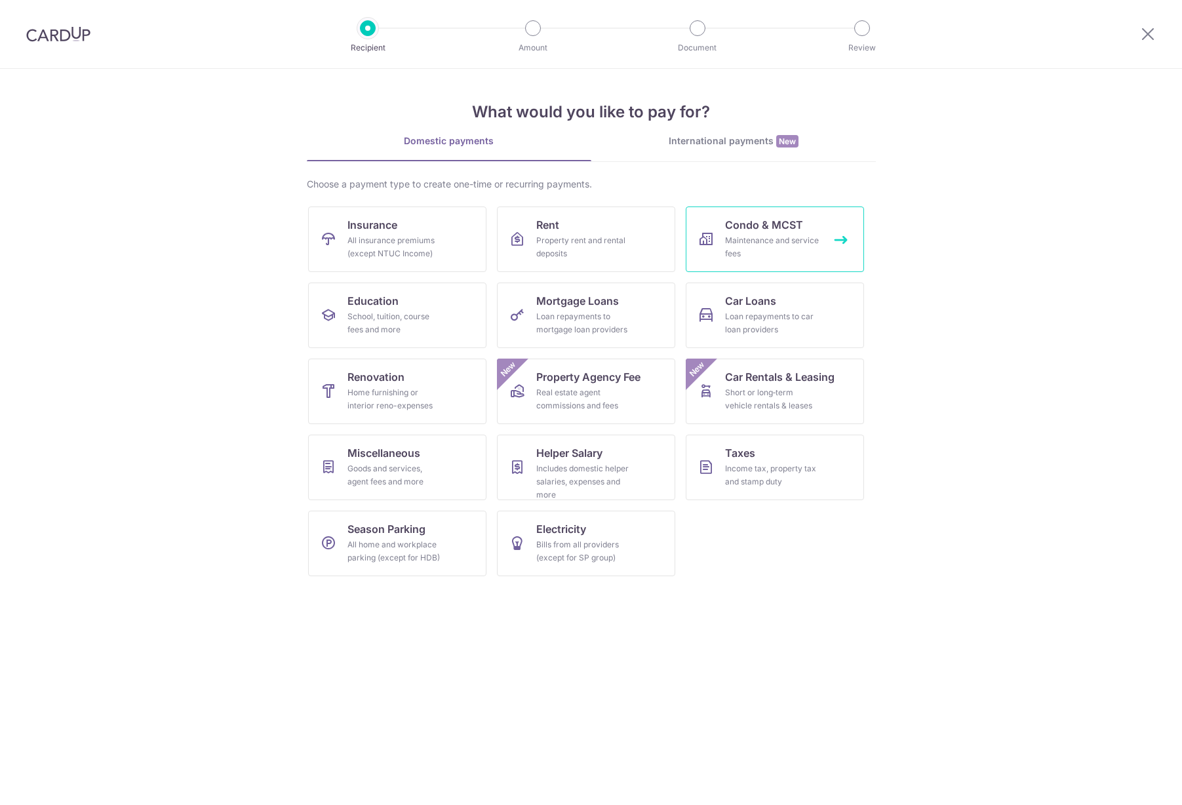
click at [776, 249] on div "Maintenance and service fees" at bounding box center [772, 247] width 94 height 26
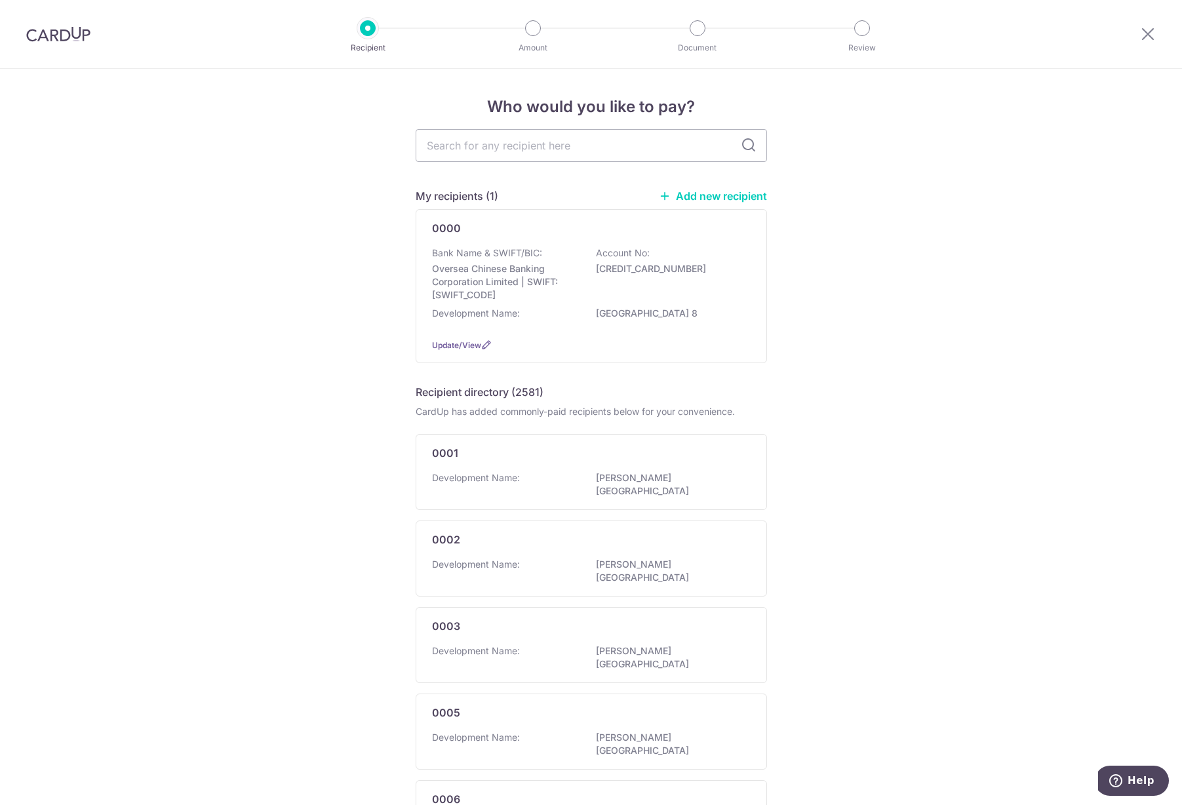
click at [723, 191] on link "Add new recipient" at bounding box center [713, 195] width 108 height 13
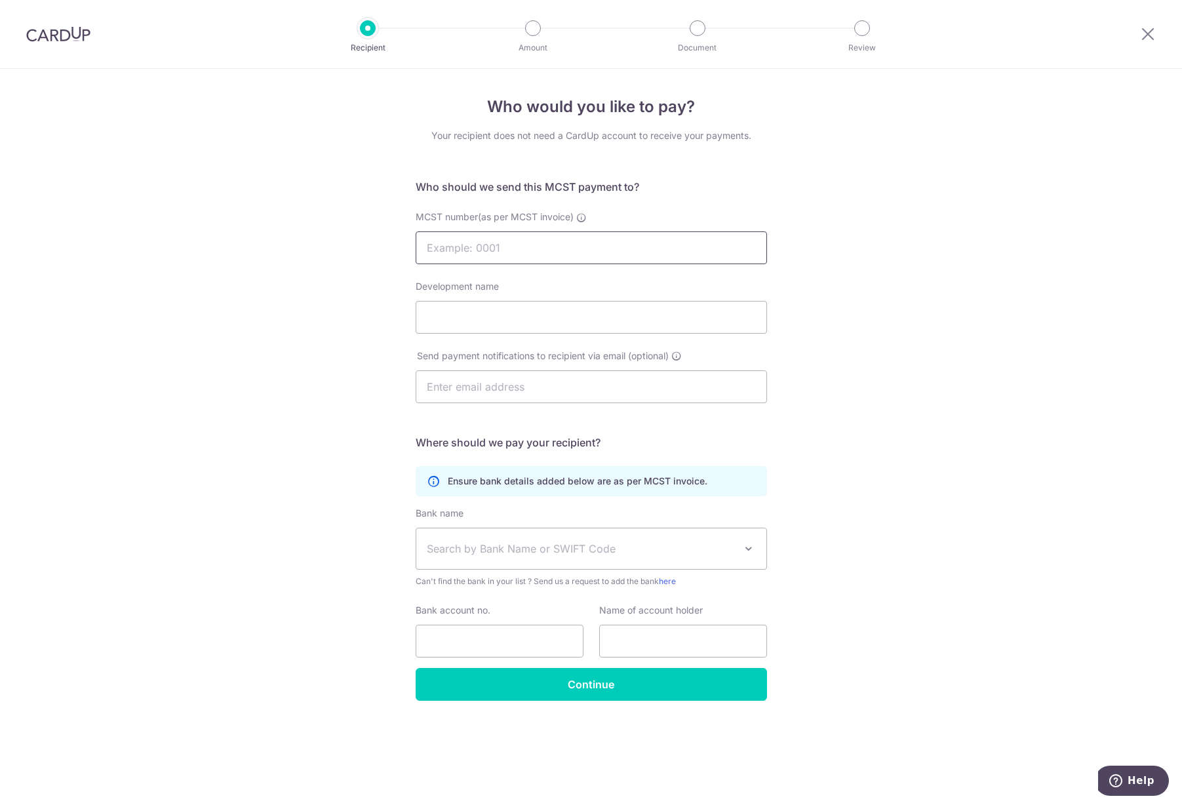
click at [562, 245] on input "MCST number(as per MCST invoice)" at bounding box center [591, 247] width 351 height 33
type input "0000"
type input "Pasir Ris 8"
type input "[EMAIL_ADDRESS][DOMAIN_NAME]"
type input "625272554001"
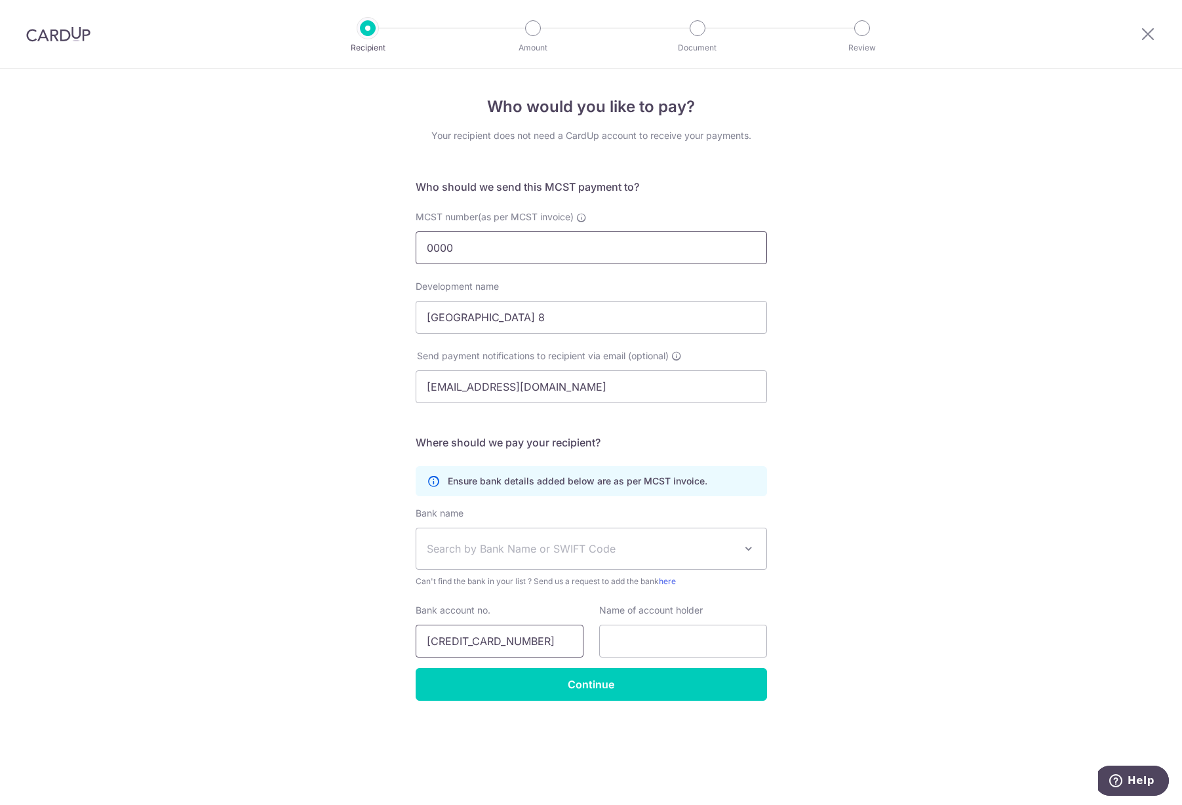
type input "Phoenix Residential Pte Ltd - MF Account"
click at [544, 560] on span "Search by Bank Name or SWIFT Code" at bounding box center [591, 548] width 350 height 41
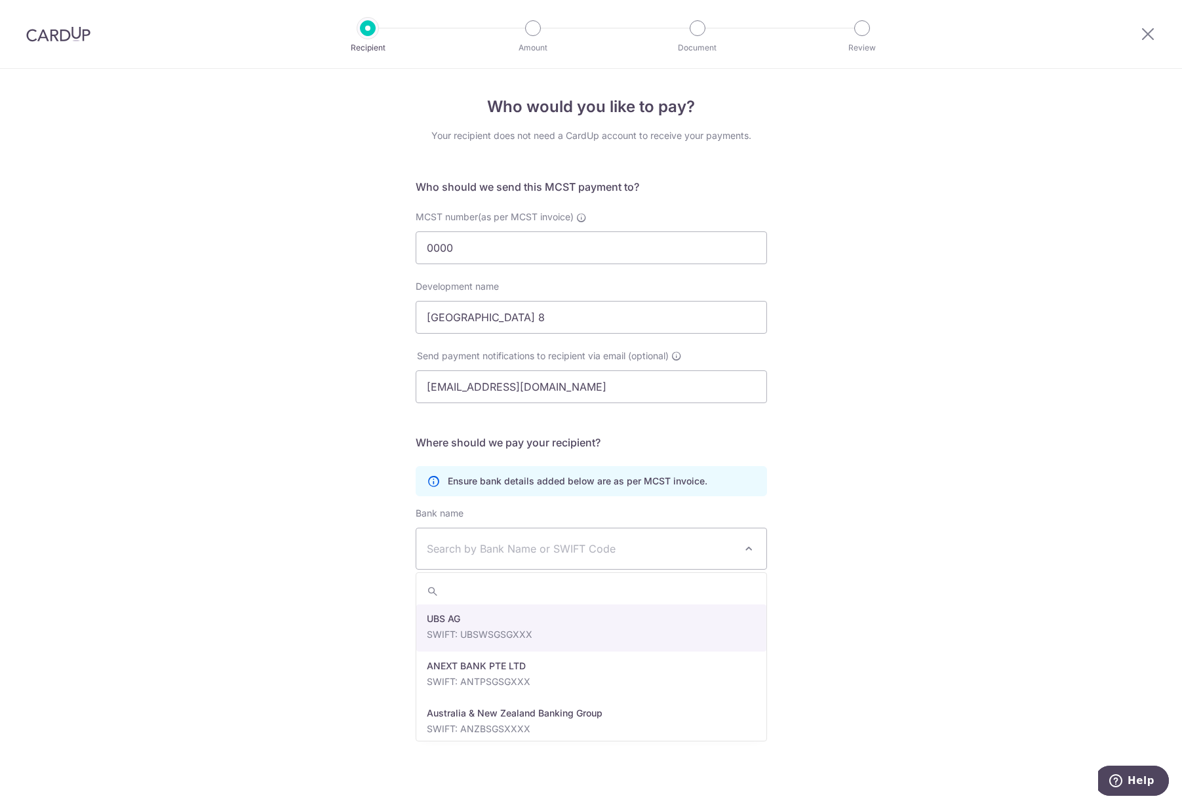
click at [541, 546] on span "Search by Bank Name or SWIFT Code" at bounding box center [581, 549] width 308 height 16
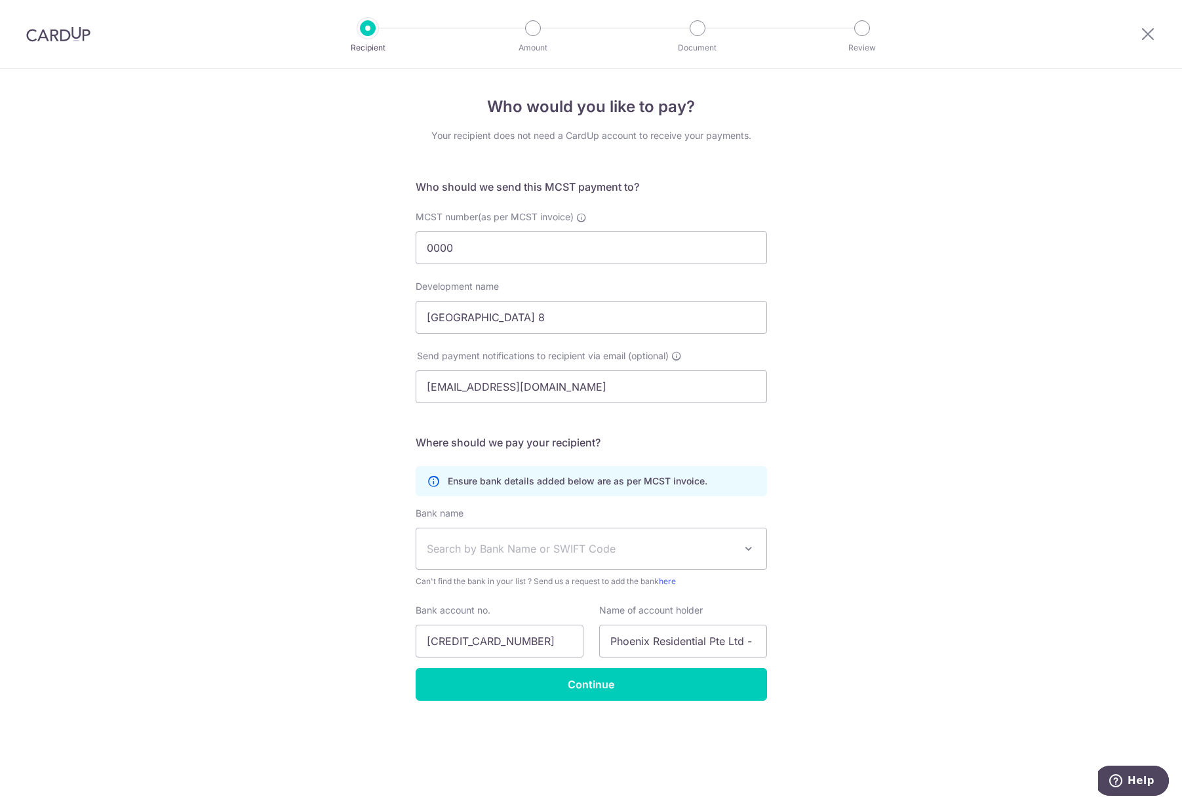
click at [542, 552] on span "Search by Bank Name or SWIFT Code" at bounding box center [581, 549] width 308 height 16
type input "OCBC"
select select "12"
click at [520, 644] on input "625272554001" at bounding box center [500, 641] width 168 height 33
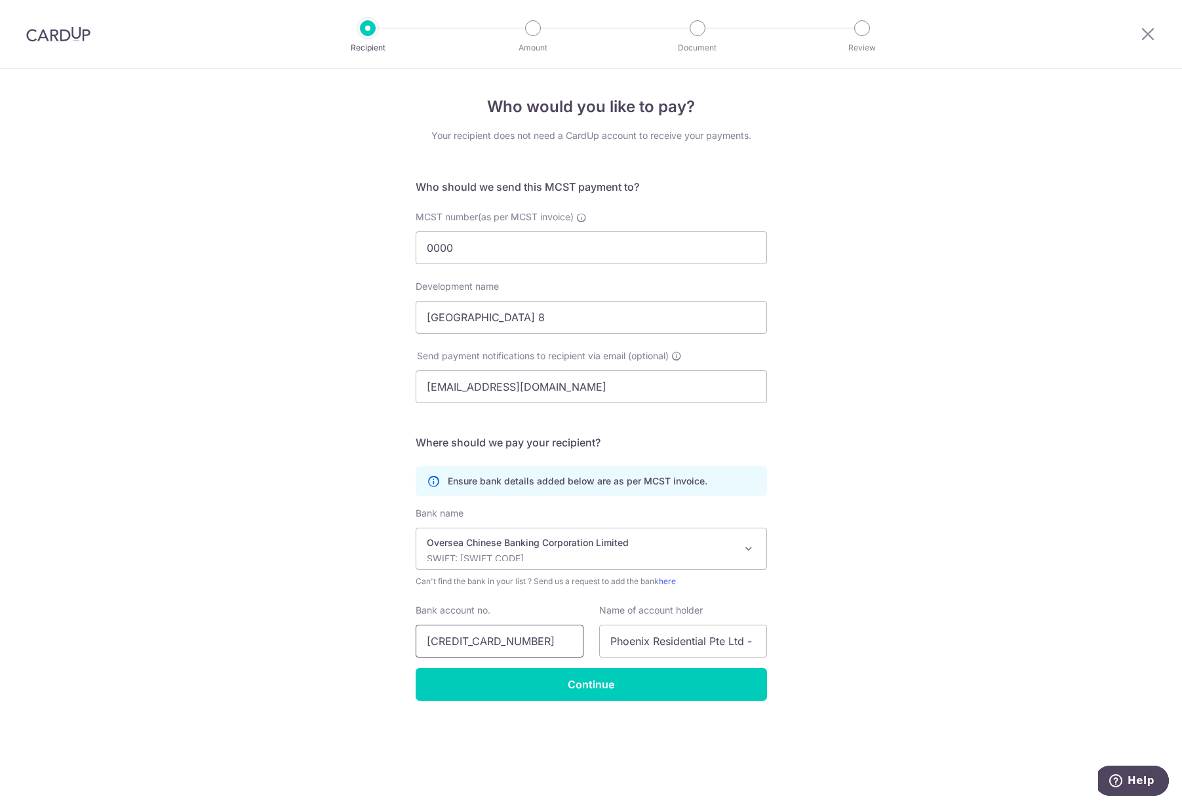
click at [520, 644] on input "625272554001" at bounding box center [500, 641] width 168 height 33
type input "625337035001"
click at [652, 641] on input "Phoenix Residential Pte Ltd - MF Account" at bounding box center [683, 641] width 168 height 33
drag, startPoint x: 652, startPoint y: 641, endPoint x: 864, endPoint y: 648, distance: 211.3
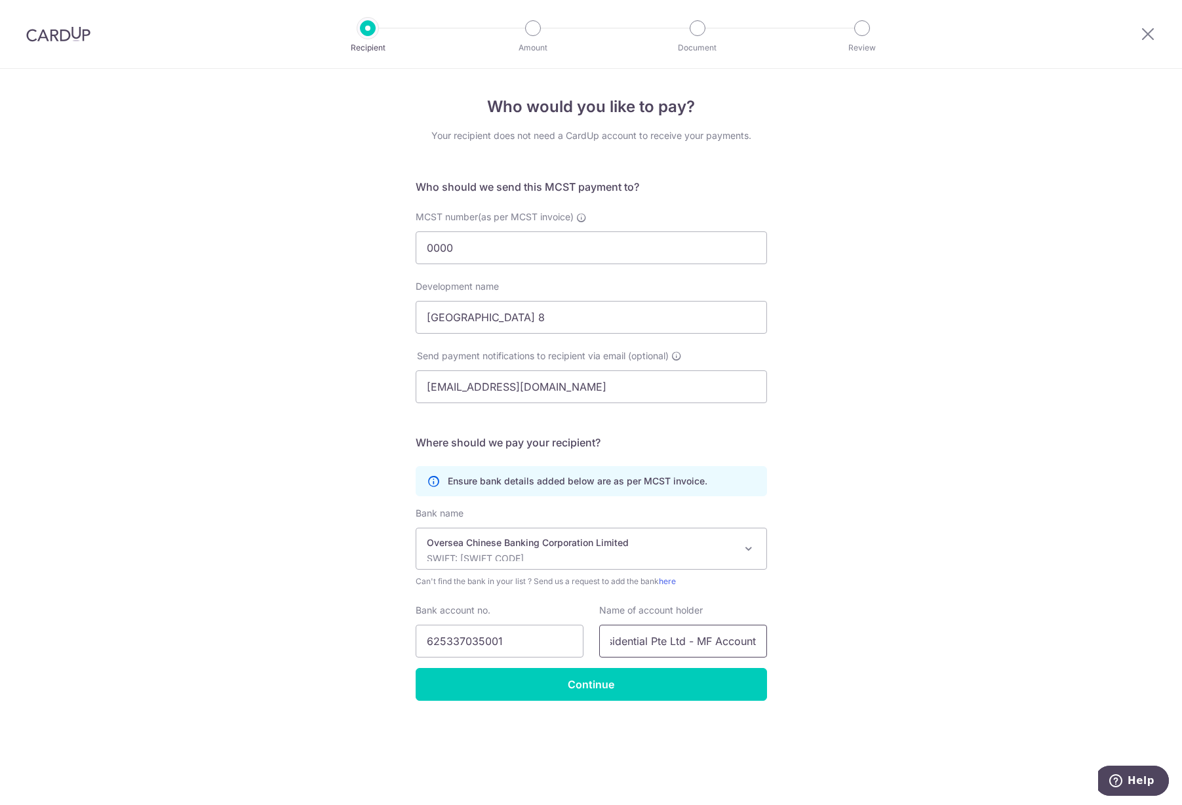
click at [864, 648] on div "Who would you like to pay? Your recipient does not need a CardUp account to rec…" at bounding box center [591, 437] width 1182 height 736
click at [706, 639] on input "Phoenix Residential Pte Ltd - MF Account" at bounding box center [683, 641] width 168 height 33
click at [708, 642] on input "Phoenix Residential Pte Ltd - MF Account" at bounding box center [683, 641] width 168 height 33
click at [710, 639] on input "Phoenix Residential Pte Ltd - MF Account" at bounding box center [683, 641] width 168 height 33
click at [681, 641] on input "Phoenix Residential Pte Ltd - MF Account" at bounding box center [683, 641] width 168 height 33
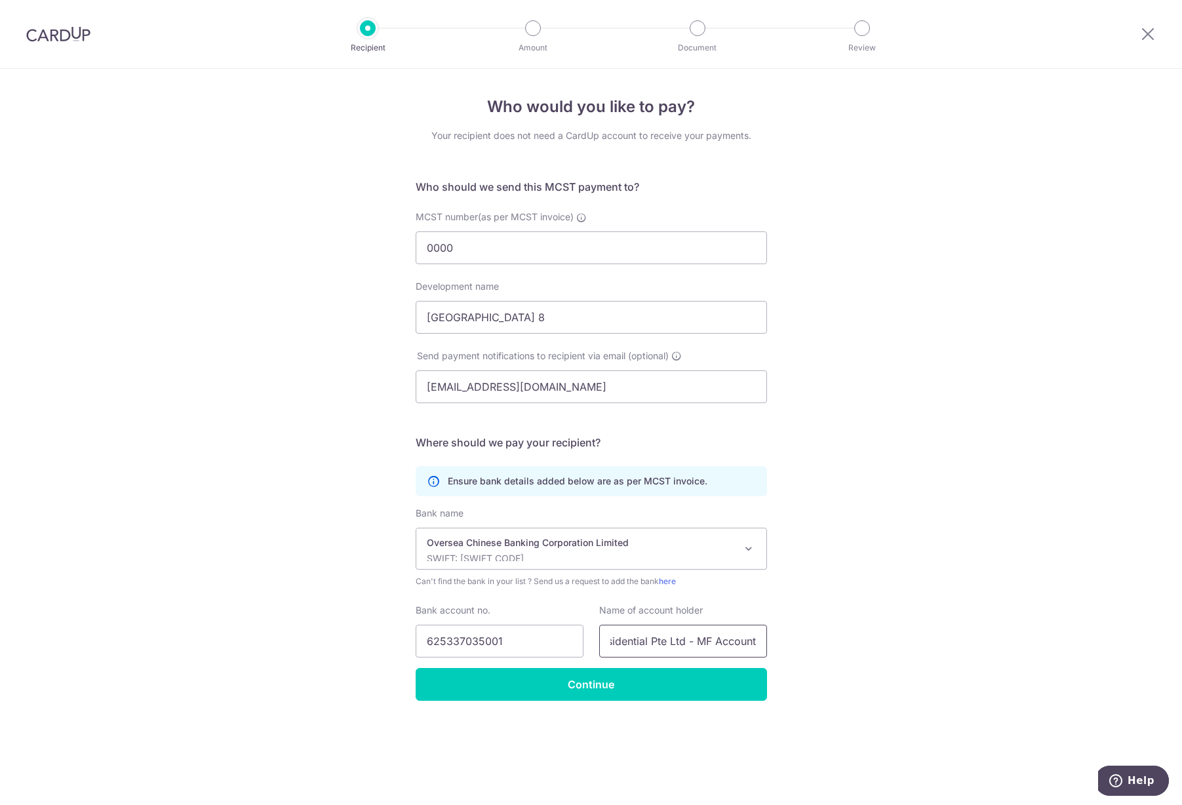
click at [685, 641] on input "Phoenix Residential Pte Ltd - MF Account" at bounding box center [683, 641] width 168 height 33
drag, startPoint x: 700, startPoint y: 641, endPoint x: 824, endPoint y: 649, distance: 124.2
click at [824, 649] on div "Who would you like to pay? Your recipient does not need a CardUp account to rec…" at bounding box center [591, 437] width 1182 height 736
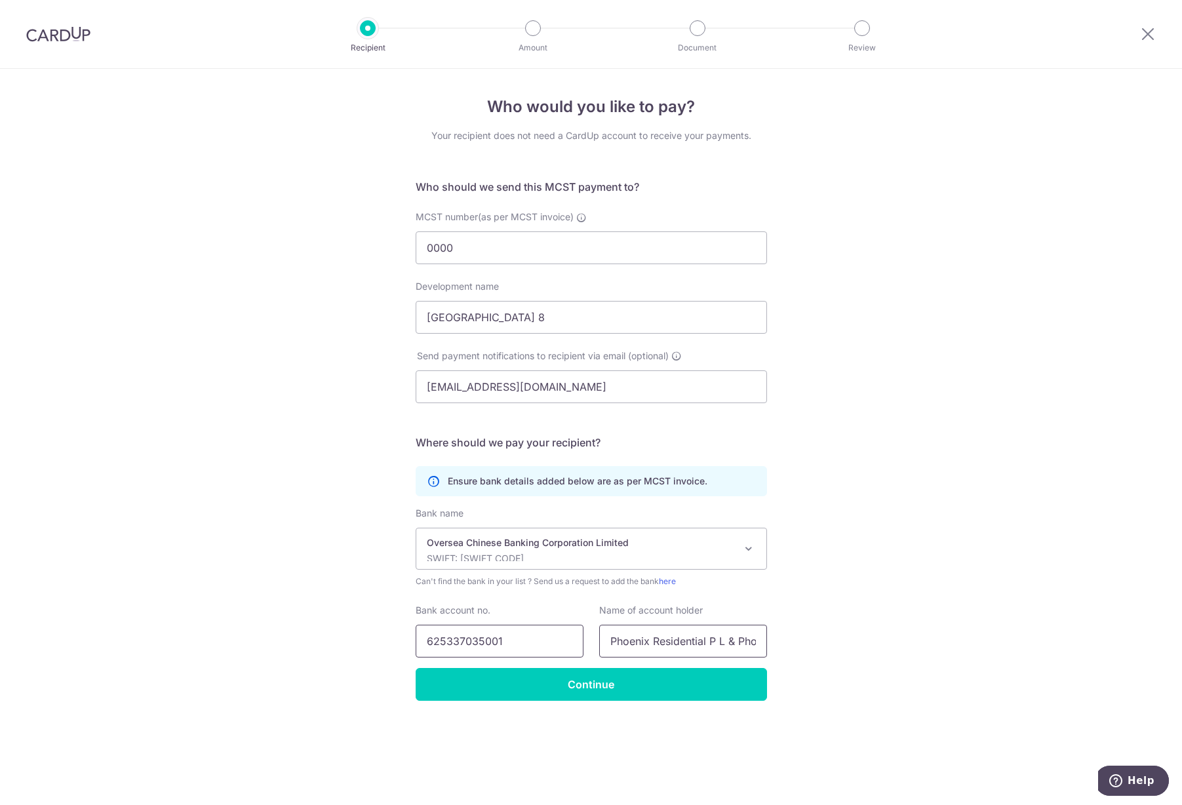
drag, startPoint x: 765, startPoint y: 641, endPoint x: 525, endPoint y: 639, distance: 240.0
click at [525, 639] on div "Bank account no. 625337035001 Name of account holder Phoenix Residential P L & …" at bounding box center [591, 631] width 367 height 54
click at [680, 643] on input "Phoenix Residential P L & Phoenix Commercial P L - Main MF Account" at bounding box center [683, 641] width 168 height 33
drag, startPoint x: 628, startPoint y: 642, endPoint x: 745, endPoint y: 641, distance: 116.7
click at [745, 641] on input "Phoenix Residential P L & Phoenix Commercial P L - Main MF Account" at bounding box center [683, 641] width 168 height 33
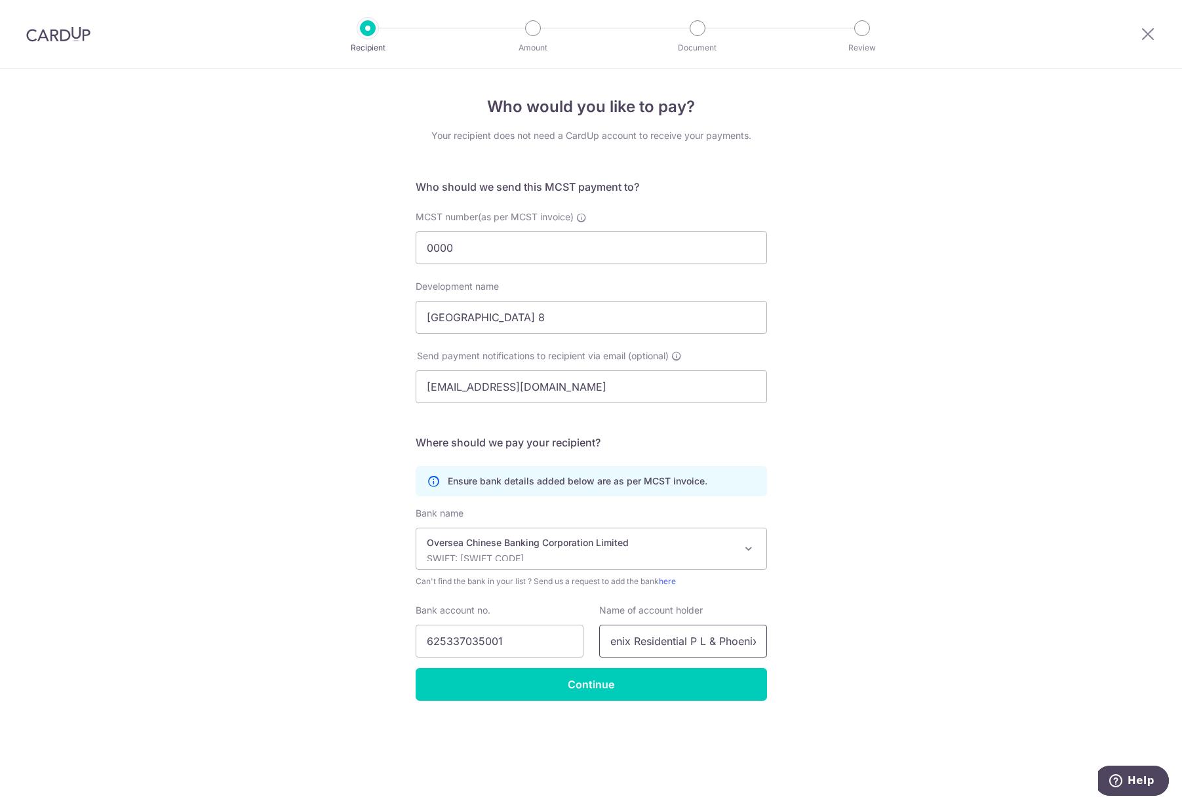
scroll to position [0, 32]
click at [730, 640] on input "Phoenix Residential P L & Phoenix Commercial P L - Main MF Account" at bounding box center [683, 641] width 168 height 33
drag, startPoint x: 715, startPoint y: 643, endPoint x: 774, endPoint y: 637, distance: 59.3
click at [774, 637] on div "Name of account holder Phoenix Residential P L & Phoenix Commercial P L - Main …" at bounding box center [683, 631] width 184 height 54
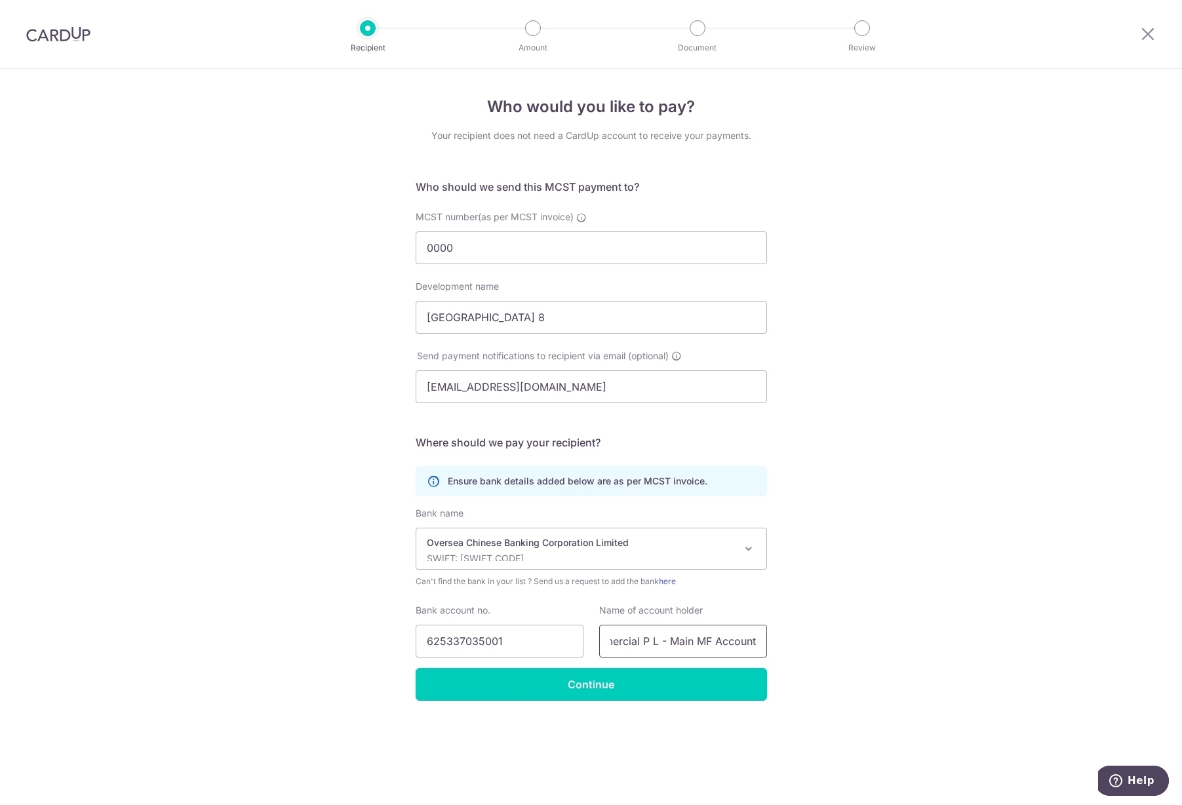
click at [746, 643] on input "Phoenix Residential P L & Phoenix Commercial P L - Main MF Account" at bounding box center [683, 641] width 168 height 33
type input "Phoenix Residential P L & Phoenix Commercial P L - Main MF Account"
click at [704, 677] on input "Continue" at bounding box center [591, 684] width 351 height 33
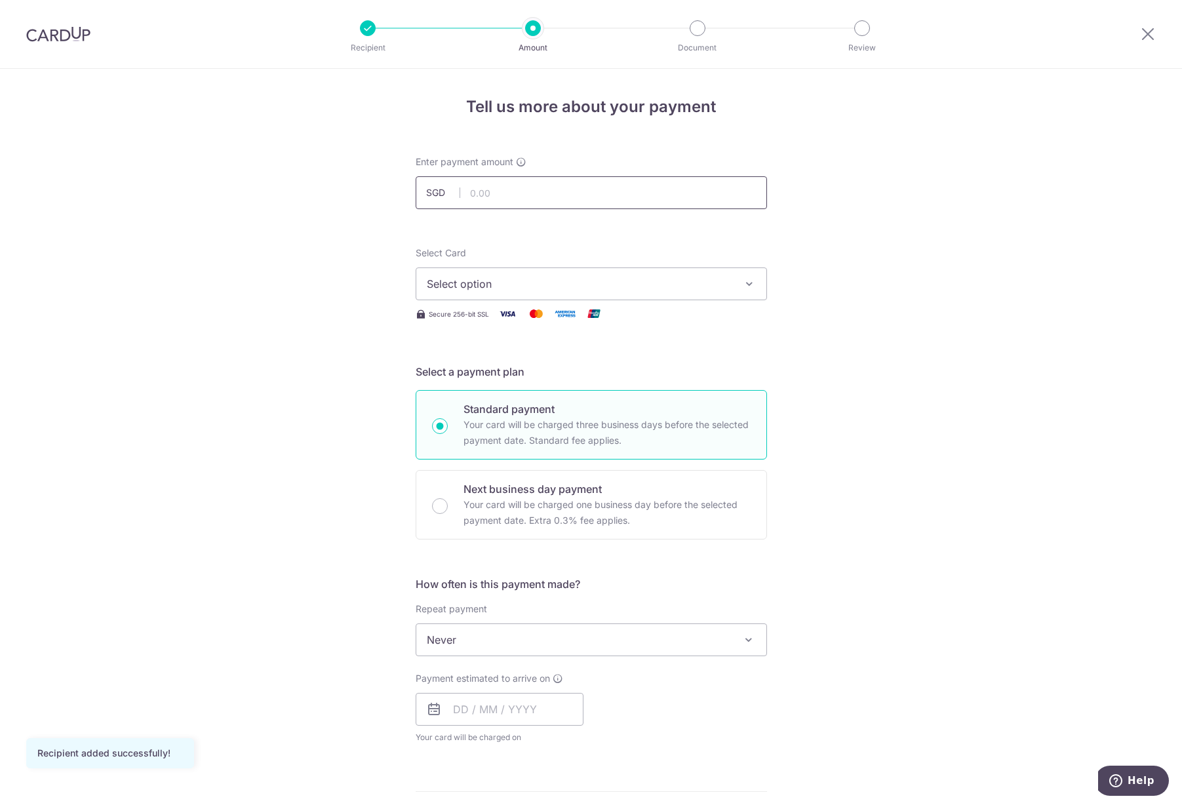
click at [531, 195] on input "text" at bounding box center [591, 192] width 351 height 33
click at [867, 314] on div "Tell us more about your payment Enter payment amount SGD Recipient added succes…" at bounding box center [591, 662] width 1182 height 1186
click at [109, 167] on div "Tell us more about your payment Enter payment amount SGD Recipient added succes…" at bounding box center [591, 662] width 1182 height 1186
